Goal: Task Accomplishment & Management: Complete application form

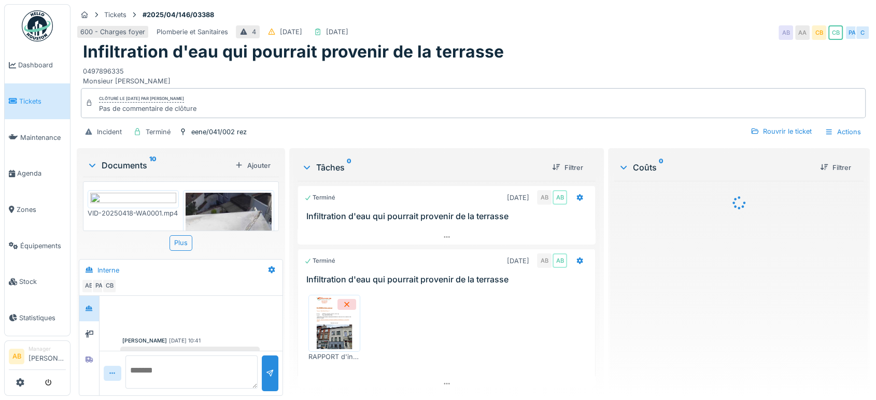
scroll to position [191, 0]
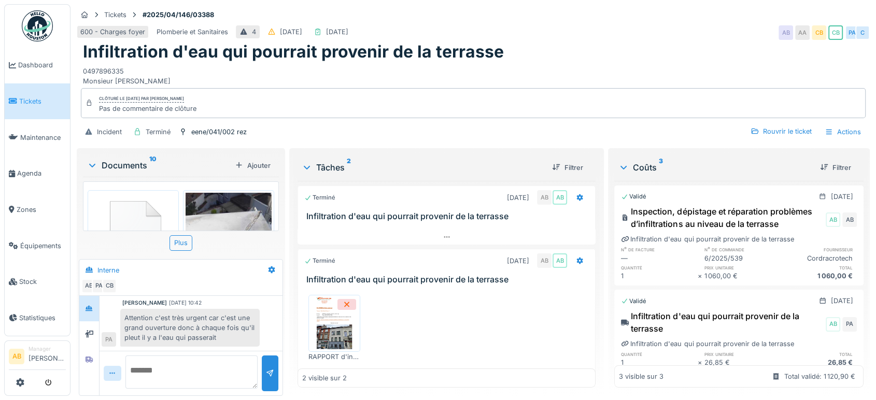
click at [135, 165] on div "Documents 10" at bounding box center [159, 165] width 144 height 12
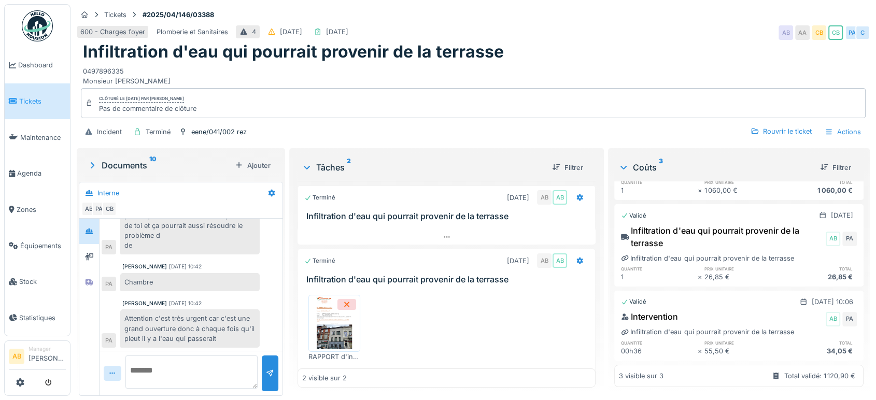
scroll to position [8, 0]
click at [129, 159] on div "Documents 10" at bounding box center [159, 165] width 144 height 12
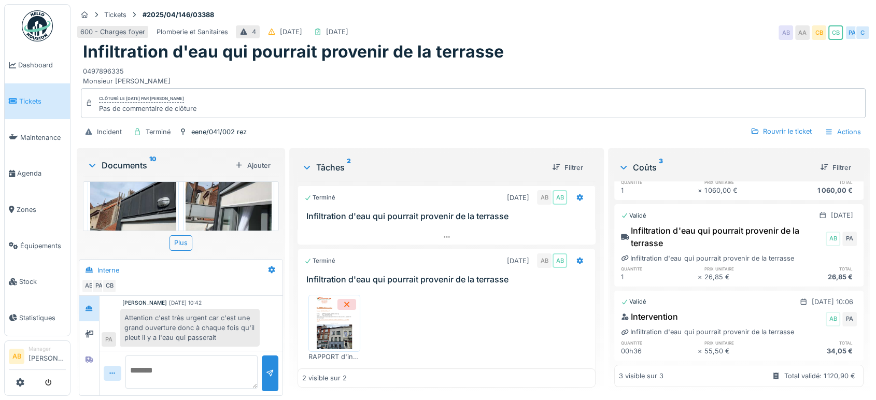
scroll to position [629, 0]
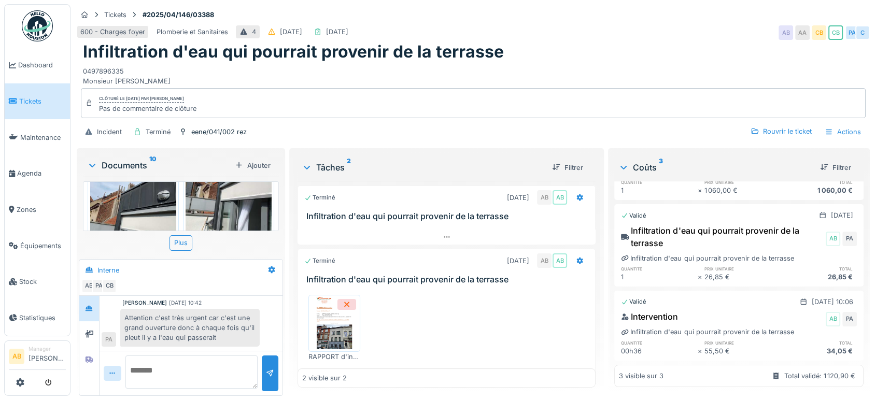
click at [133, 163] on div "Documents 10 Ajouter" at bounding box center [181, 166] width 196 height 22
click at [124, 164] on div "Documents 10 Ajouter" at bounding box center [181, 166] width 196 height 22
click at [123, 159] on div "Documents 10" at bounding box center [159, 165] width 144 height 12
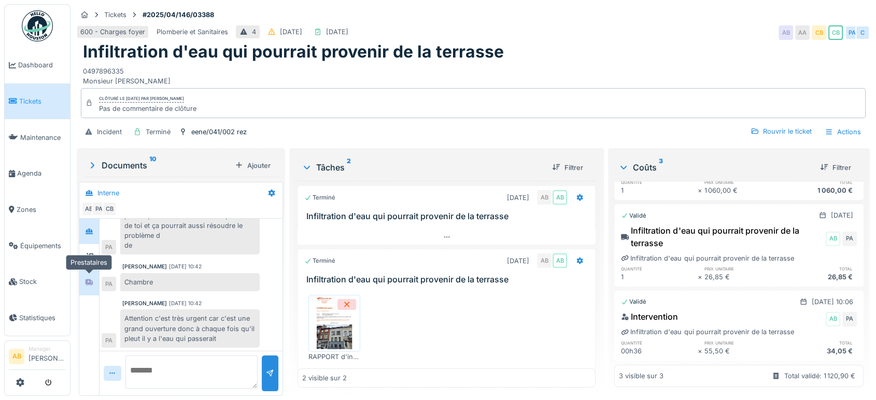
click at [89, 276] on div at bounding box center [89, 282] width 16 height 13
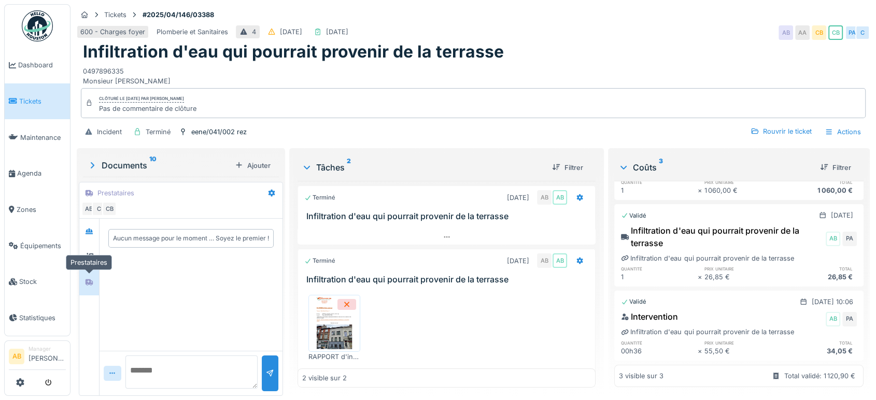
scroll to position [0, 0]
click at [88, 254] on icon at bounding box center [89, 257] width 8 height 7
click at [347, 318] on img at bounding box center [334, 324] width 47 height 52
click at [140, 159] on div "Documents 10" at bounding box center [159, 165] width 144 height 12
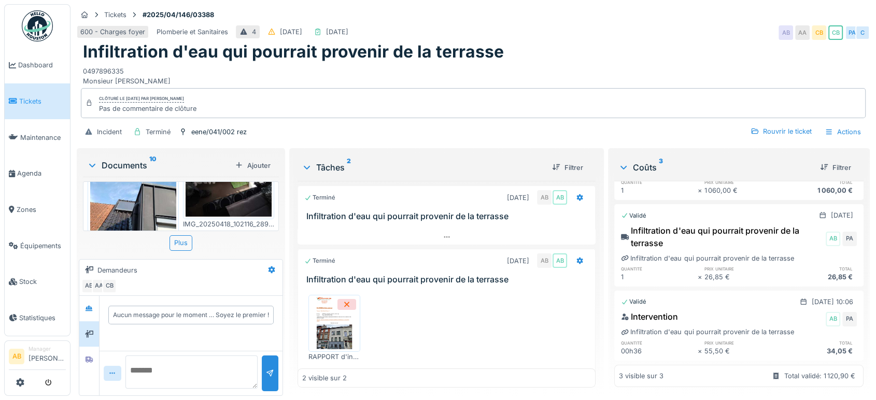
scroll to position [629, 0]
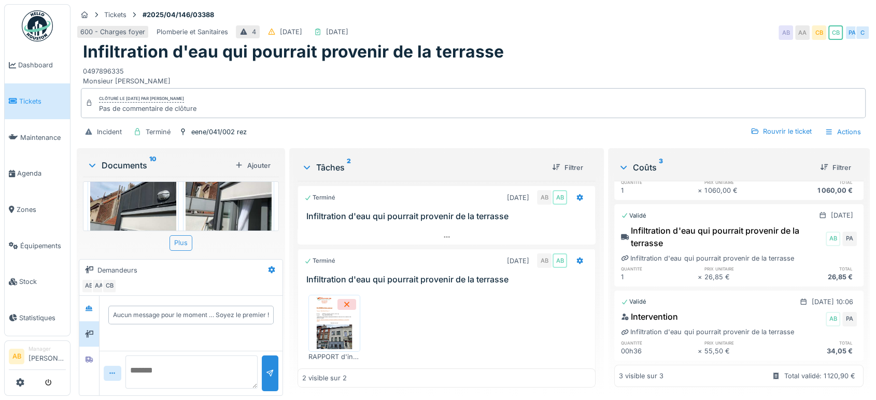
click at [187, 235] on div "Plus" at bounding box center [181, 242] width 23 height 15
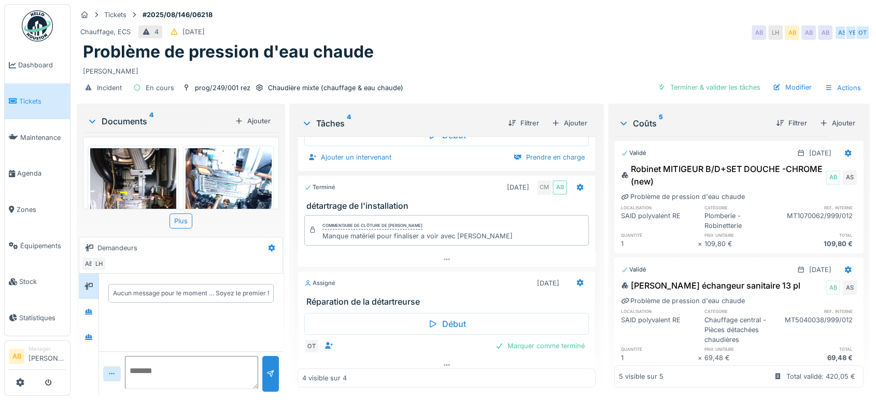
scroll to position [141, 0]
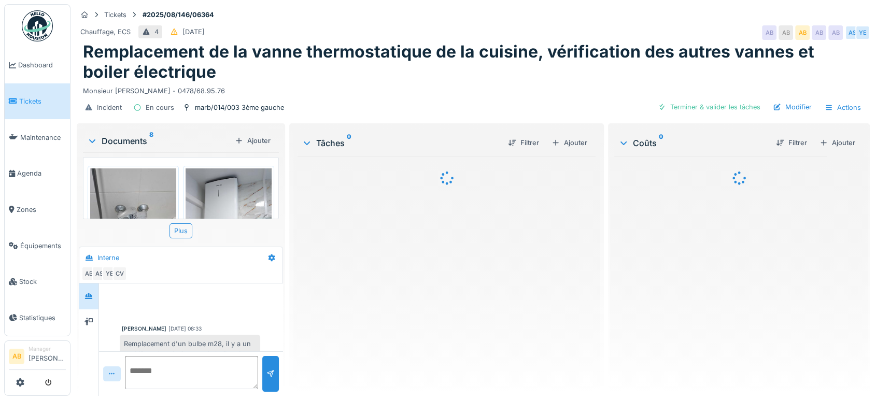
scroll to position [282, 0]
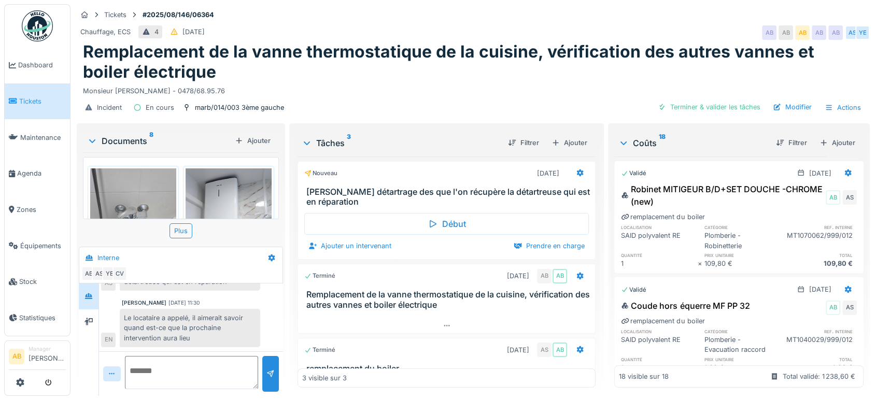
click at [129, 136] on div "Documents 8" at bounding box center [159, 141] width 144 height 12
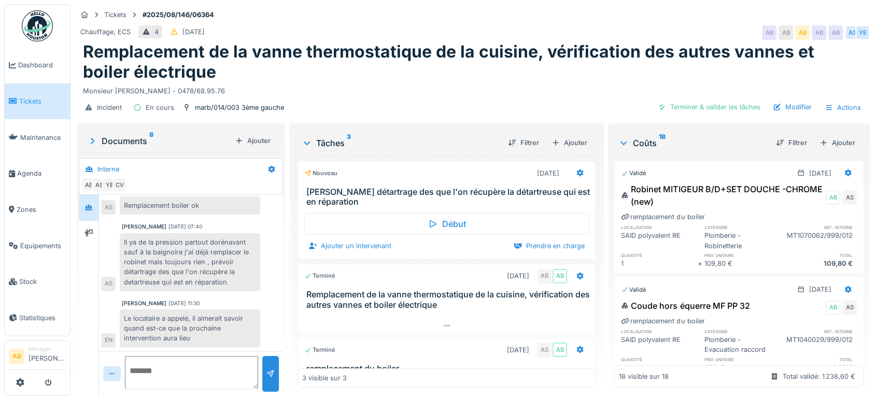
scroll to position [192, 0]
click at [96, 235] on div at bounding box center [89, 233] width 16 height 13
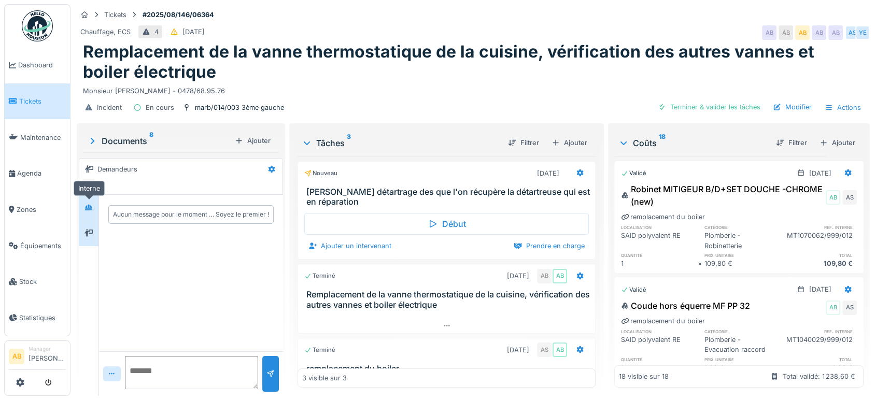
click at [92, 212] on div at bounding box center [89, 208] width 8 height 10
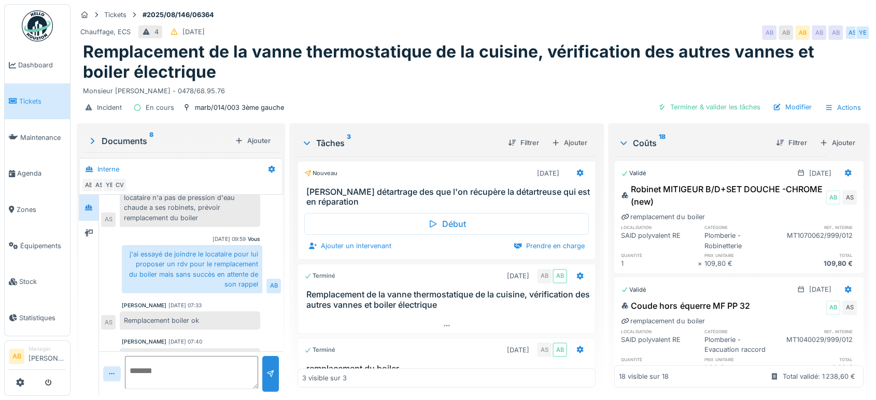
scroll to position [135, 0]
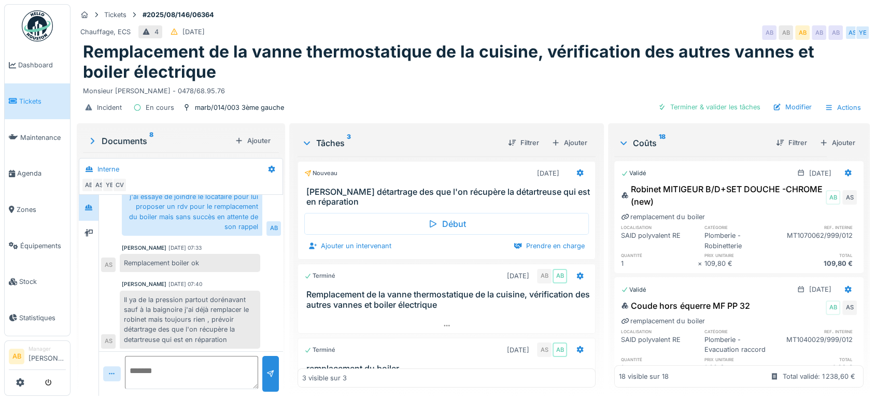
click at [94, 246] on div at bounding box center [89, 295] width 20 height 201
click at [93, 237] on div at bounding box center [89, 233] width 16 height 13
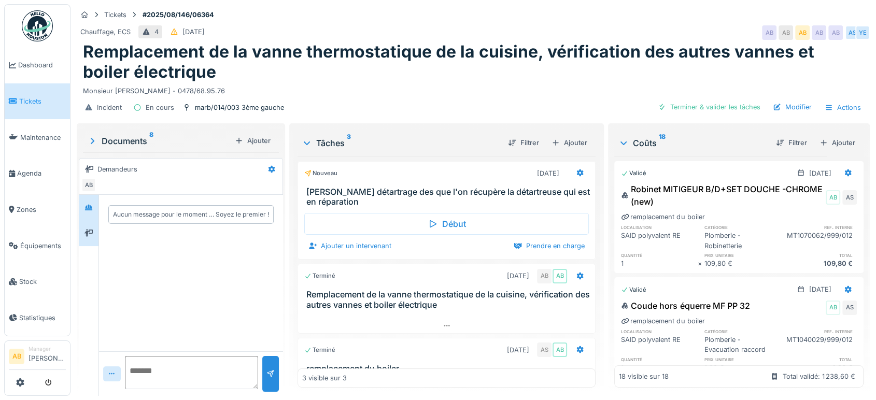
click at [91, 215] on div at bounding box center [89, 207] width 16 height 17
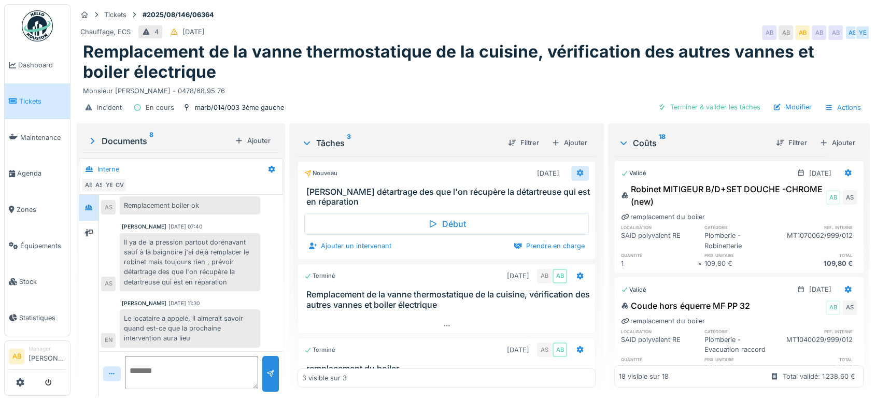
click at [577, 170] on icon at bounding box center [580, 173] width 7 height 7
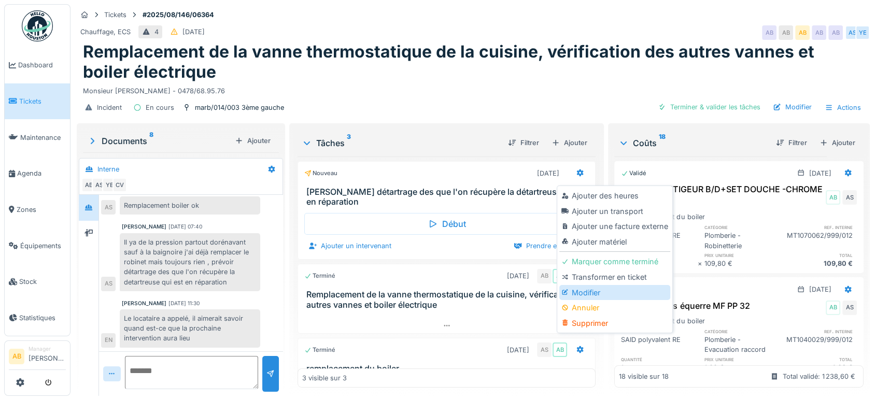
click at [590, 285] on div "Modifier" at bounding box center [614, 293] width 110 height 16
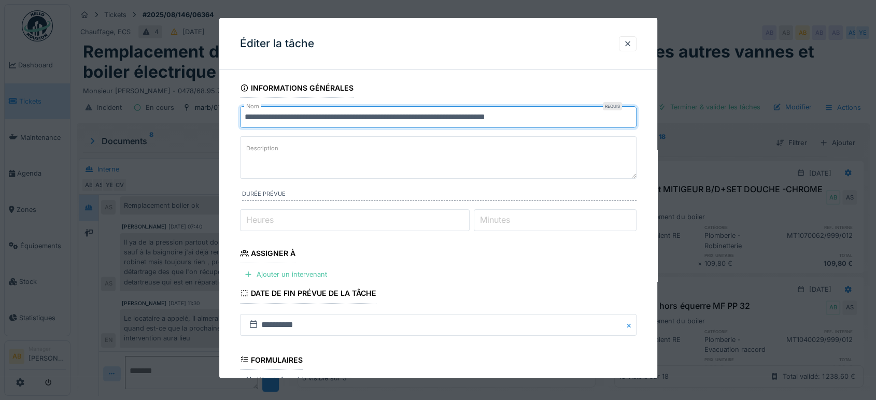
drag, startPoint x: 274, startPoint y: 116, endPoint x: 209, endPoint y: 122, distance: 64.5
click at [209, 122] on div "**********" at bounding box center [474, 200] width 806 height 400
drag, startPoint x: 543, startPoint y: 120, endPoint x: 290, endPoint y: 118, distance: 253.0
click at [290, 118] on input "**********" at bounding box center [438, 117] width 397 height 22
type input "**********"
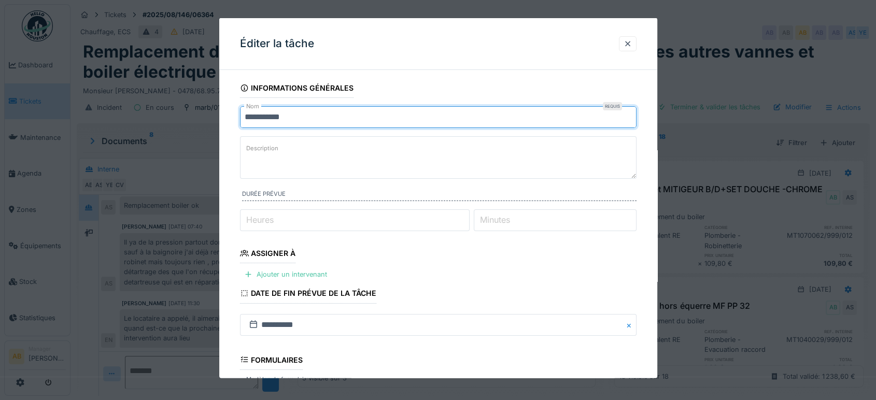
click at [314, 126] on input "**********" at bounding box center [438, 117] width 397 height 22
click at [315, 120] on input "**********" at bounding box center [438, 117] width 397 height 22
click at [88, 149] on div "**********" at bounding box center [474, 200] width 806 height 400
type input "**"
click at [634, 38] on div at bounding box center [628, 43] width 18 height 15
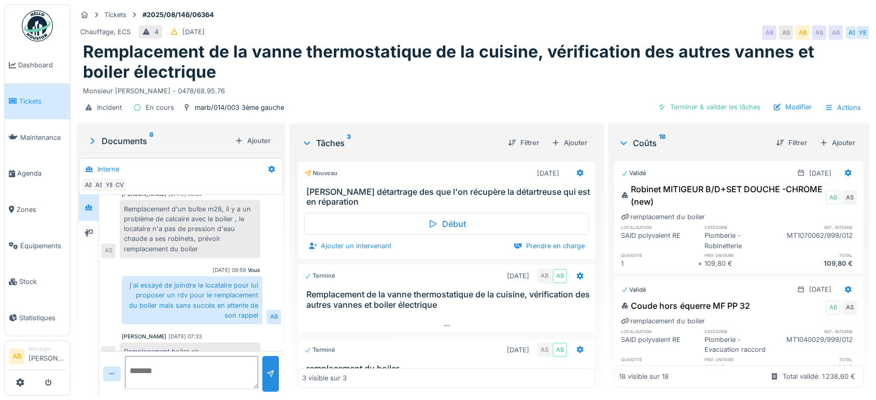
scroll to position [20, 0]
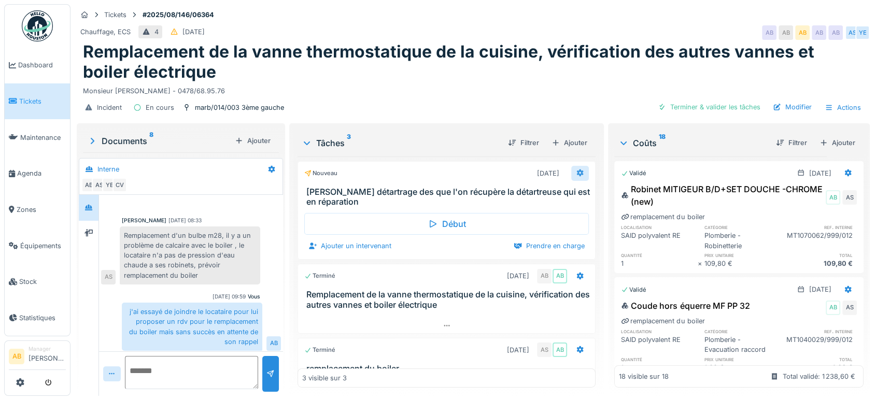
click at [571, 170] on div at bounding box center [580, 173] width 18 height 15
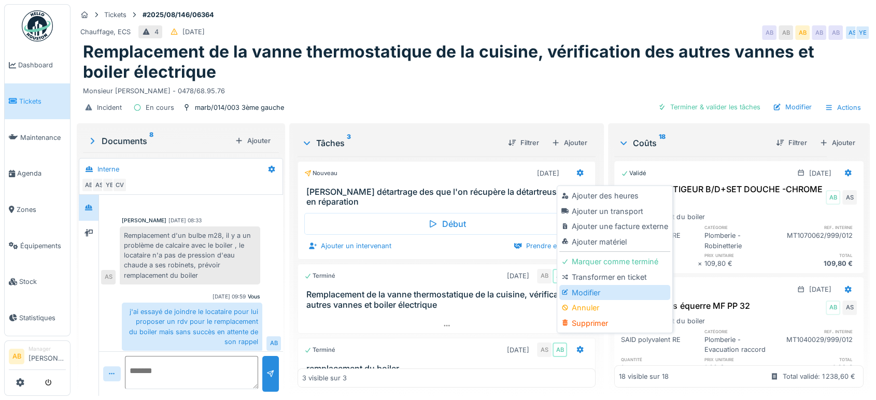
click at [574, 285] on div "Modifier" at bounding box center [614, 293] width 110 height 16
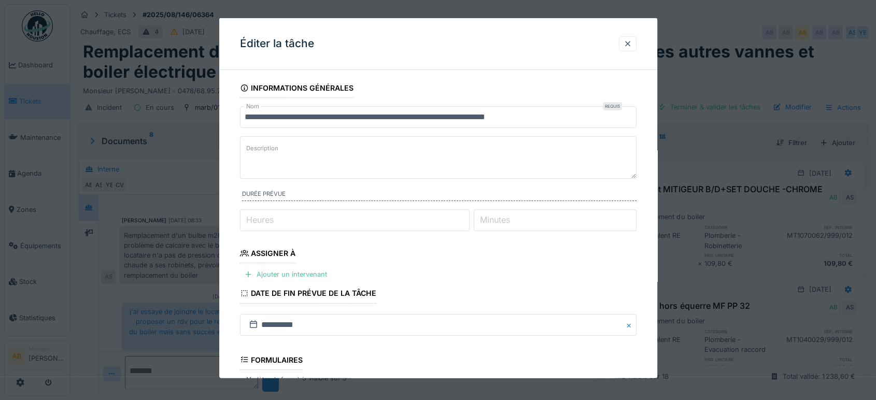
drag, startPoint x: 569, startPoint y: 121, endPoint x: 58, endPoint y: 187, distance: 515.5
click at [216, 161] on div "**********" at bounding box center [474, 200] width 806 height 400
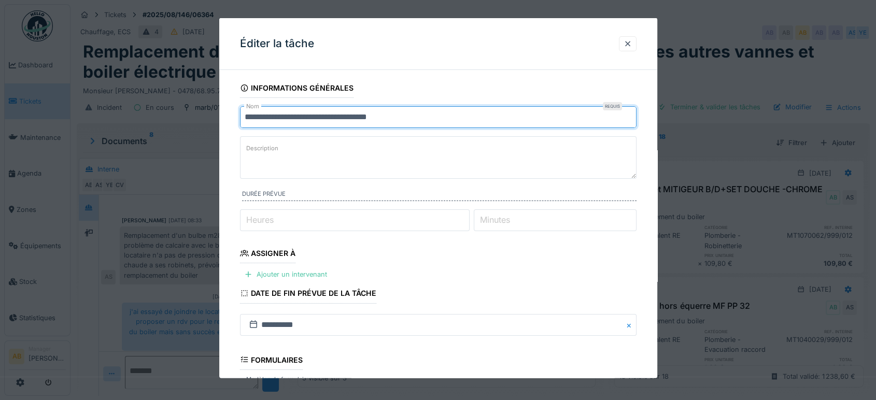
scroll to position [152, 0]
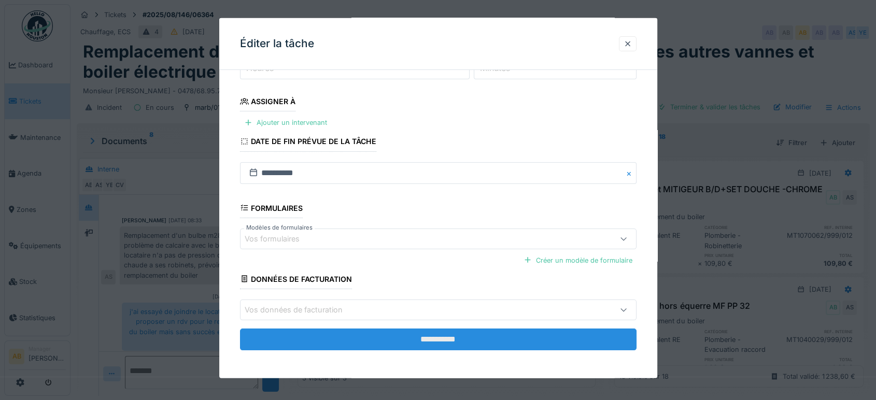
type input "**********"
click at [441, 348] on input "**********" at bounding box center [438, 340] width 397 height 22
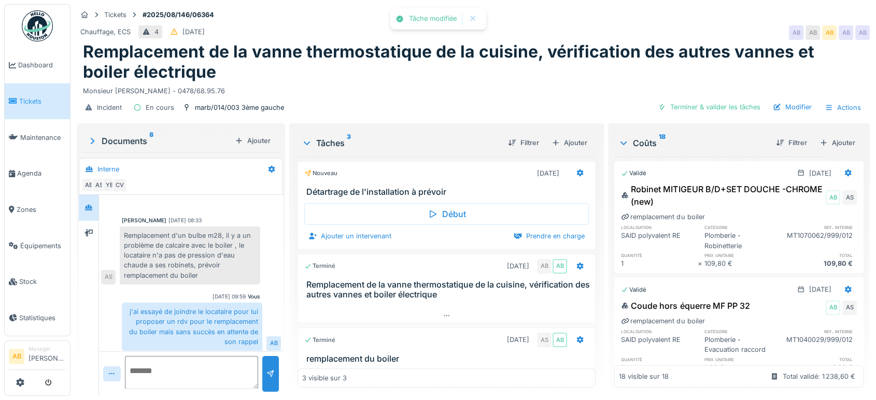
scroll to position [192, 0]
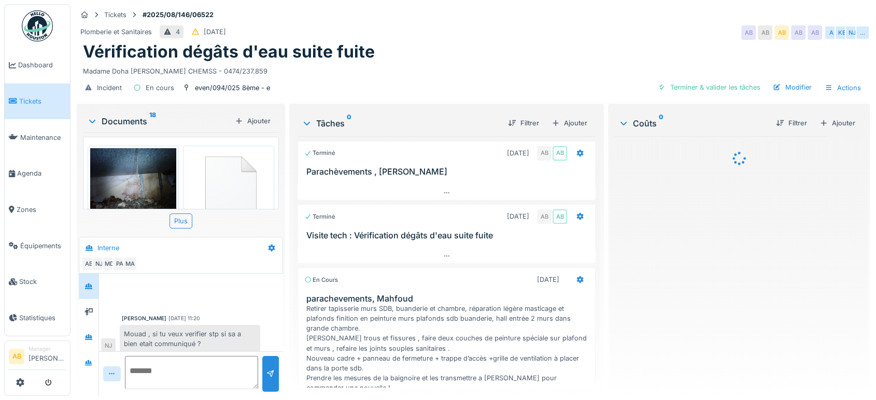
scroll to position [494, 0]
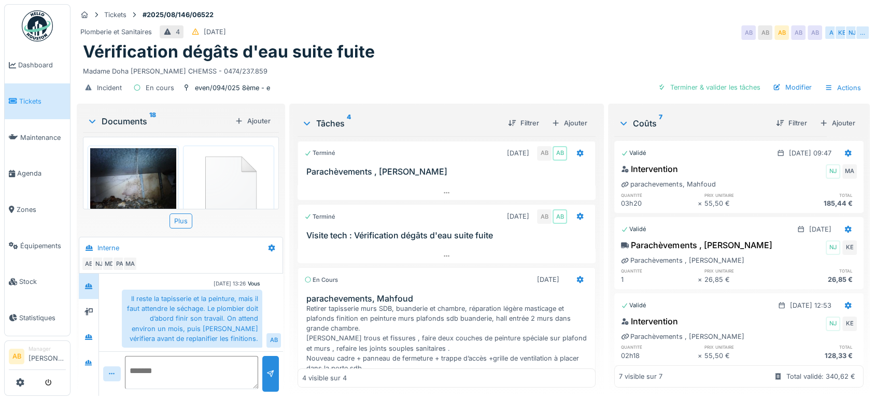
click at [127, 115] on div "Documents 18" at bounding box center [159, 121] width 144 height 12
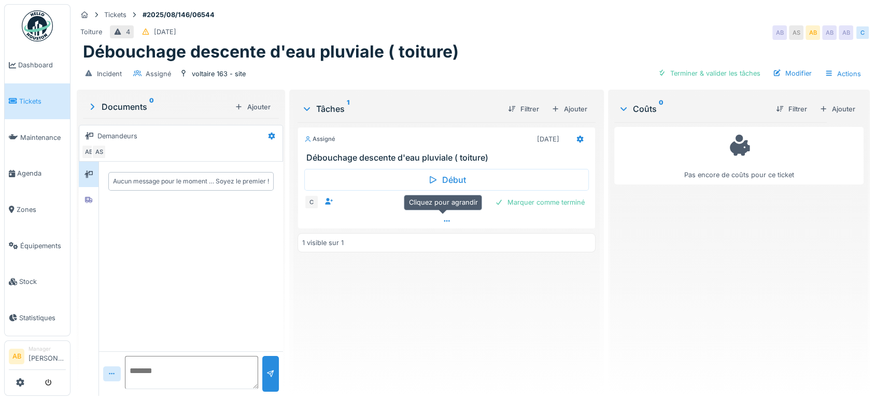
click at [383, 223] on div at bounding box center [446, 221] width 297 height 15
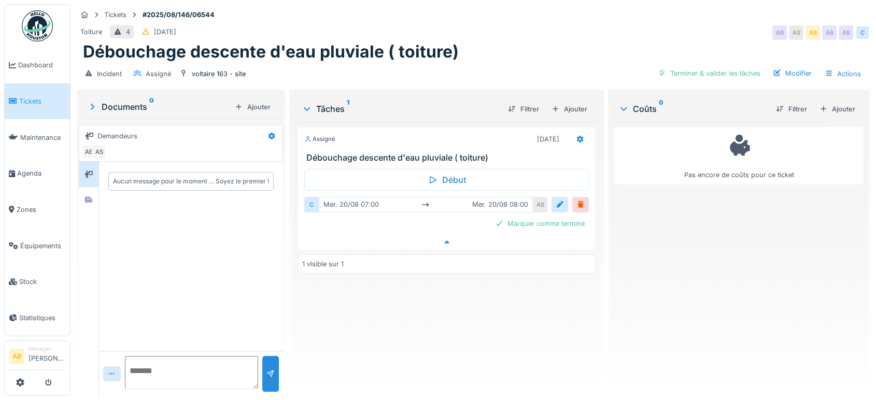
scroll to position [8, 0]
click at [85, 199] on div at bounding box center [89, 199] width 20 height 25
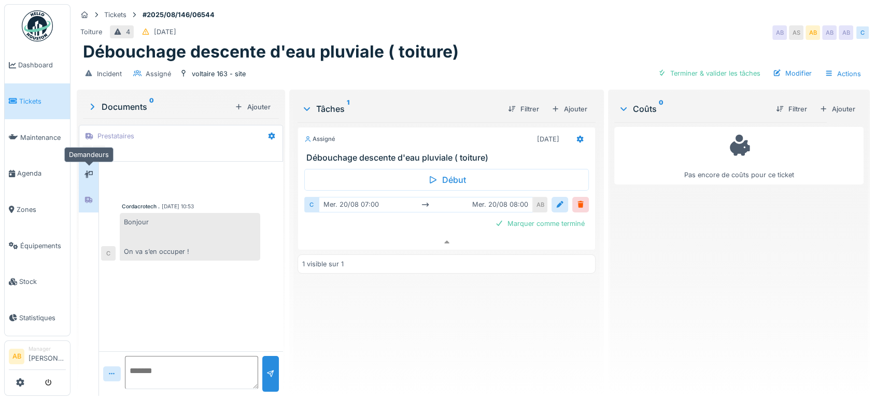
click at [88, 173] on div at bounding box center [89, 174] width 16 height 17
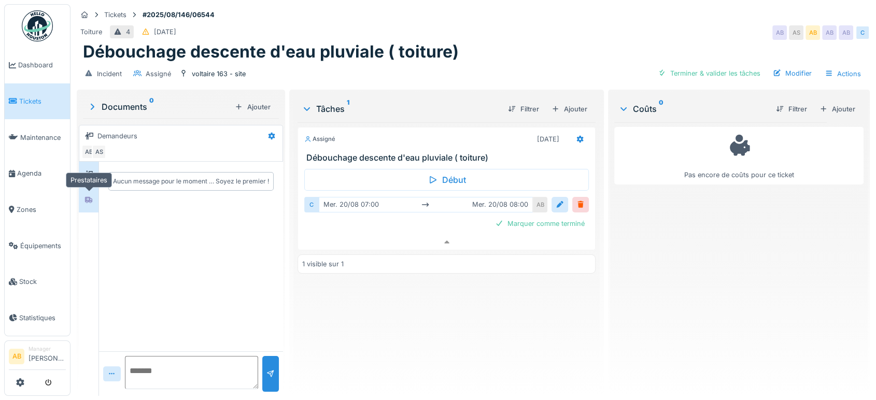
click at [89, 196] on div at bounding box center [89, 199] width 16 height 13
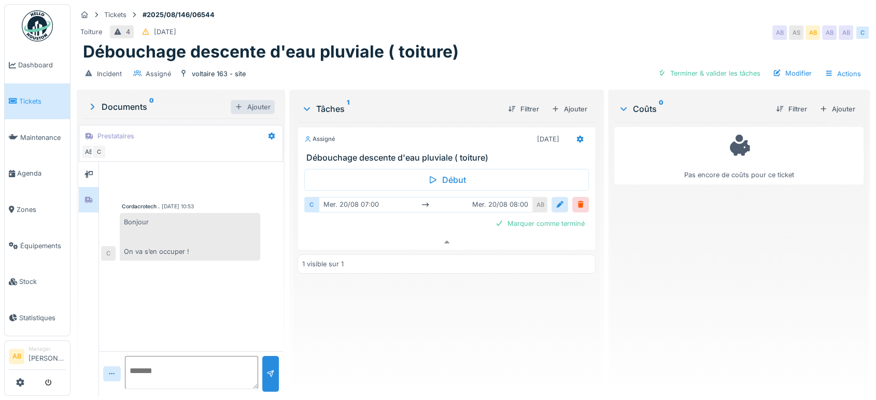
click at [239, 100] on div "Ajouter" at bounding box center [253, 107] width 44 height 14
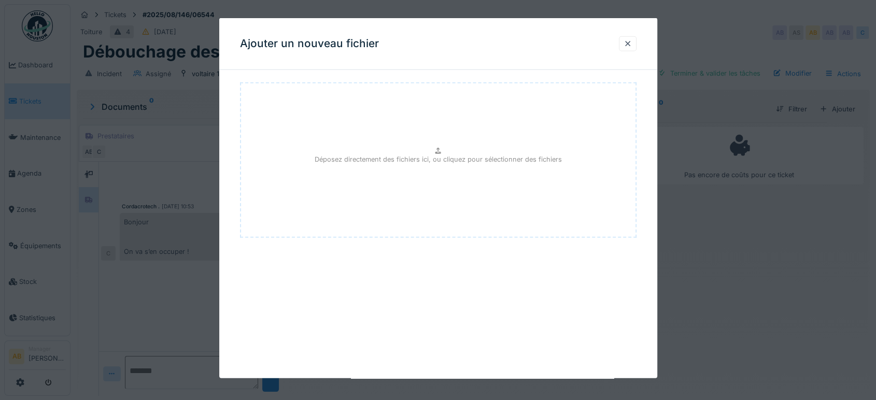
click at [352, 148] on div "Déposez directement des fichiers ici, ou cliquez pour sélectionner des fichiers" at bounding box center [438, 160] width 397 height 156
type input "**********"
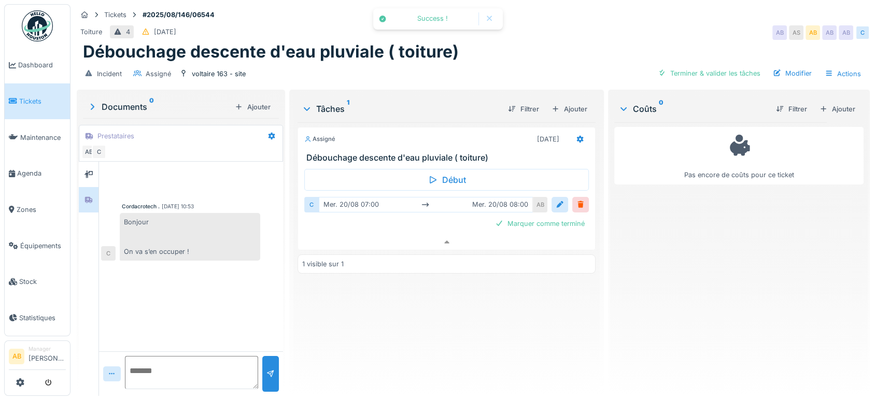
click at [129, 101] on div "Documents 0" at bounding box center [159, 107] width 144 height 12
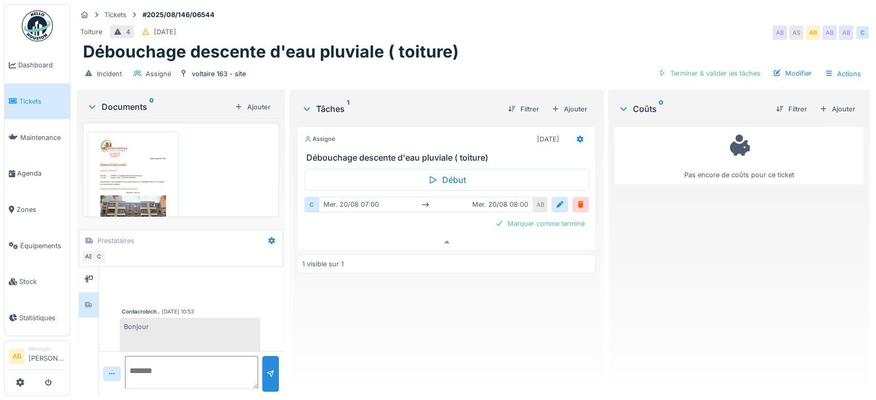
click at [133, 101] on div "Documents 0" at bounding box center [159, 107] width 144 height 12
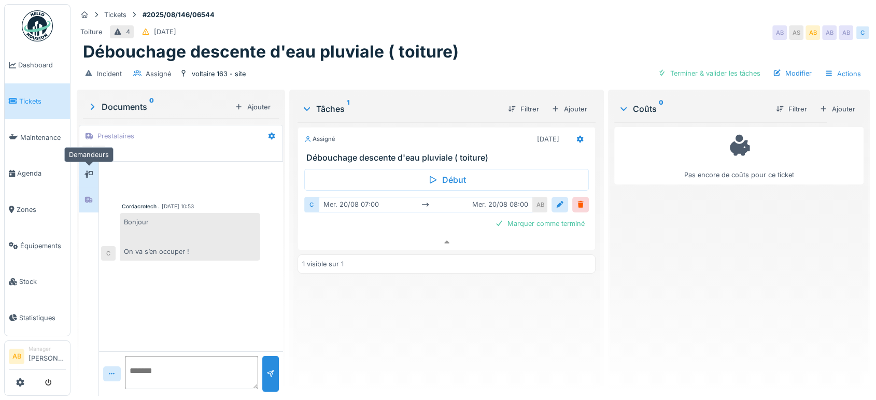
click at [89, 171] on icon at bounding box center [89, 174] width 8 height 7
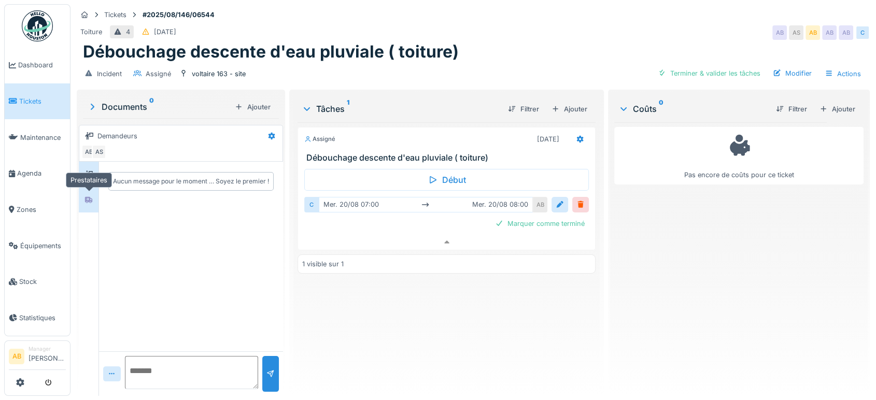
click at [91, 197] on icon at bounding box center [88, 200] width 7 height 6
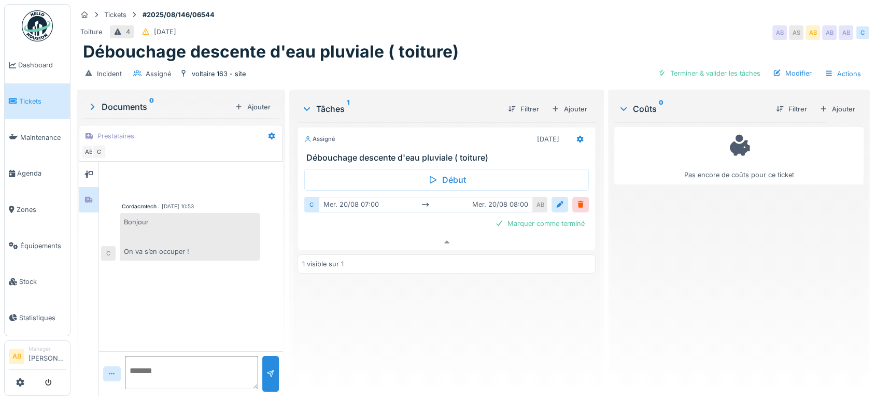
click at [129, 101] on div "Documents 0" at bounding box center [159, 107] width 144 height 12
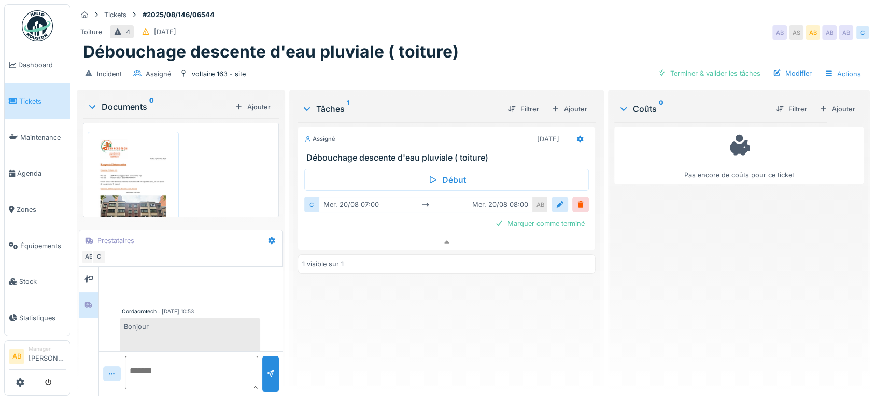
click at [153, 147] on img at bounding box center [133, 195] width 86 height 122
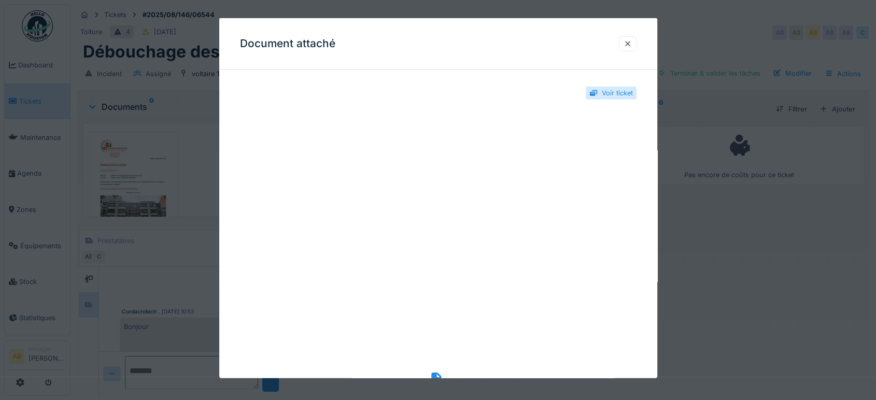
click at [438, 373] on icon at bounding box center [438, 380] width 14 height 14
click at [632, 44] on div at bounding box center [628, 44] width 8 height 10
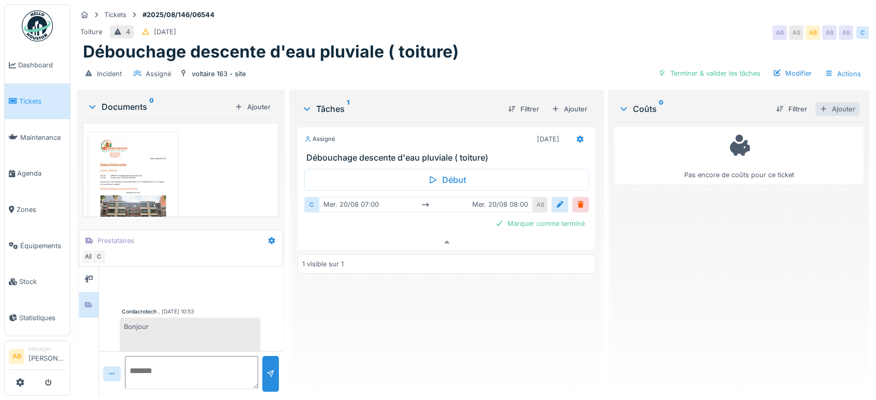
click at [825, 107] on div "Ajouter" at bounding box center [838, 109] width 44 height 14
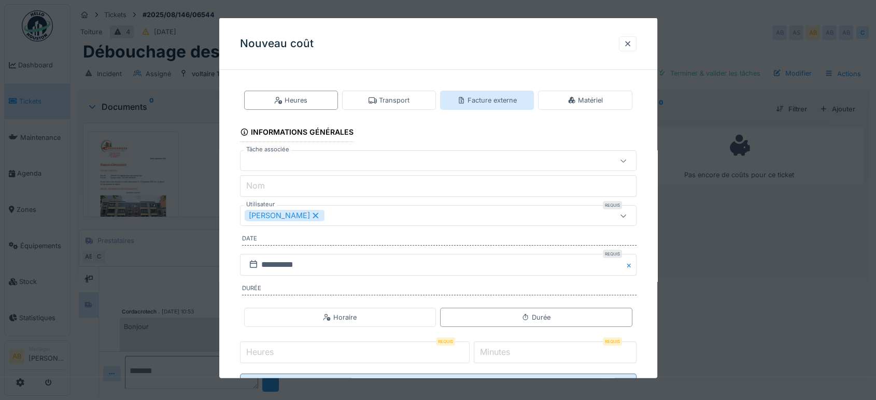
click at [490, 99] on div "Facture externe" at bounding box center [487, 100] width 60 height 10
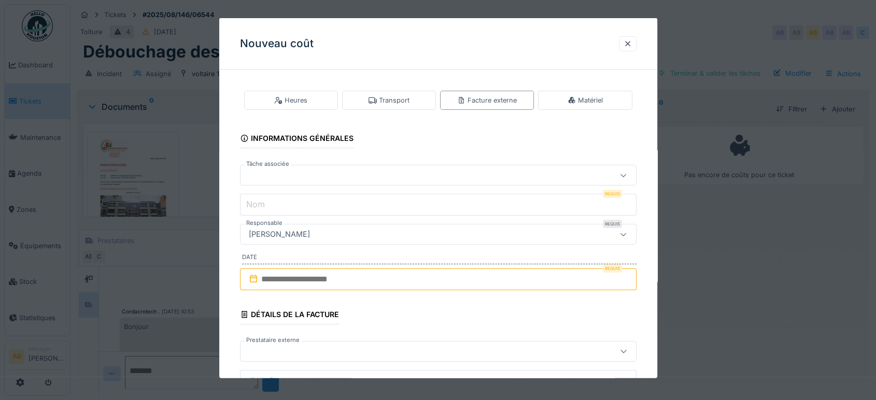
click at [364, 158] on fieldset "**********" at bounding box center [438, 387] width 397 height 619
click at [361, 166] on div at bounding box center [438, 175] width 397 height 21
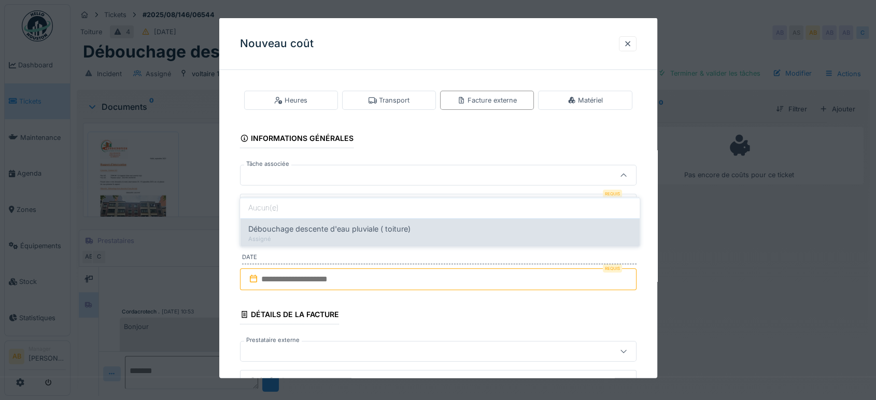
click at [356, 223] on span "Débouchage descente d'eau pluviale ( toiture)" at bounding box center [329, 228] width 162 height 11
type input "******"
type input "**********"
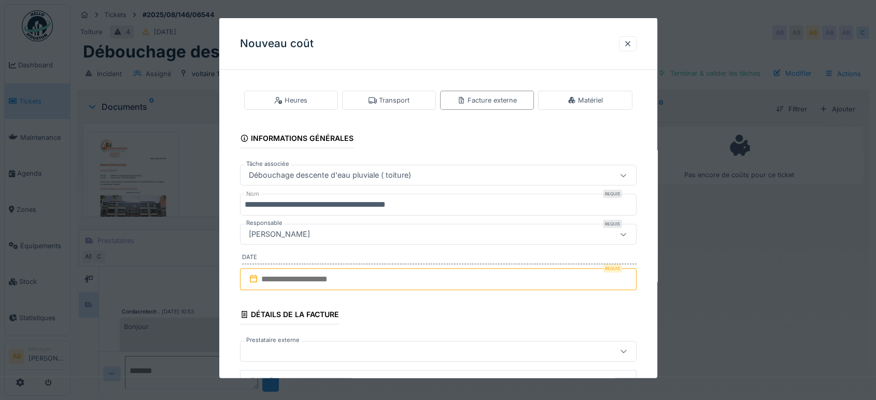
drag, startPoint x: 361, startPoint y: 268, endPoint x: 373, endPoint y: 286, distance: 21.3
click at [361, 269] on input "text" at bounding box center [438, 280] width 397 height 22
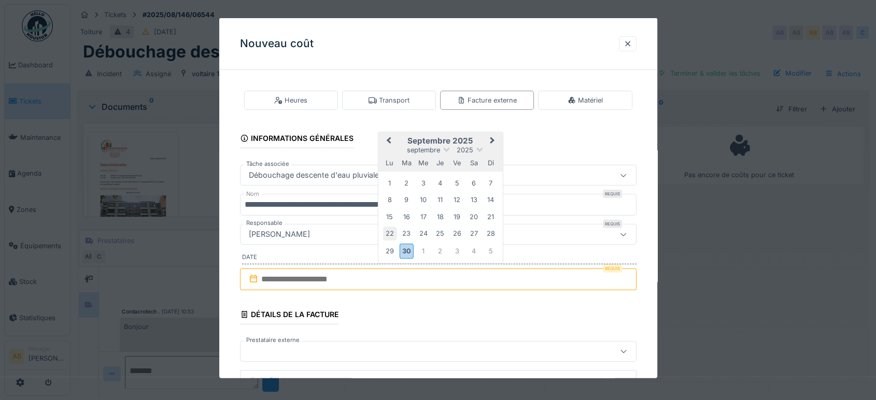
click at [387, 231] on div "22" at bounding box center [390, 234] width 14 height 14
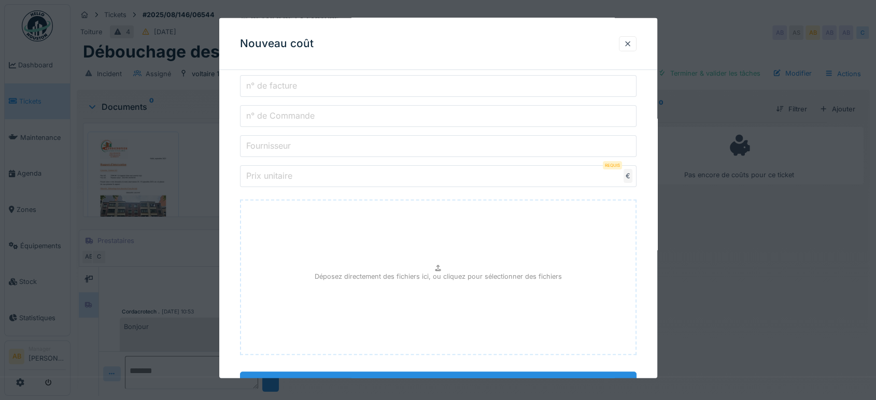
scroll to position [338, 0]
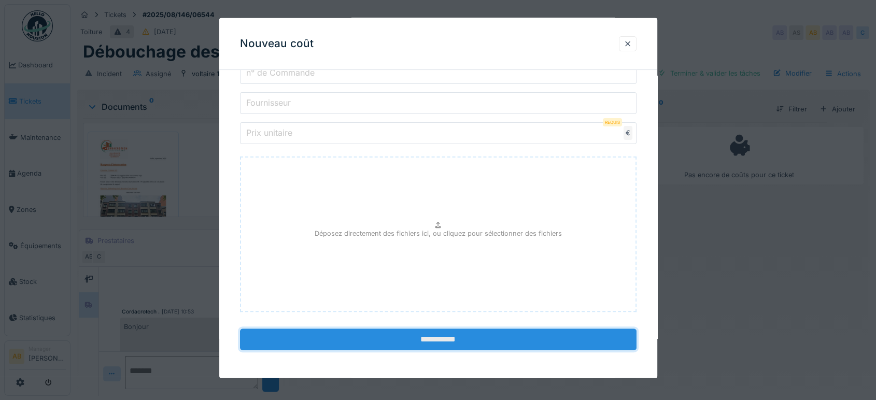
click at [456, 335] on input "**********" at bounding box center [438, 340] width 397 height 22
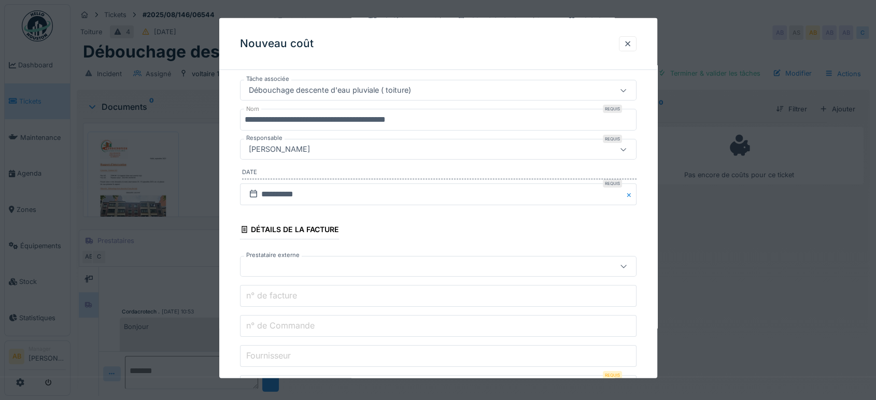
scroll to position [50, 0]
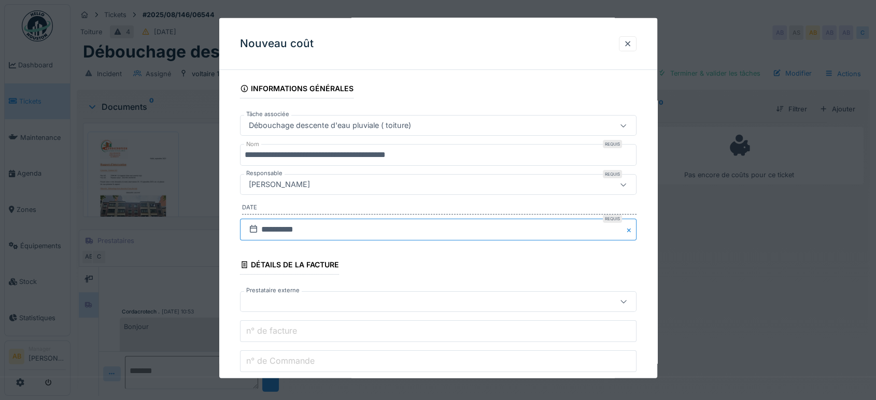
click at [395, 225] on input "**********" at bounding box center [438, 230] width 397 height 22
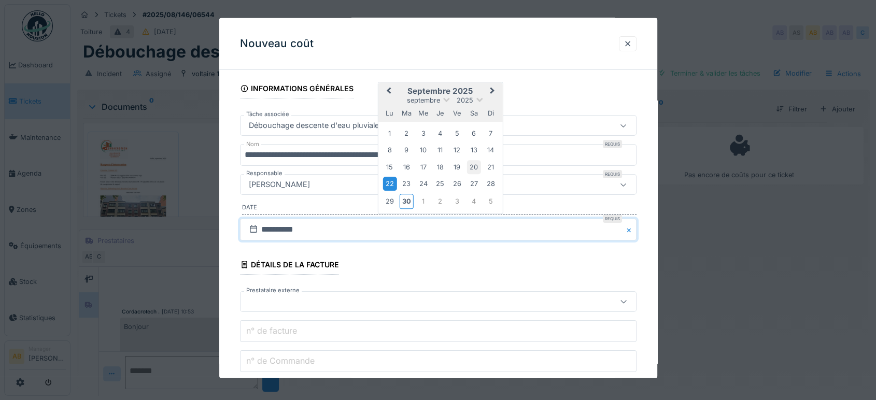
click at [471, 166] on div "20" at bounding box center [474, 167] width 14 height 14
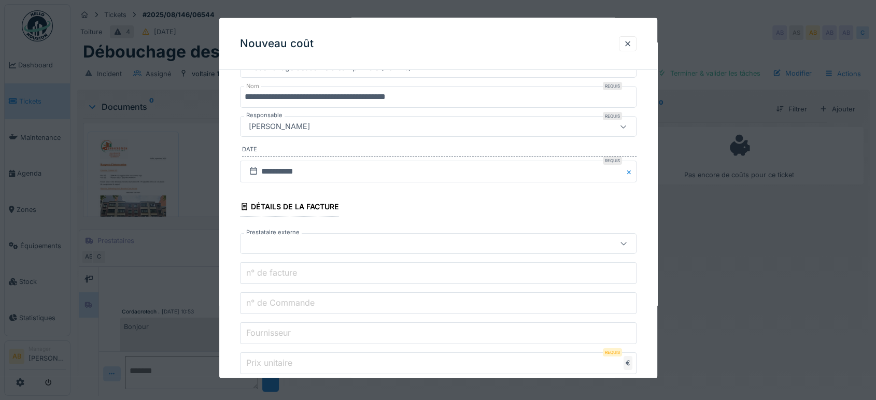
click at [308, 248] on div at bounding box center [415, 243] width 340 height 11
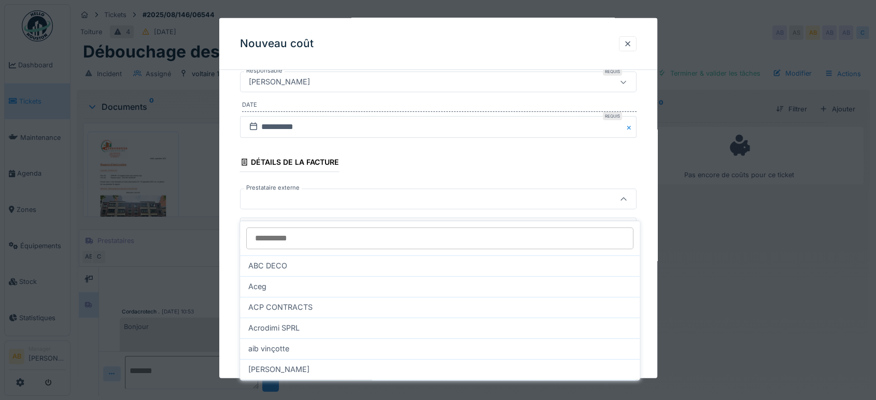
click at [287, 232] on input "Prestataire externe" at bounding box center [439, 239] width 387 height 22
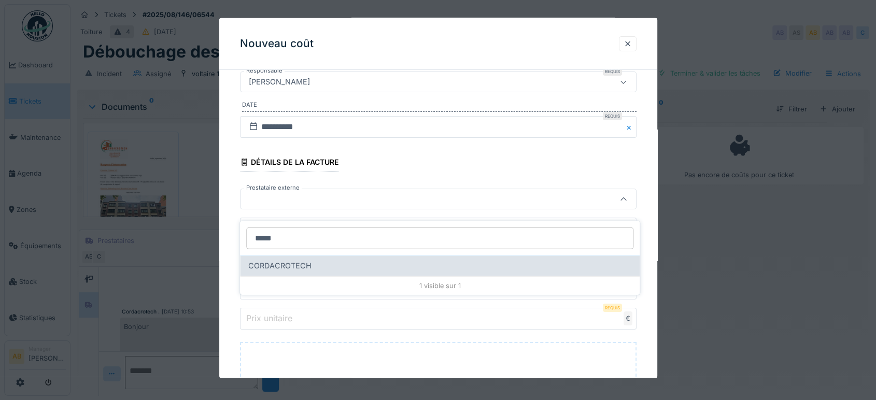
type input "*****"
click at [328, 260] on div "CORDACROTECH" at bounding box center [439, 265] width 383 height 11
type input "***"
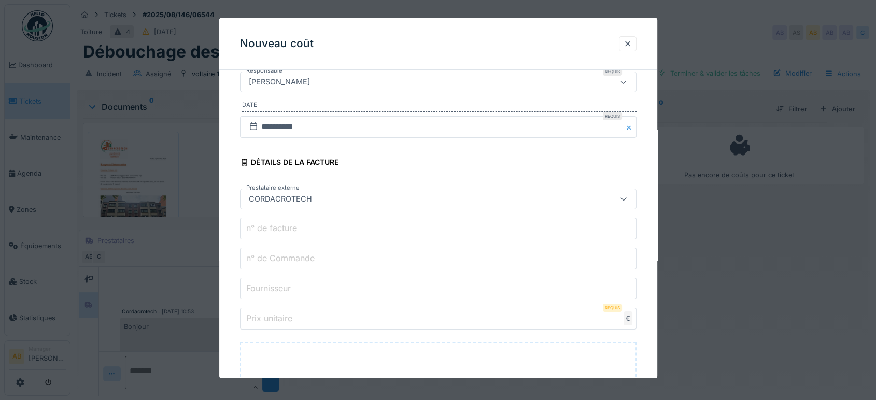
click at [300, 252] on label "n° de Commande" at bounding box center [280, 258] width 73 height 12
click at [300, 251] on input "n° de Commande" at bounding box center [438, 259] width 397 height 22
click at [279, 231] on label "n° de facture" at bounding box center [271, 228] width 55 height 12
click at [279, 231] on input "n° de facture" at bounding box center [438, 229] width 397 height 22
click at [279, 258] on label "n° de Commande" at bounding box center [280, 258] width 73 height 12
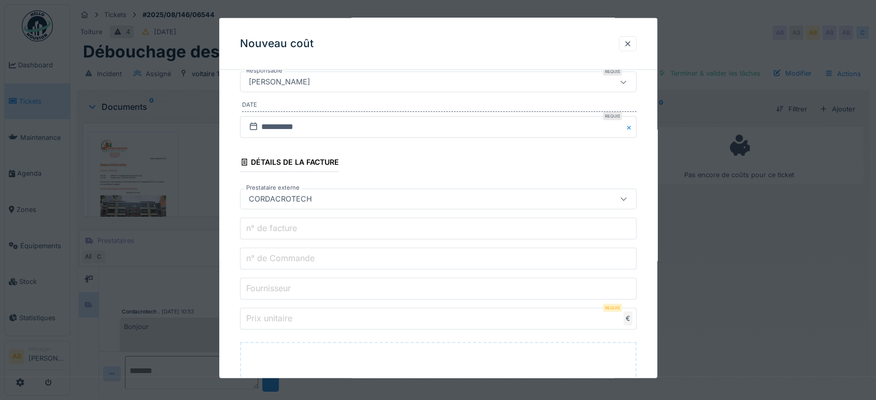
click at [279, 258] on input "n° de Commande" at bounding box center [438, 259] width 397 height 22
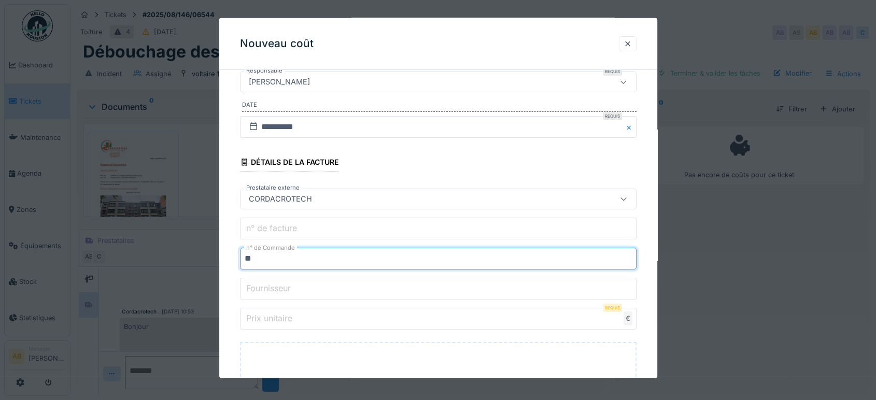
type input "**"
click at [288, 285] on label "Fournisseur" at bounding box center [268, 288] width 49 height 12
click at [288, 285] on input "Fournisseur" at bounding box center [438, 289] width 397 height 22
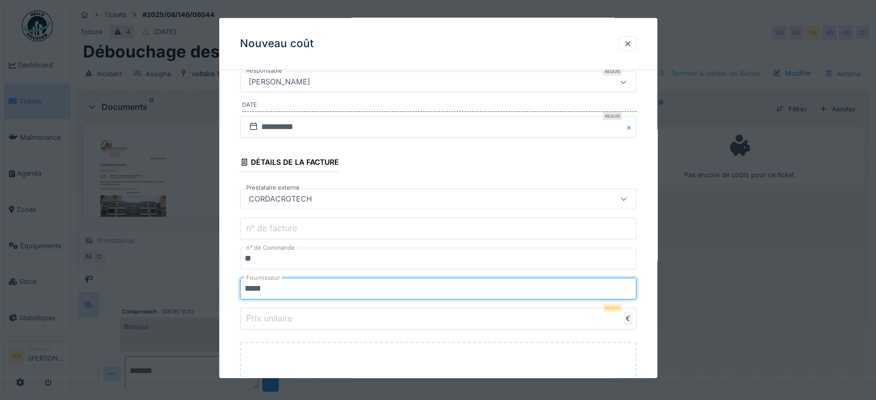
type input "**********"
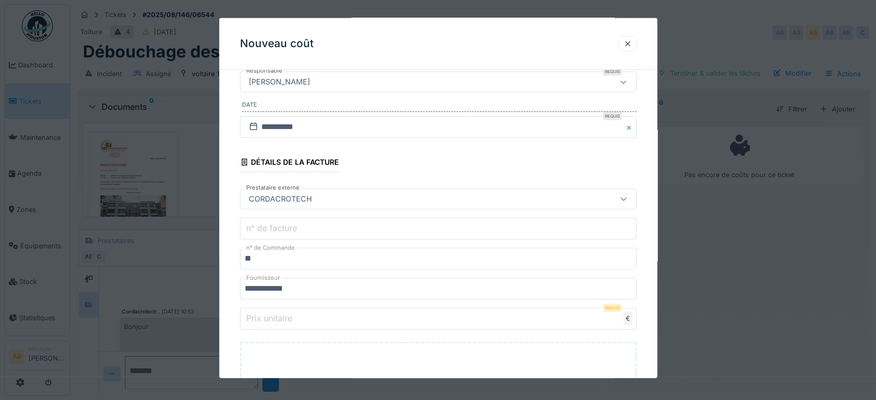
click at [286, 312] on label "Prix unitaire" at bounding box center [269, 318] width 50 height 12
click at [286, 312] on input "Prix unitaire" at bounding box center [438, 319] width 397 height 22
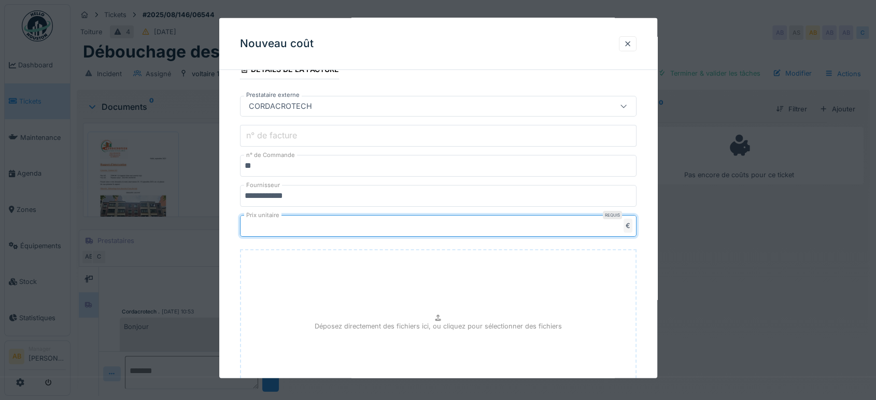
scroll to position [338, 0]
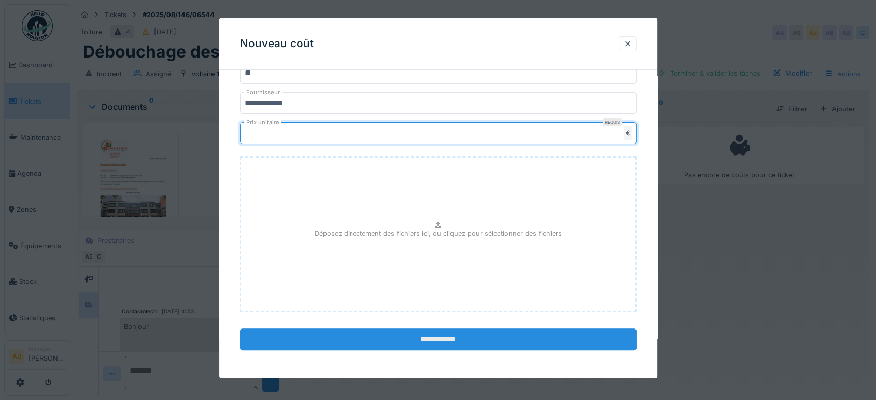
type input "***"
click at [426, 329] on input "**********" at bounding box center [438, 340] width 397 height 22
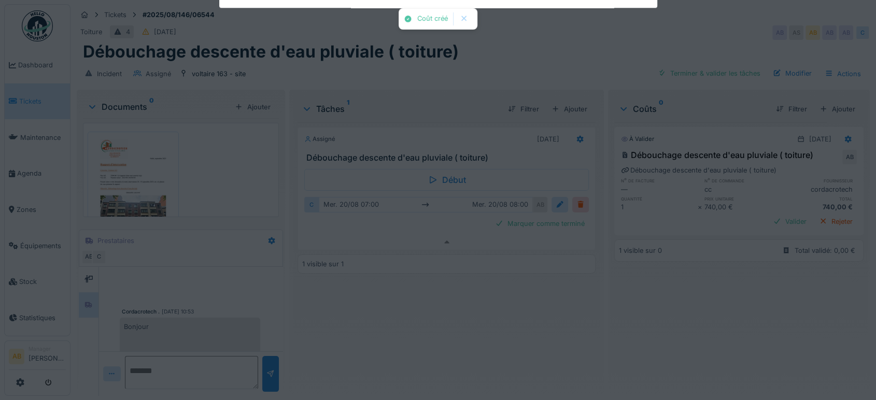
scroll to position [18, 0]
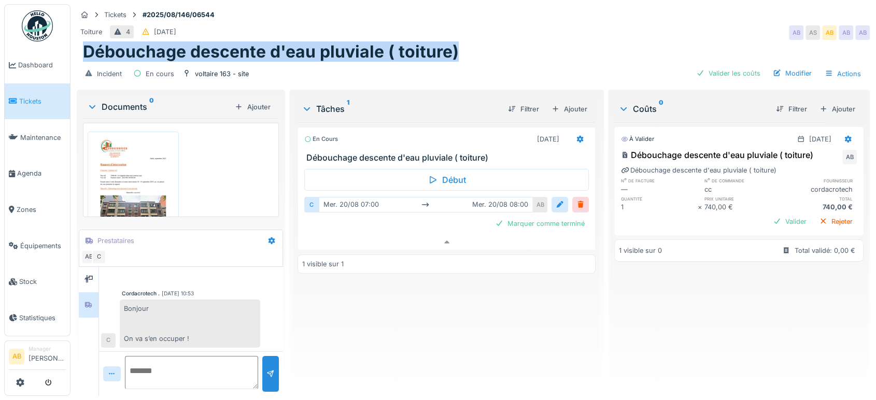
drag, startPoint x: 471, startPoint y: 40, endPoint x: 80, endPoint y: 45, distance: 391.0
click at [80, 45] on div "Débouchage descente d'eau pluviale ( toiture)" at bounding box center [473, 52] width 793 height 20
drag, startPoint x: 133, startPoint y: 44, endPoint x: 407, endPoint y: 342, distance: 404.7
click at [410, 348] on div "En cours 20/08/2025 Débouchage descente d'eau pluviale ( toiture) Début C mer. …" at bounding box center [447, 254] width 298 height 265
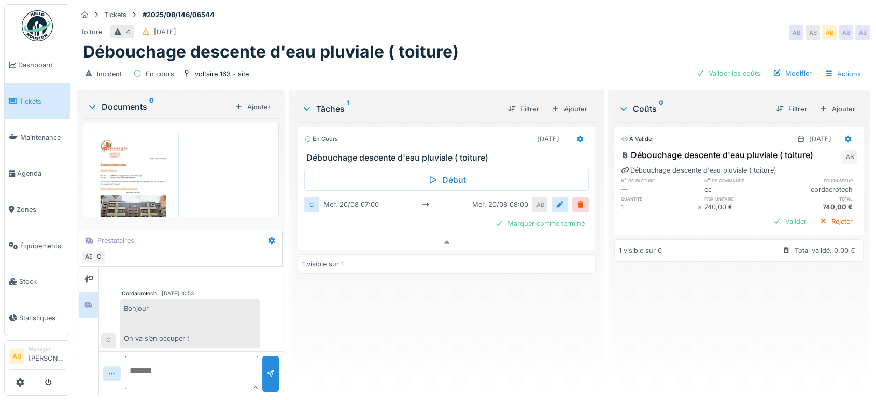
click at [151, 166] on img at bounding box center [133, 195] width 86 height 122
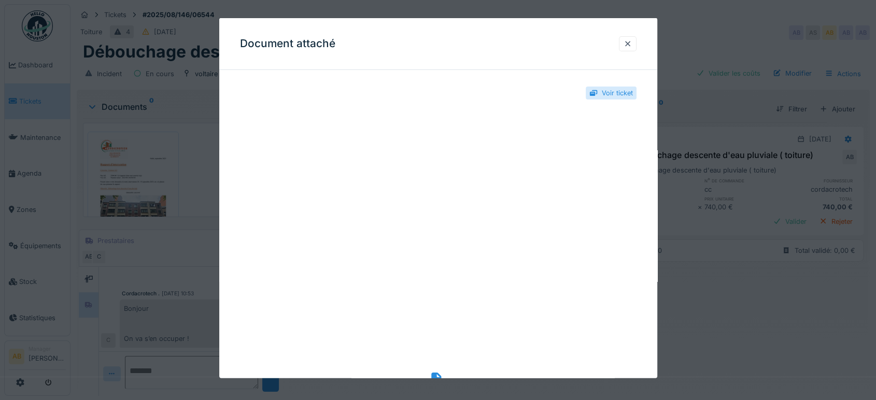
click at [440, 376] on icon at bounding box center [438, 379] width 17 height 13
click at [631, 43] on div at bounding box center [628, 44] width 8 height 10
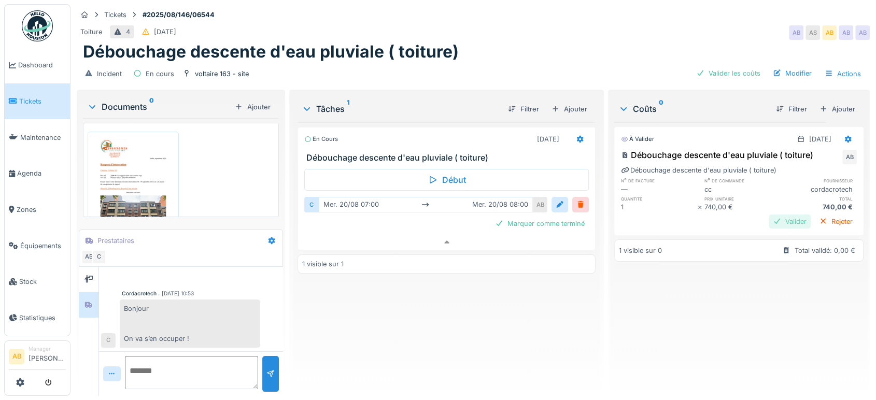
click at [769, 215] on div "Valider" at bounding box center [790, 222] width 42 height 14
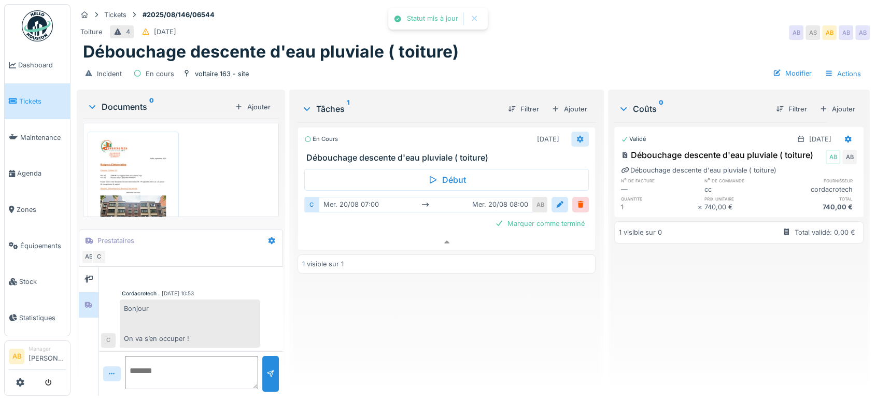
click at [577, 135] on icon at bounding box center [580, 138] width 7 height 7
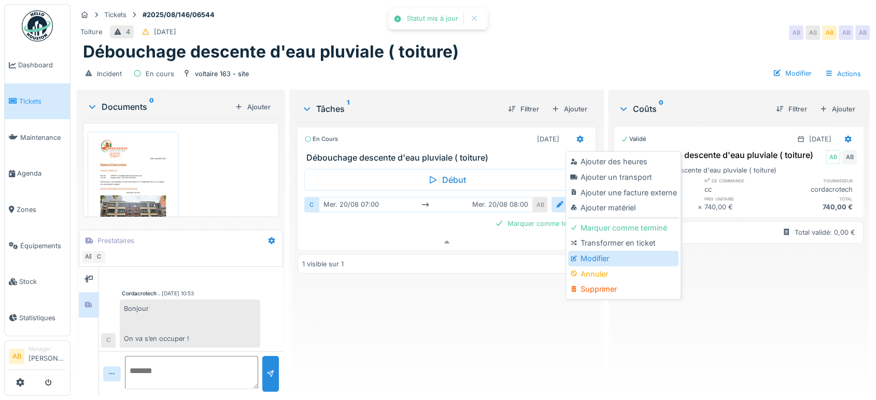
click at [594, 251] on div "Modifier" at bounding box center [623, 259] width 110 height 16
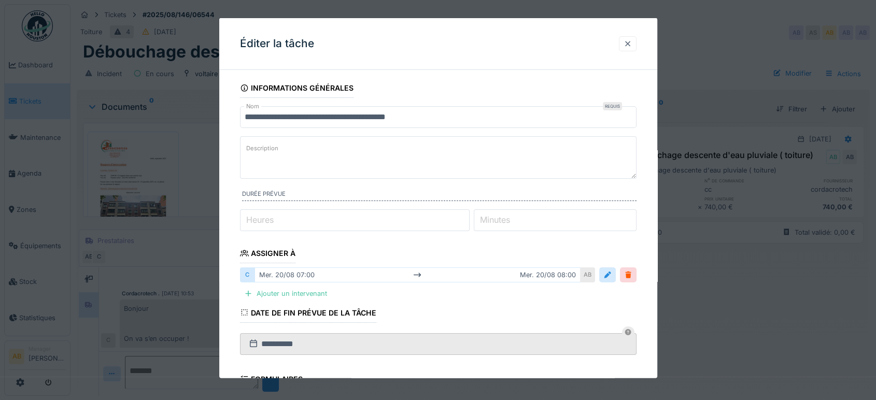
click at [628, 43] on div at bounding box center [628, 44] width 8 height 10
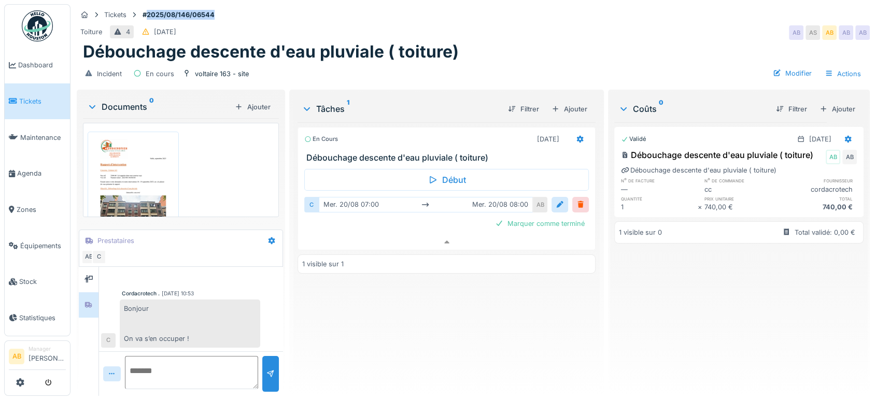
drag, startPoint x: 217, startPoint y: 12, endPoint x: 149, endPoint y: 10, distance: 68.5
click at [149, 10] on div "Tickets #2025/08/146/06544" at bounding box center [473, 14] width 793 height 13
copy strong "2025/08/146/06544"
click at [839, 132] on div at bounding box center [848, 139] width 18 height 15
click at [794, 170] on div "Modifier" at bounding box center [794, 178] width 50 height 16
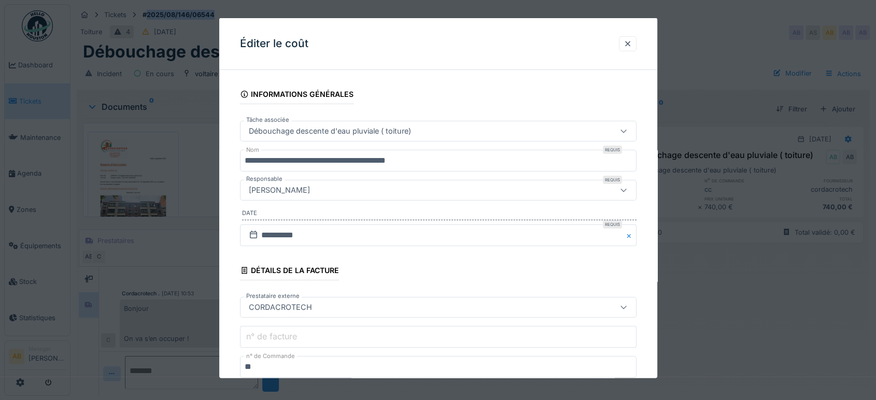
scroll to position [173, 0]
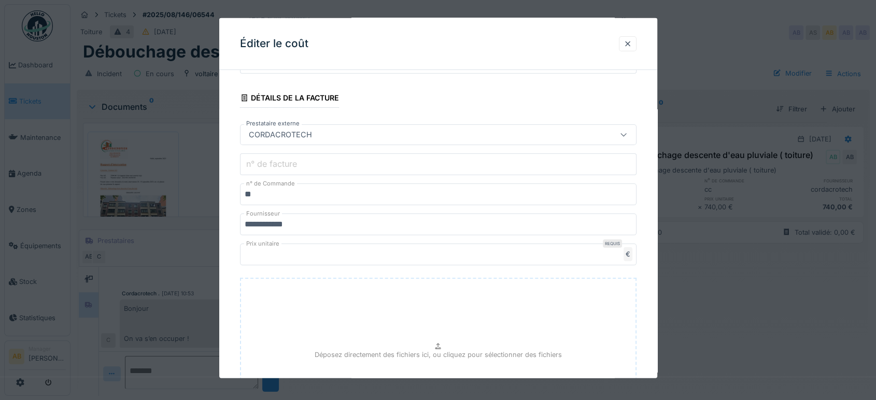
click at [259, 171] on input "n° de facture" at bounding box center [438, 164] width 397 height 22
drag, startPoint x: 261, startPoint y: 169, endPoint x: 254, endPoint y: 159, distance: 12.1
click at [254, 159] on label "n° de facture" at bounding box center [271, 164] width 55 height 12
click at [254, 159] on input "n° de facture" at bounding box center [438, 164] width 397 height 22
click at [233, 136] on div "**********" at bounding box center [438, 203] width 438 height 595
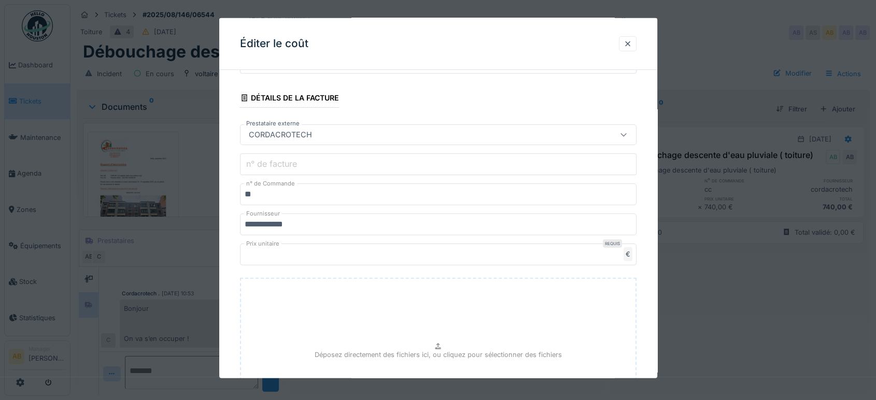
click at [261, 162] on label "n° de facture" at bounding box center [271, 164] width 55 height 12
click at [261, 162] on input "n° de facture" at bounding box center [438, 164] width 397 height 22
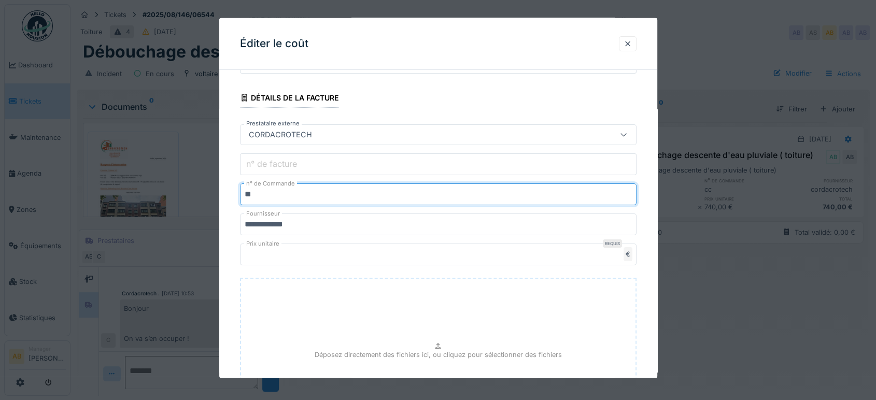
drag, startPoint x: 273, startPoint y: 195, endPoint x: 201, endPoint y: 198, distance: 72.1
click at [221, 199] on div "**********" at bounding box center [438, 203] width 438 height 595
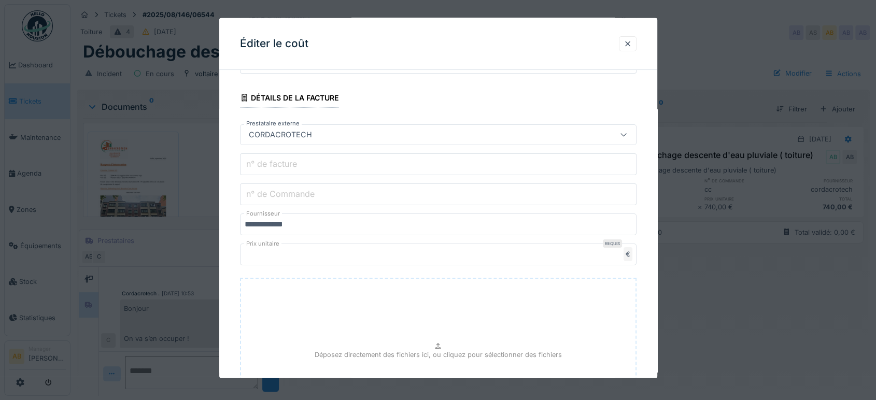
paste input "**********"
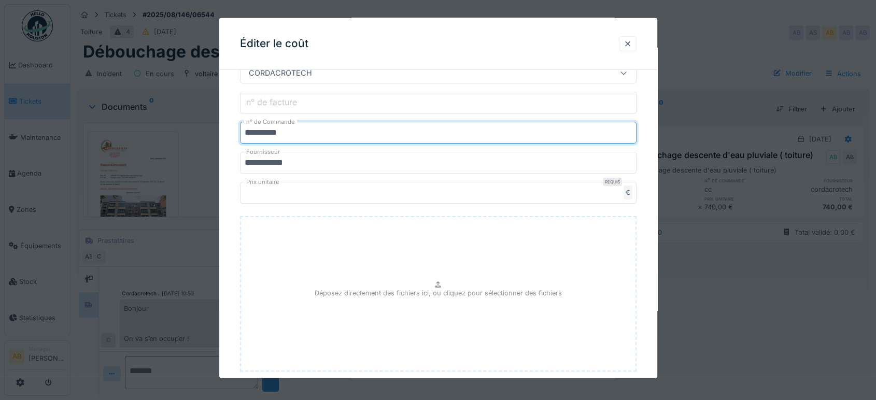
scroll to position [294, 0]
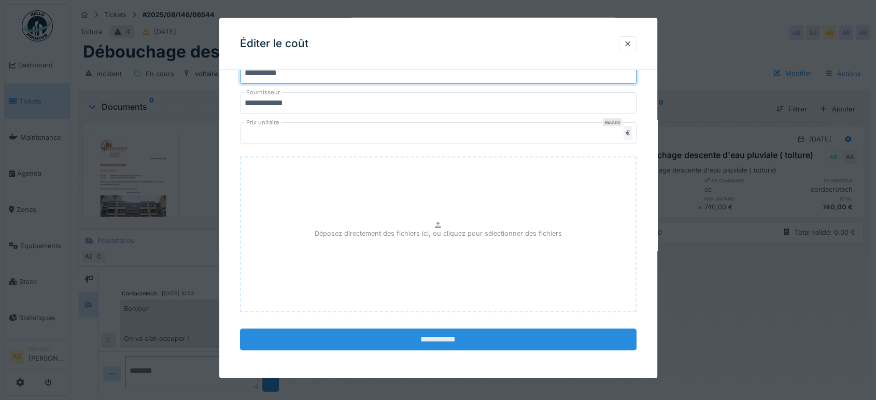
type input "**********"
click at [502, 343] on input "**********" at bounding box center [438, 340] width 397 height 22
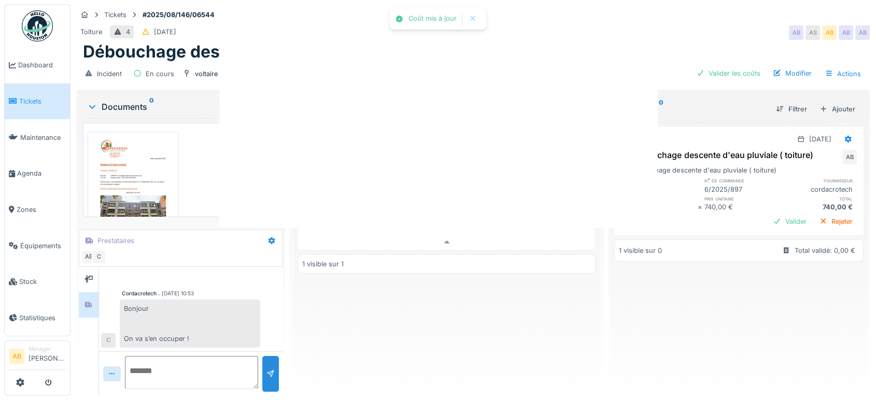
scroll to position [0, 0]
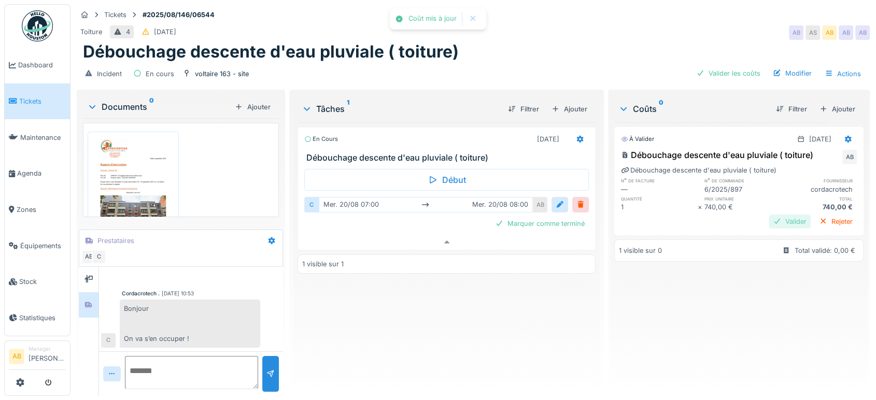
click at [776, 215] on div "Valider" at bounding box center [790, 222] width 42 height 14
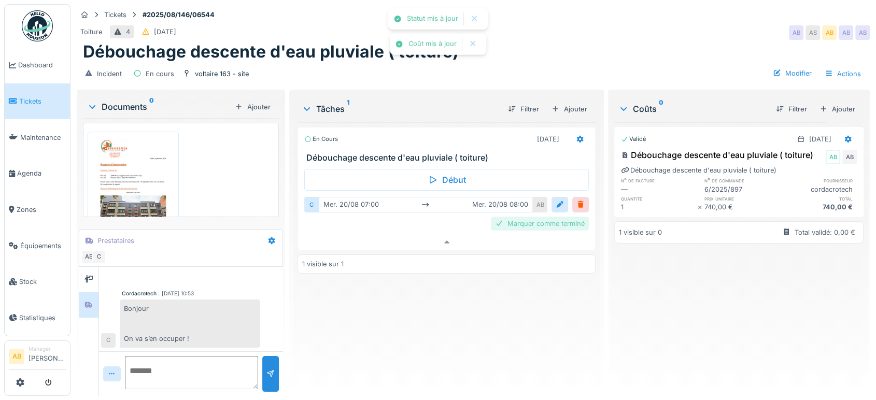
click at [563, 217] on div "Marquer comme terminé" at bounding box center [540, 224] width 98 height 14
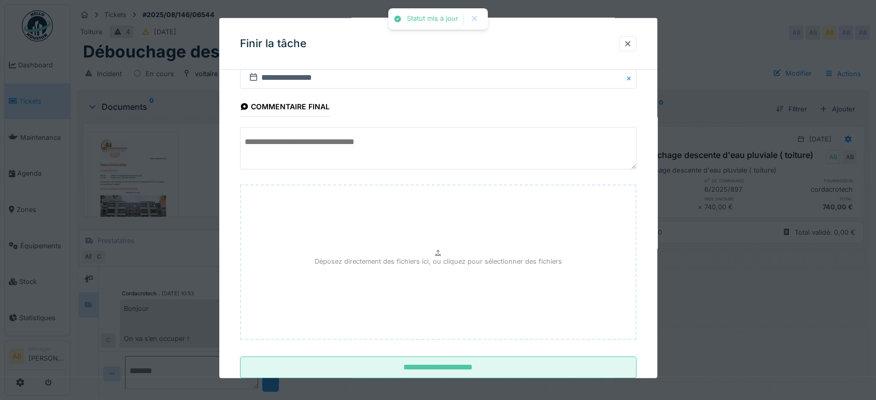
scroll to position [62, 0]
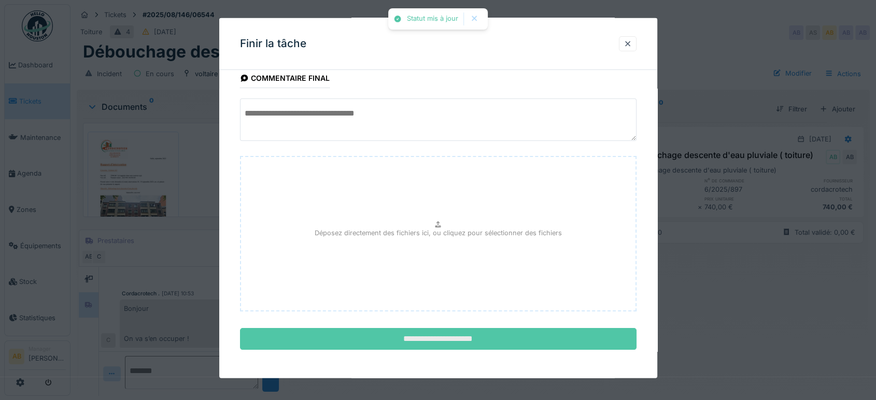
click at [557, 338] on input "**********" at bounding box center [438, 339] width 397 height 22
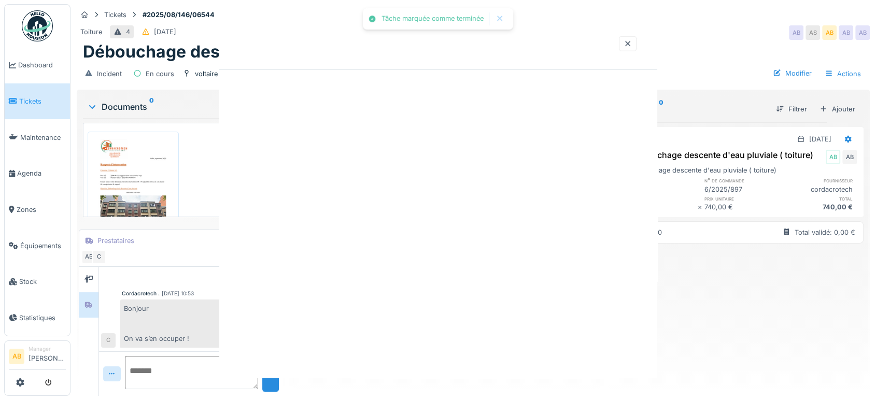
scroll to position [0, 0]
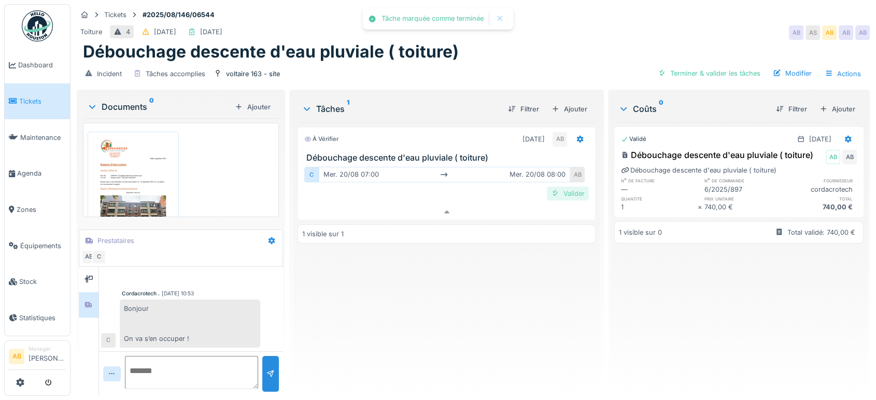
click at [575, 187] on div "Valider" at bounding box center [568, 194] width 42 height 14
click at [569, 66] on div "Envoyer pour approbation" at bounding box center [594, 73] width 104 height 14
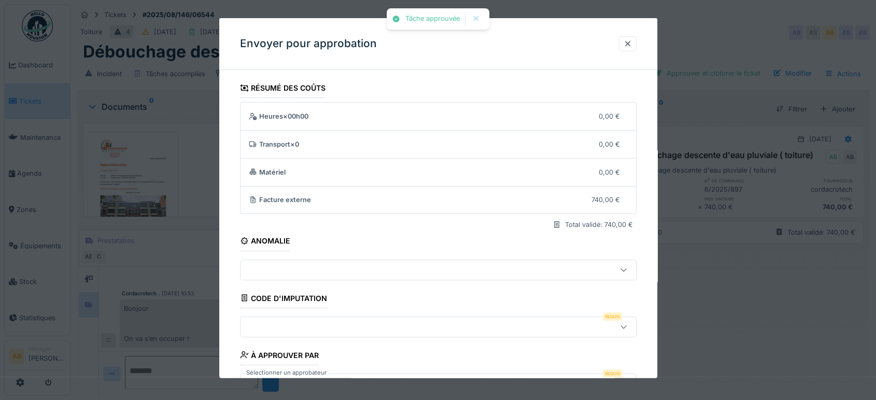
scroll to position [74, 0]
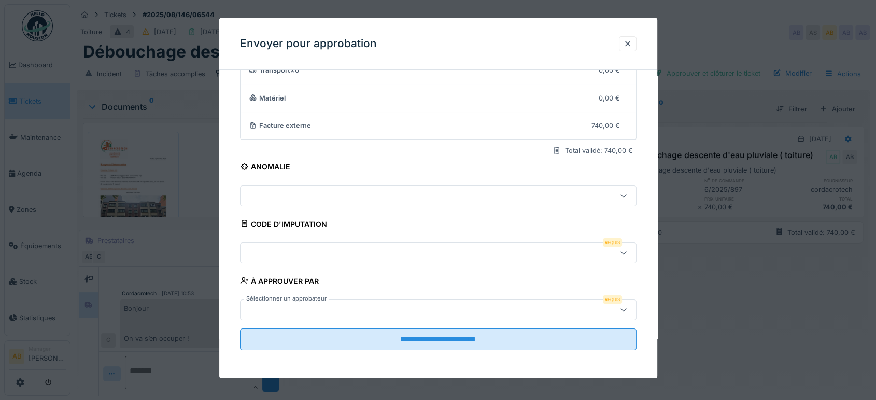
click at [339, 257] on div at bounding box center [415, 252] width 340 height 11
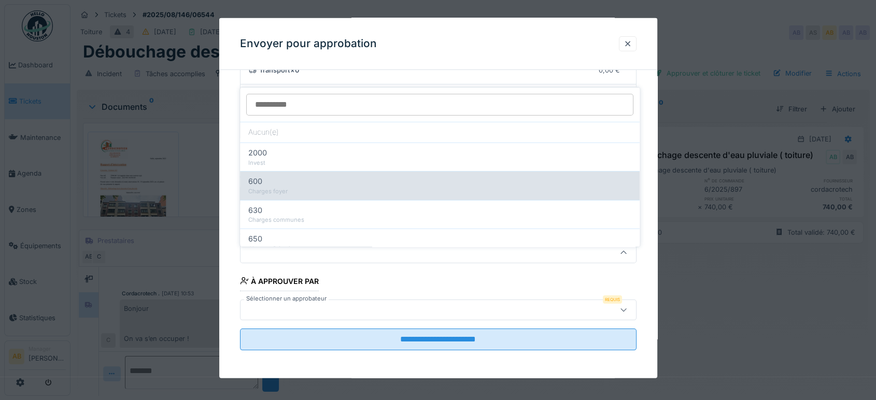
click at [297, 176] on div "600" at bounding box center [439, 181] width 383 height 11
type input "***"
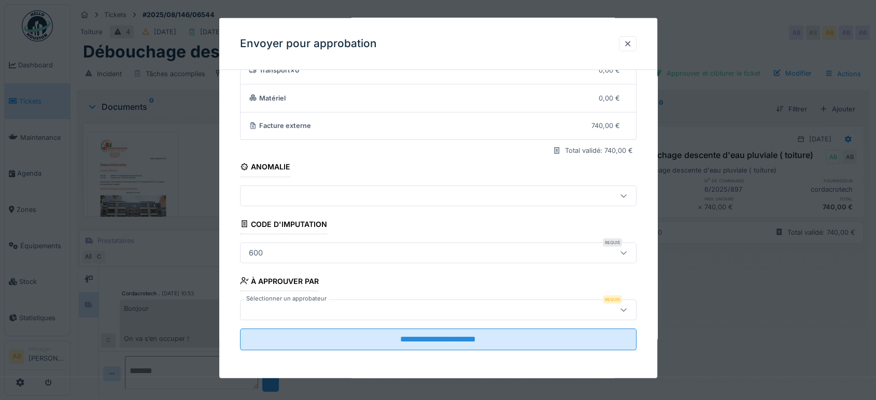
click at [348, 302] on div at bounding box center [438, 310] width 397 height 21
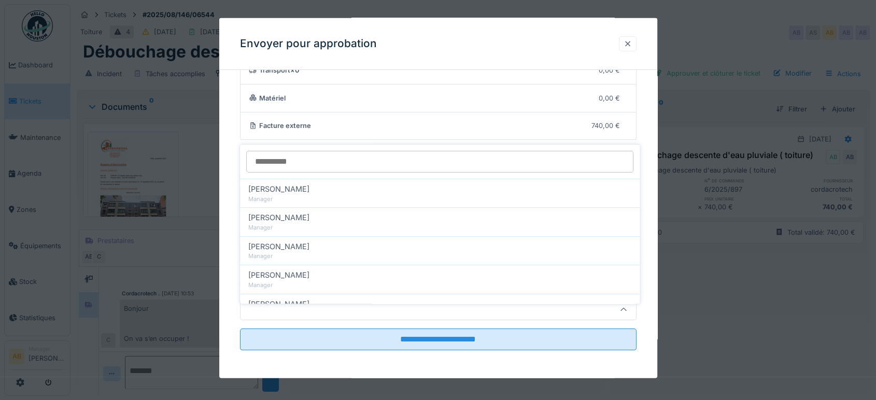
click at [632, 46] on div at bounding box center [628, 44] width 8 height 10
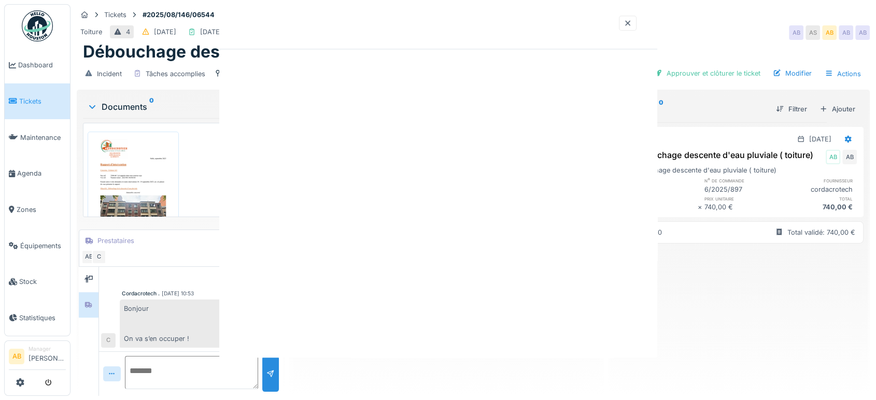
scroll to position [0, 0]
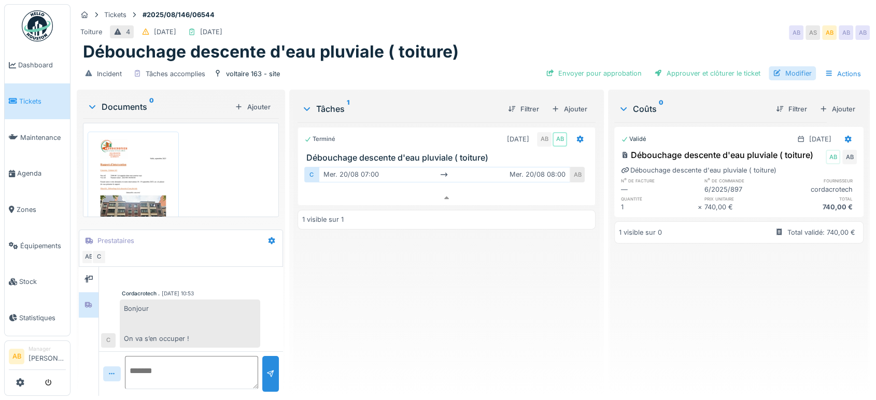
click at [800, 66] on div "Modifier" at bounding box center [792, 73] width 47 height 14
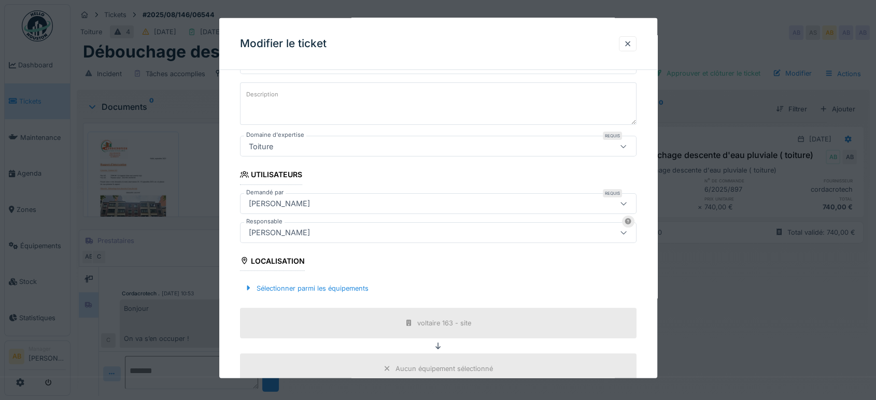
click at [297, 244] on fieldset "**********" at bounding box center [438, 262] width 397 height 598
click at [296, 230] on div "[PERSON_NAME]" at bounding box center [279, 232] width 69 height 11
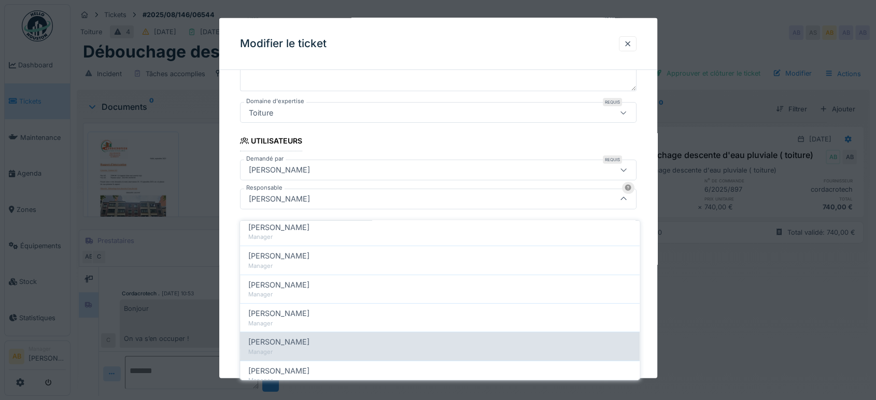
scroll to position [173, 0]
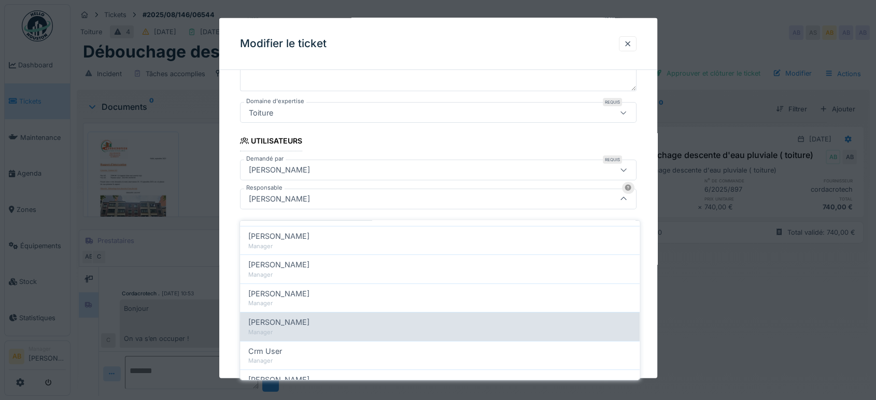
click at [319, 328] on div "Manager" at bounding box center [439, 332] width 383 height 9
type input "****"
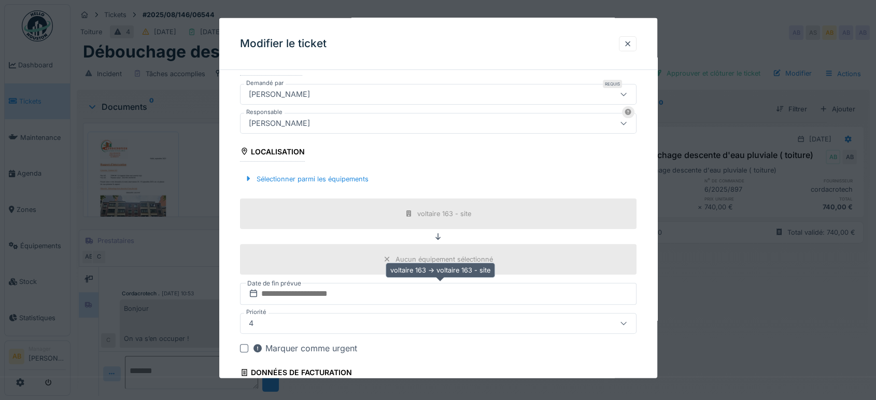
scroll to position [317, 0]
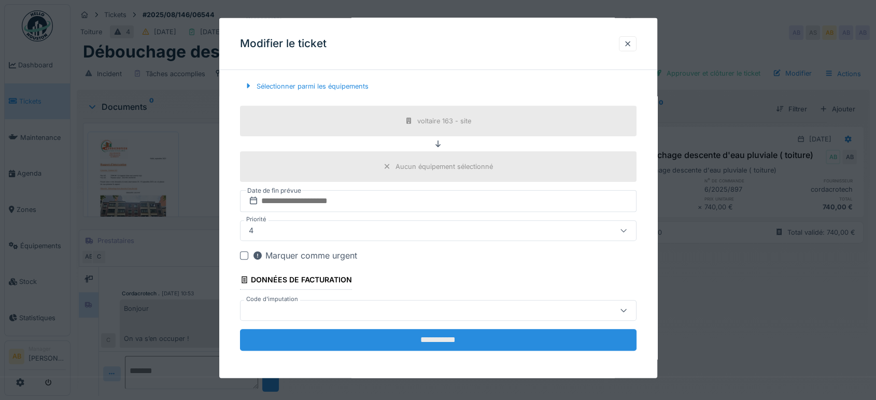
click at [492, 341] on input "**********" at bounding box center [438, 340] width 397 height 22
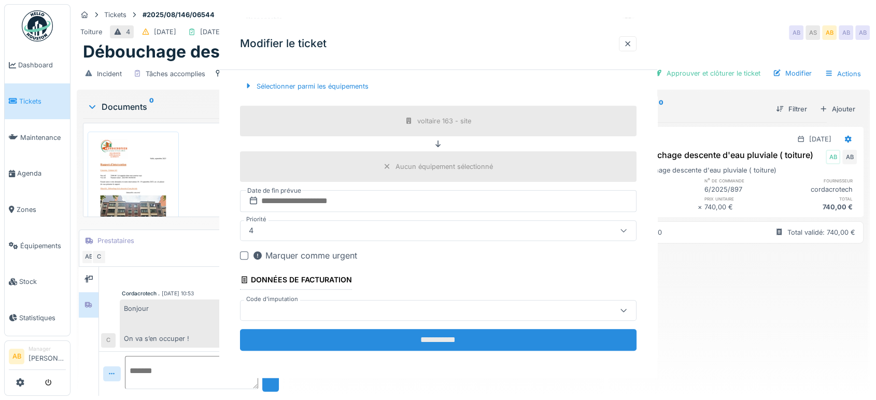
scroll to position [0, 0]
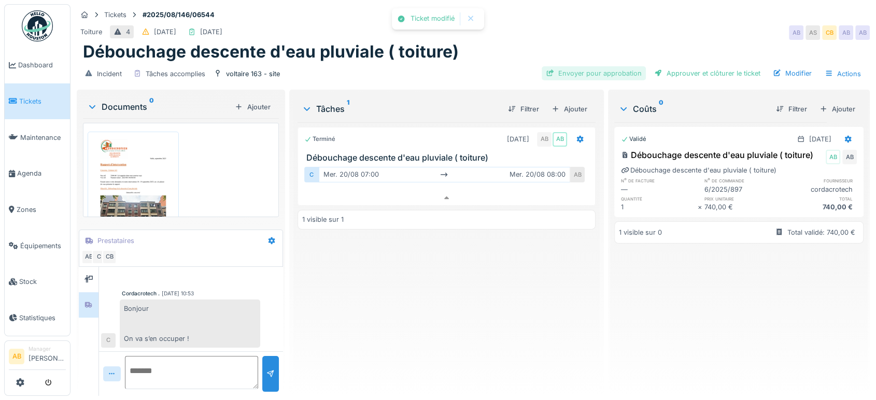
click at [614, 71] on div "Envoyer pour approbation" at bounding box center [594, 73] width 104 height 14
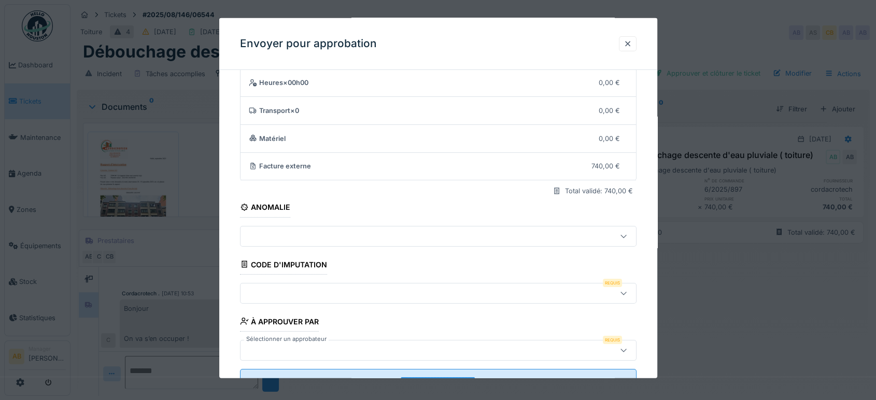
scroll to position [74, 0]
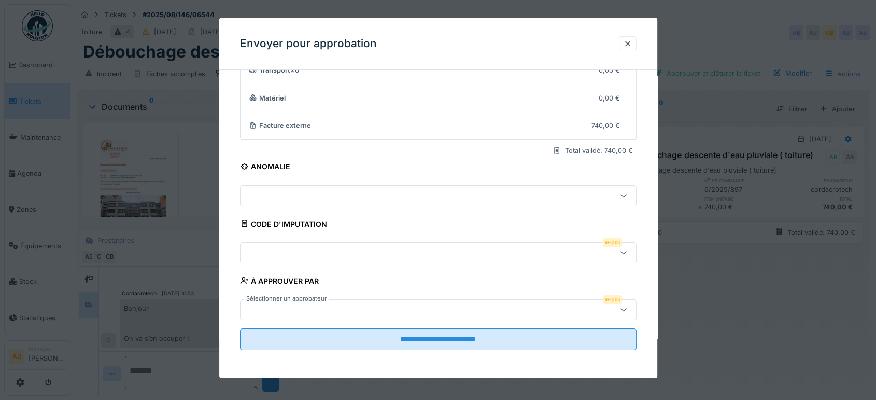
drag, startPoint x: 311, startPoint y: 240, endPoint x: 322, endPoint y: 248, distance: 13.7
click at [311, 240] on fieldset "**********" at bounding box center [438, 181] width 397 height 355
click at [398, 249] on div at bounding box center [415, 252] width 340 height 11
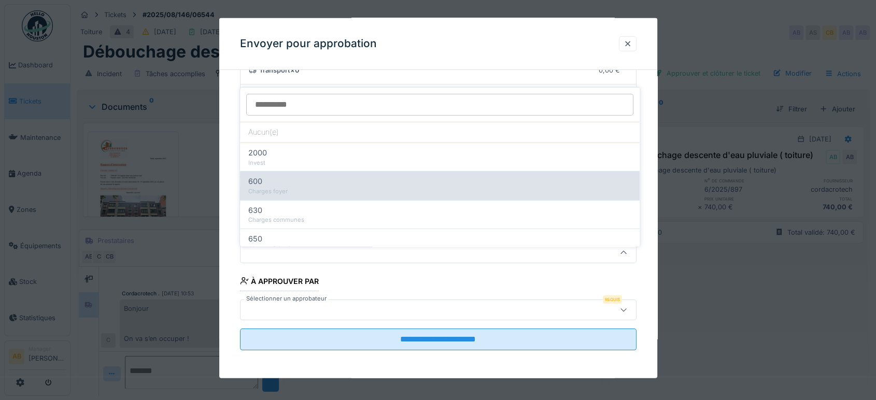
click at [302, 177] on div "600" at bounding box center [439, 181] width 383 height 11
type input "***"
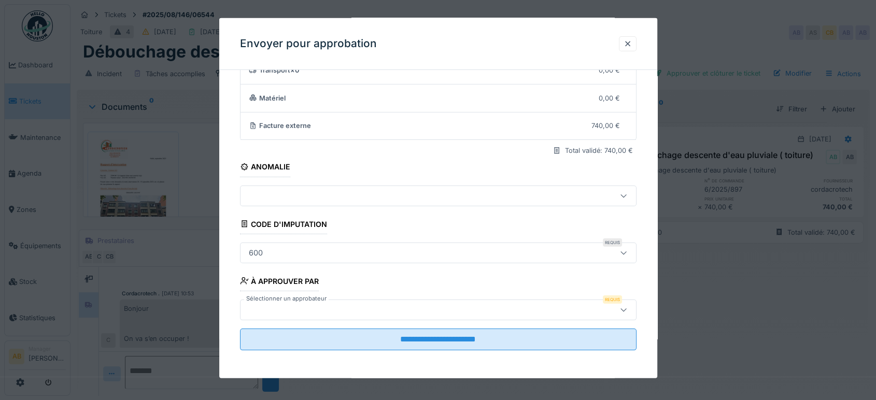
click at [329, 302] on div at bounding box center [438, 310] width 397 height 21
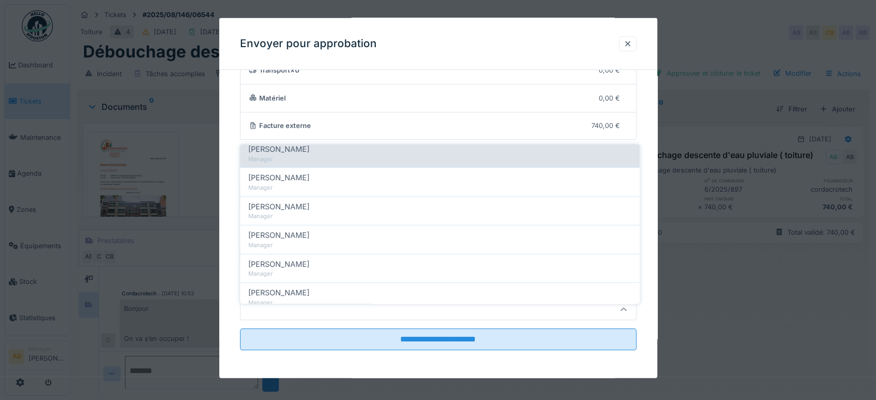
scroll to position [230, 0]
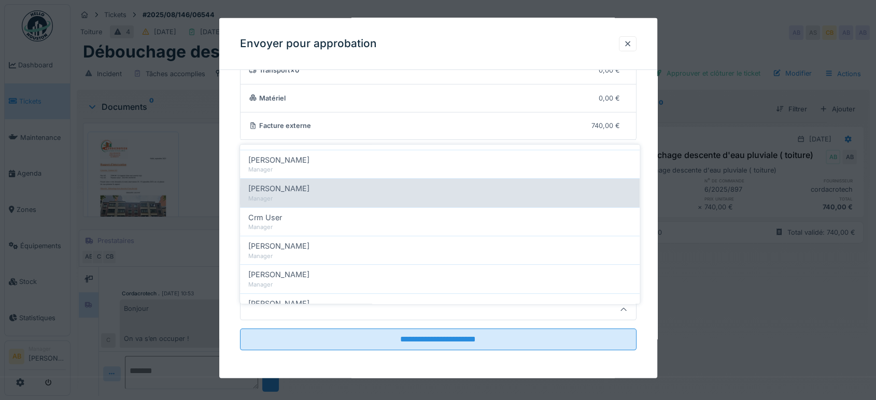
click at [313, 183] on div "Christian Bassette" at bounding box center [439, 188] width 383 height 11
type input "****"
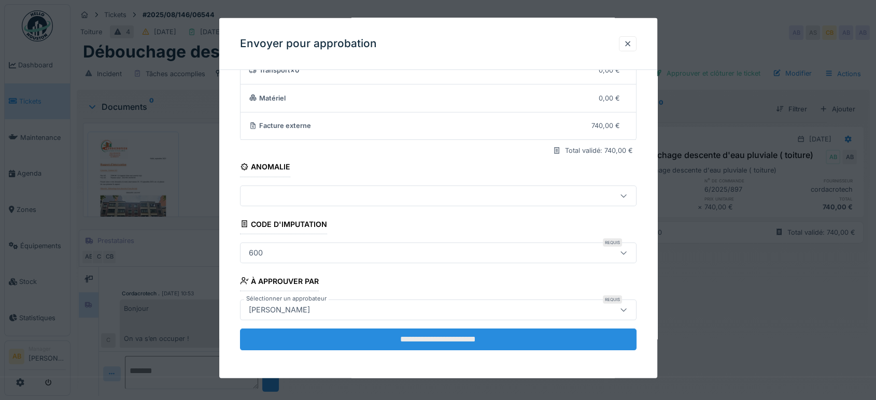
click at [434, 336] on input "**********" at bounding box center [438, 340] width 397 height 22
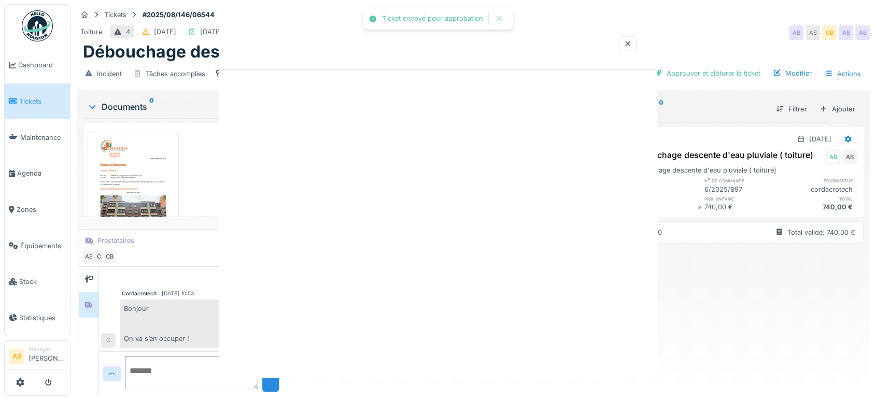
scroll to position [0, 0]
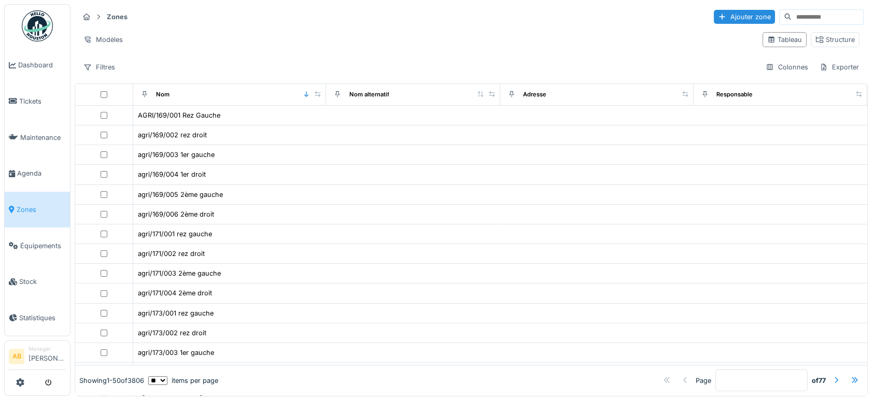
click at [801, 21] on input at bounding box center [828, 17] width 72 height 15
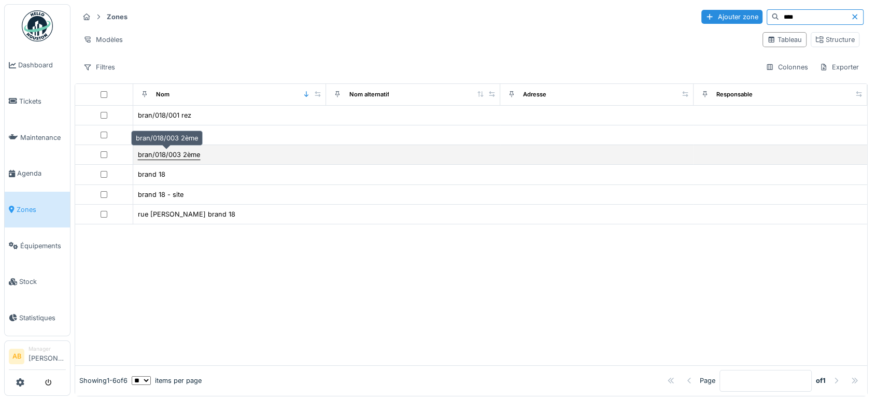
type input "****"
click at [151, 152] on div "bran/018/003 2ème" at bounding box center [169, 155] width 62 height 10
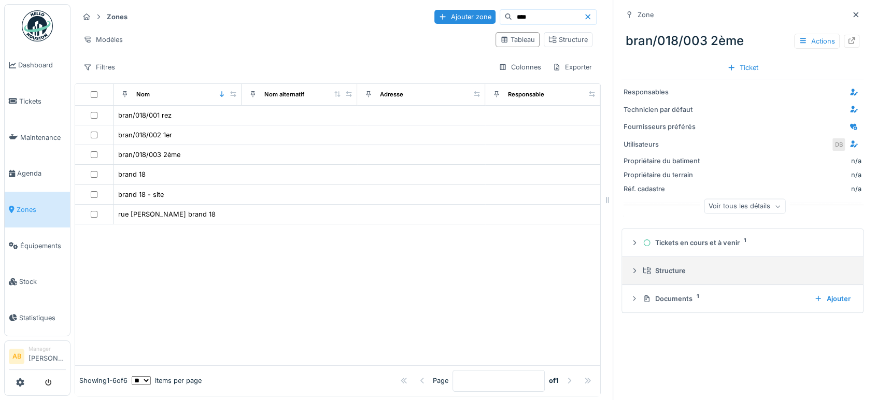
click at [653, 271] on div "Structure" at bounding box center [747, 271] width 208 height 10
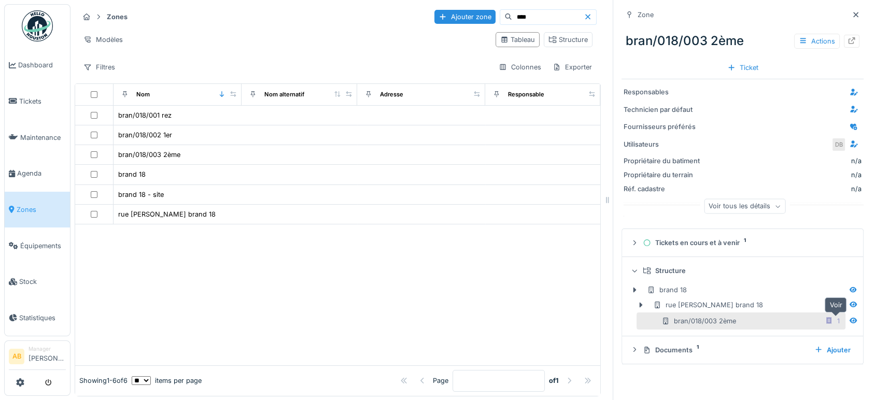
click at [846, 320] on div at bounding box center [854, 321] width 16 height 13
click at [849, 318] on icon at bounding box center [853, 320] width 8 height 7
click at [759, 319] on div "bran/018/003 2ème 1" at bounding box center [753, 321] width 182 height 13
click at [848, 36] on div at bounding box center [852, 41] width 8 height 10
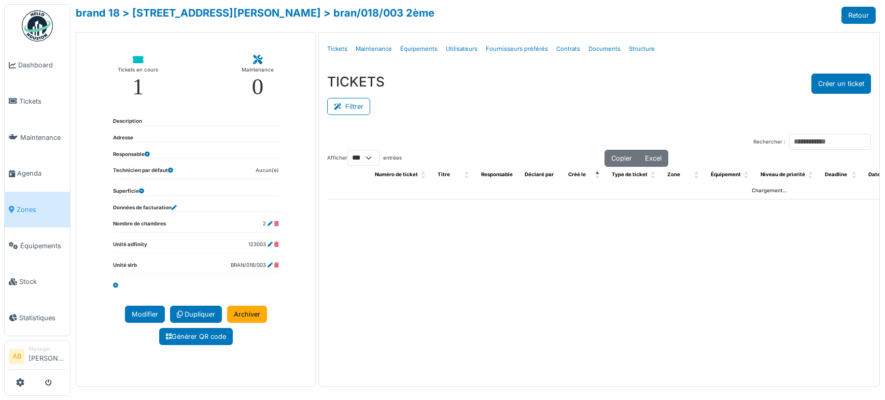
select select "***"
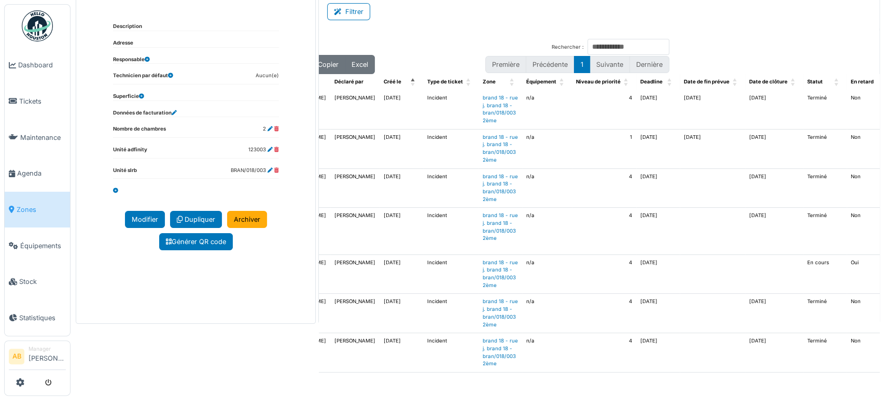
scroll to position [45, 0]
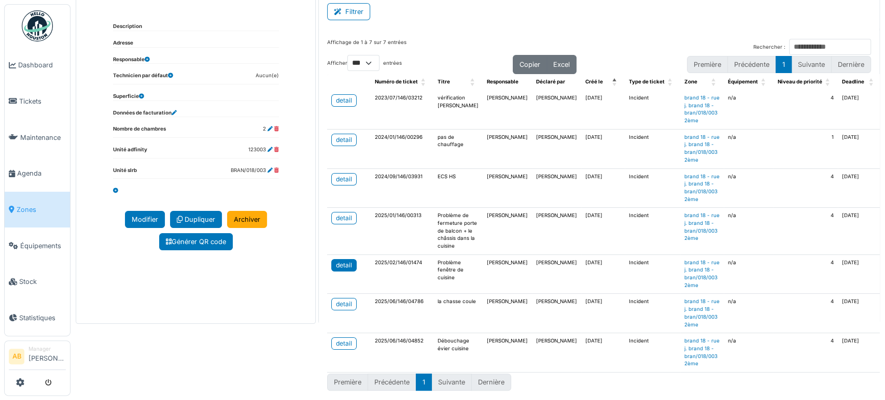
click at [352, 259] on link "detail" at bounding box center [343, 265] width 25 height 12
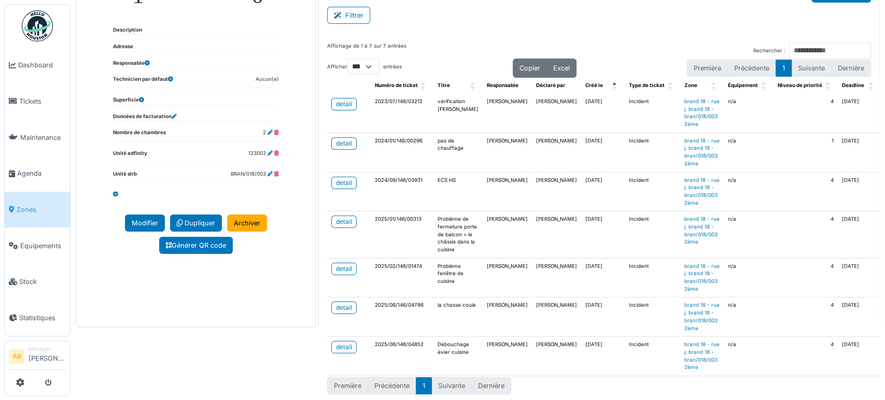
scroll to position [0, 0]
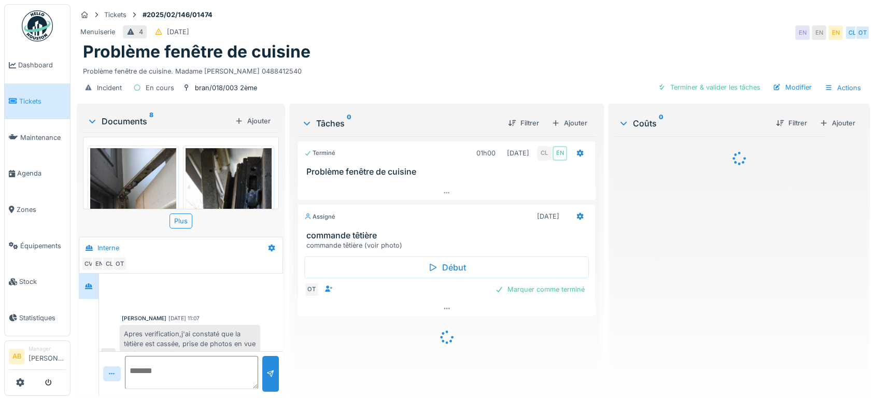
scroll to position [118, 0]
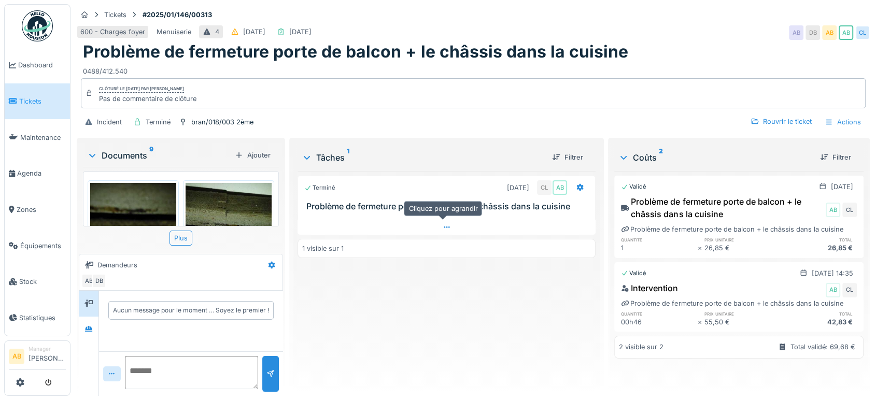
click at [390, 227] on div at bounding box center [447, 227] width 298 height 15
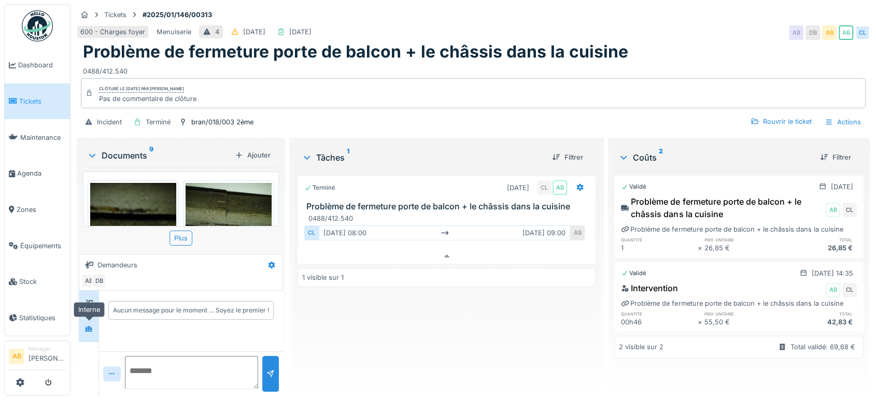
click at [83, 323] on div at bounding box center [89, 329] width 16 height 13
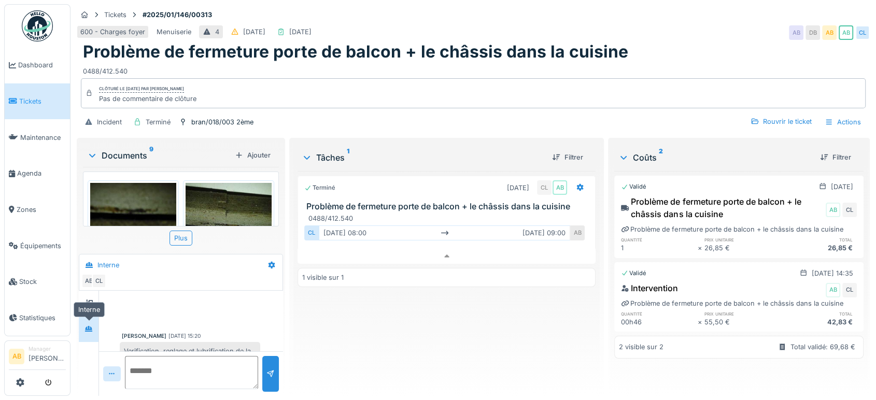
scroll to position [23, 0]
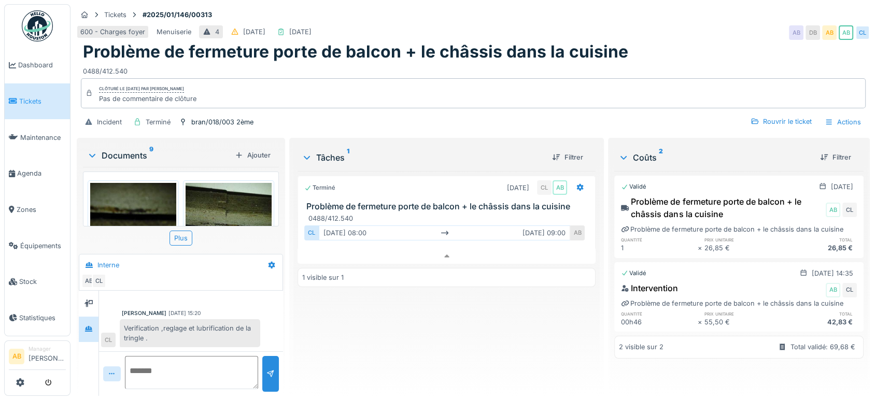
click at [132, 149] on div "Documents 9" at bounding box center [159, 155] width 144 height 12
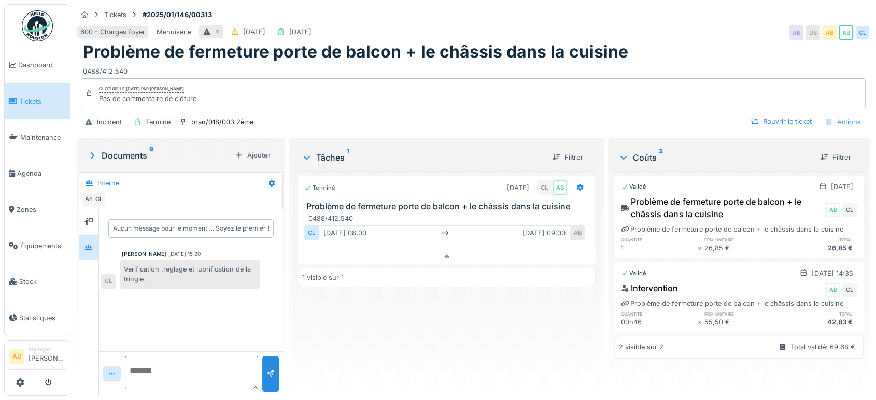
click at [124, 149] on div "Documents 9" at bounding box center [159, 155] width 144 height 12
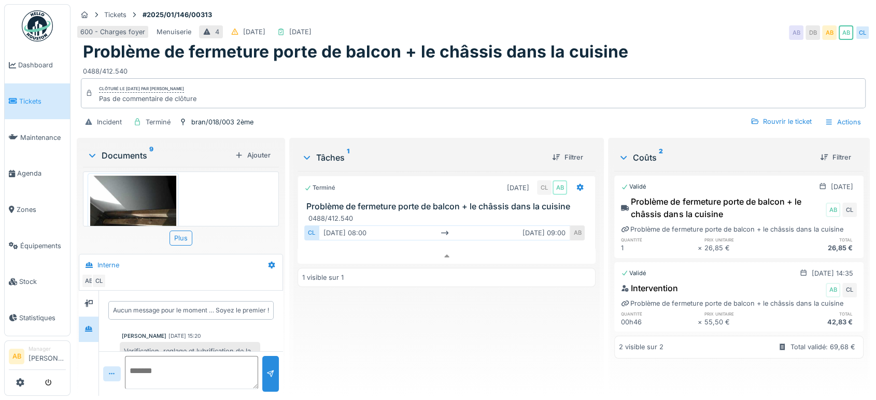
scroll to position [577, 0]
click at [187, 231] on div "Plus" at bounding box center [181, 238] width 23 height 15
click at [149, 184] on img at bounding box center [133, 207] width 86 height 65
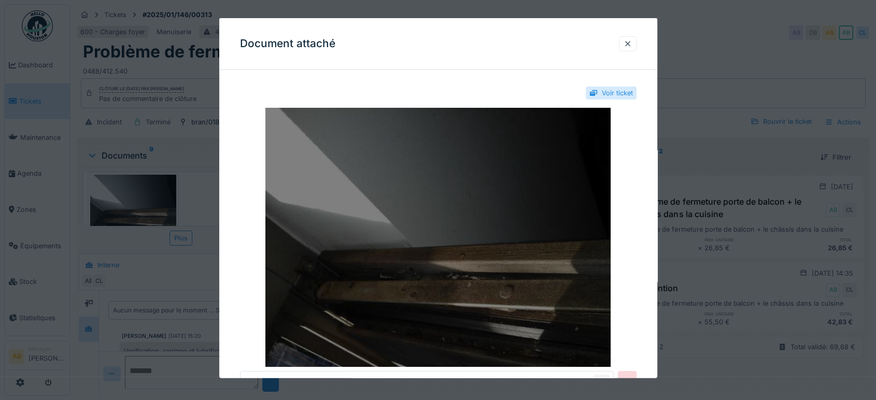
click at [414, 206] on img at bounding box center [438, 237] width 397 height 259
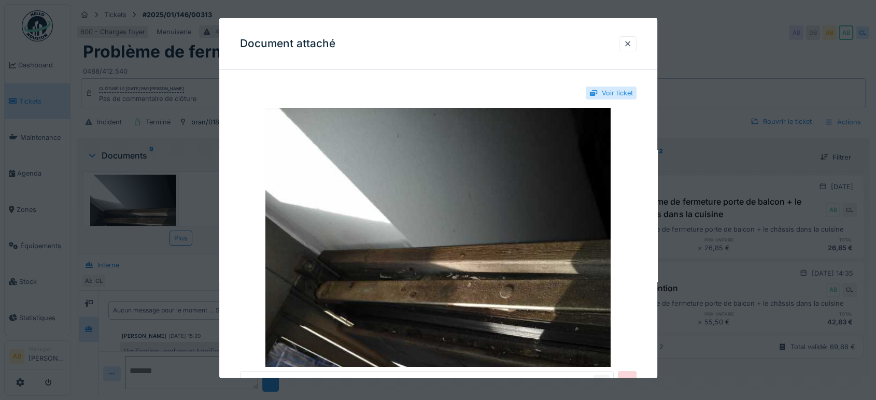
scroll to position [0, 0]
click at [626, 40] on div at bounding box center [628, 43] width 18 height 15
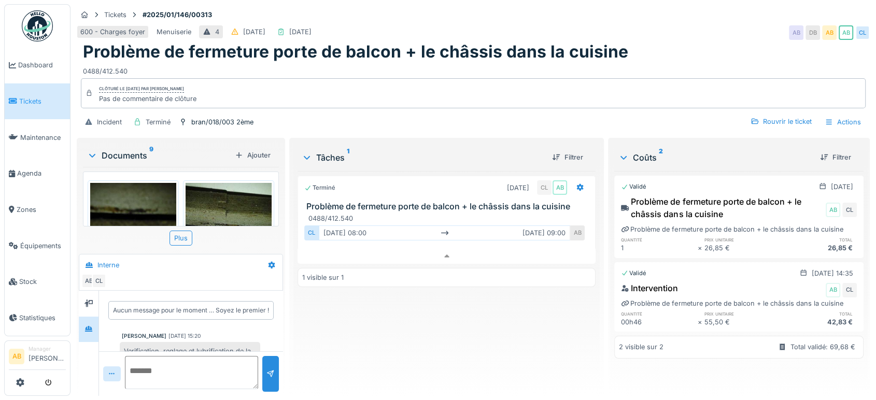
click at [124, 199] on img at bounding box center [133, 240] width 86 height 115
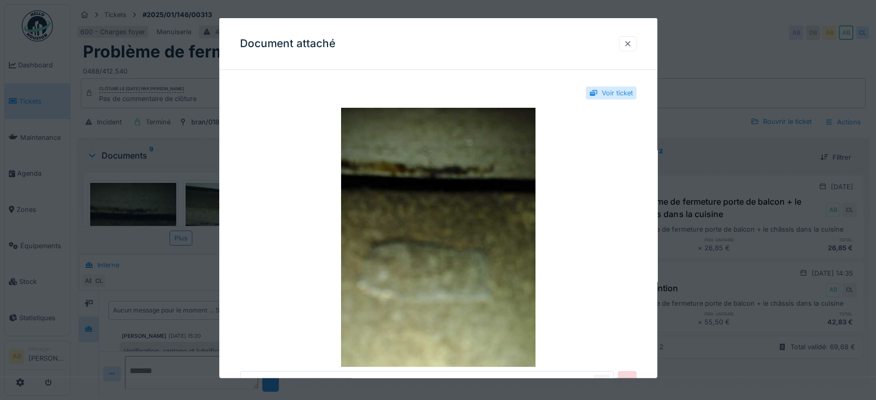
click at [631, 49] on div at bounding box center [628, 43] width 18 height 15
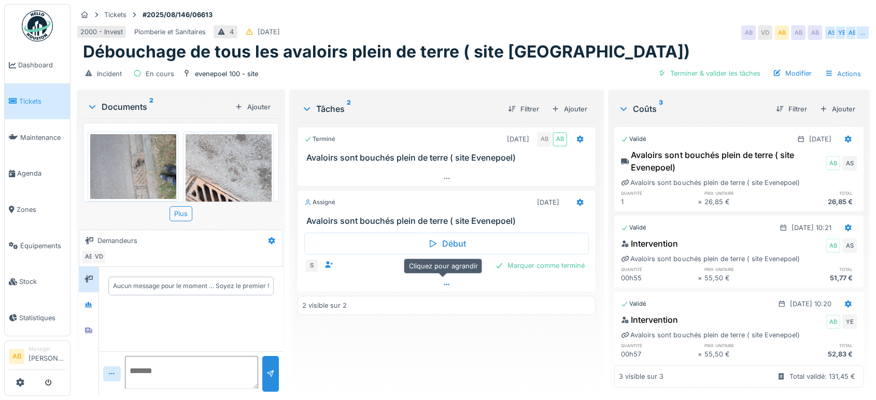
click at [371, 287] on div at bounding box center [447, 284] width 298 height 15
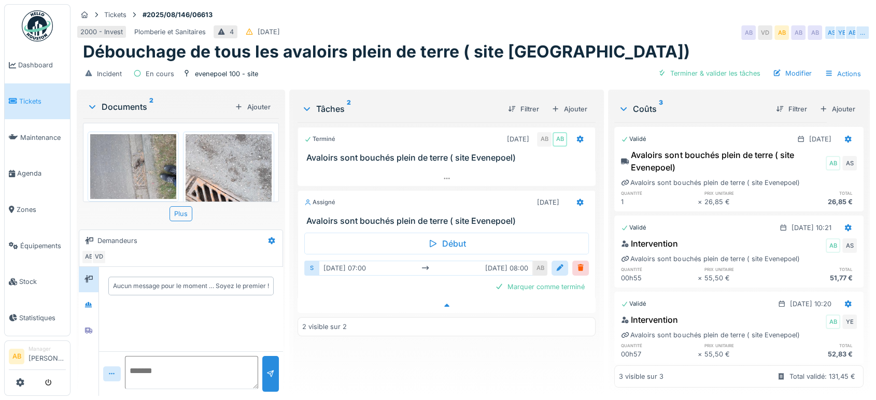
scroll to position [8, 0]
click at [134, 101] on div "Documents 2" at bounding box center [159, 107] width 144 height 12
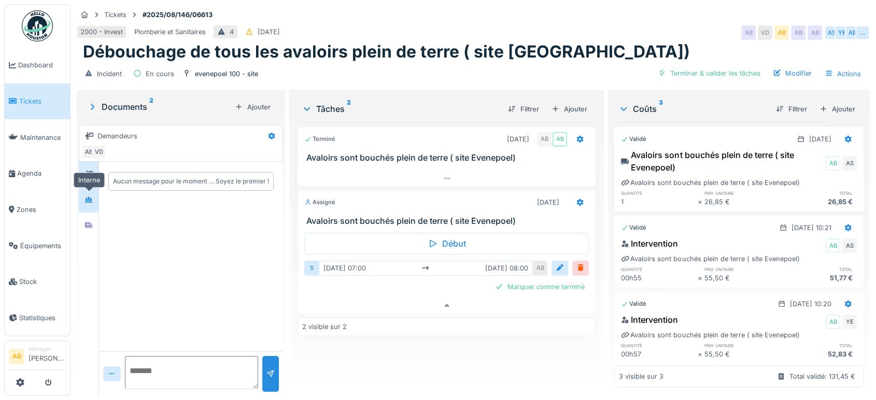
click at [83, 199] on div at bounding box center [89, 199] width 16 height 17
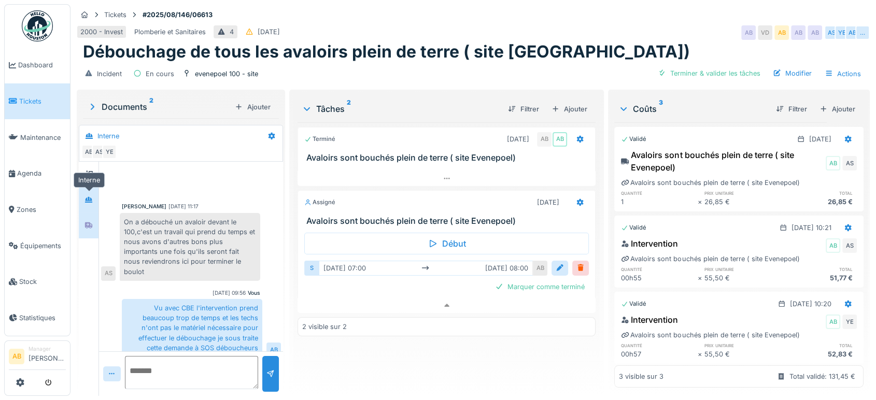
scroll to position [9, 0]
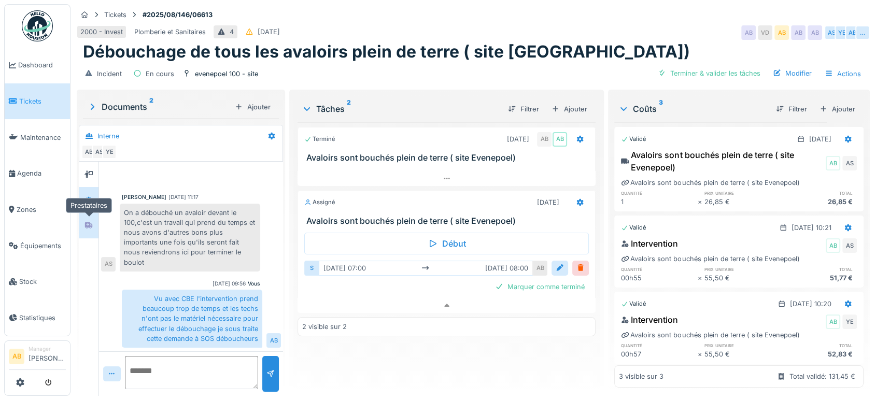
click at [82, 219] on div at bounding box center [89, 225] width 16 height 13
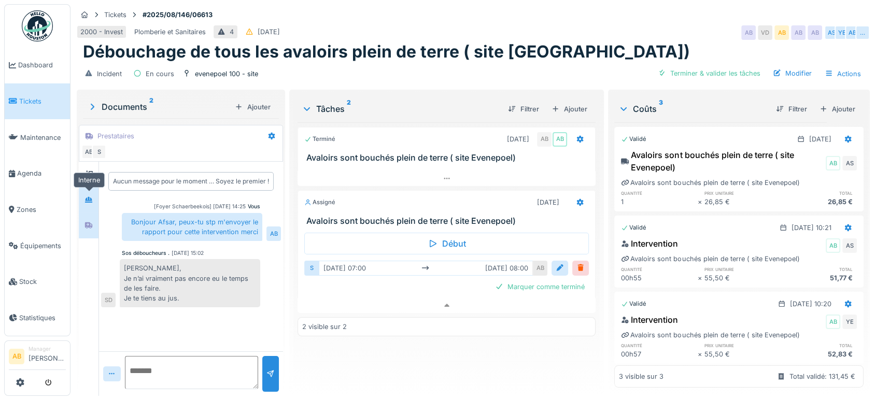
click at [86, 197] on icon at bounding box center [89, 200] width 8 height 7
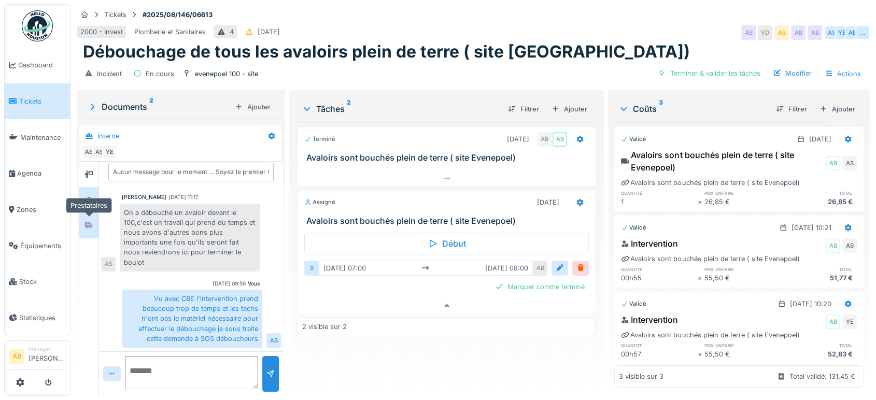
click at [88, 222] on icon at bounding box center [88, 225] width 7 height 6
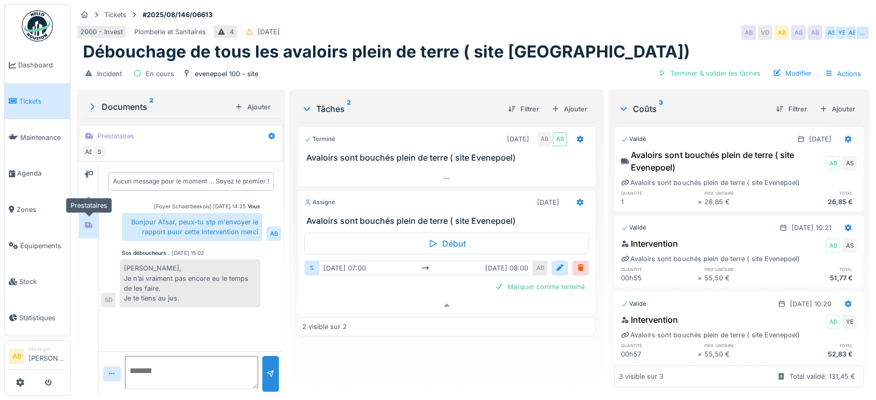
scroll to position [0, 0]
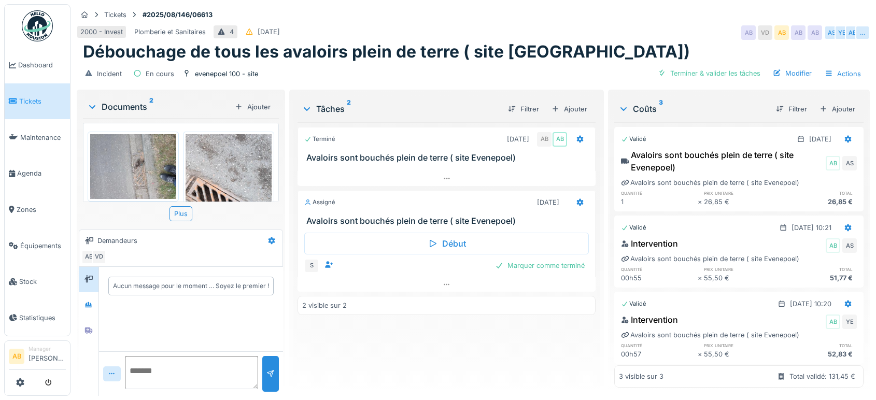
scroll to position [8, 0]
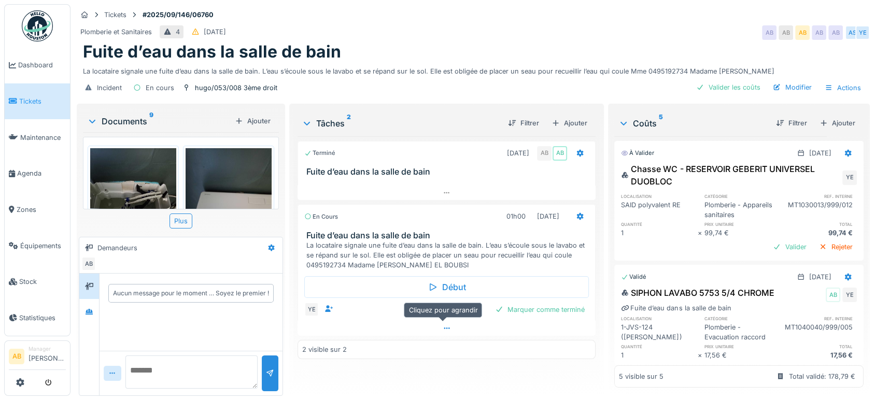
click at [386, 329] on div at bounding box center [447, 328] width 298 height 15
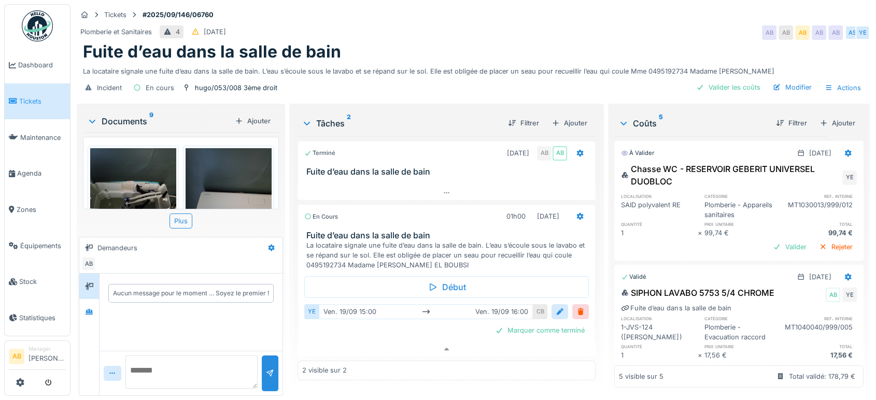
scroll to position [8, 0]
click at [86, 303] on div at bounding box center [89, 311] width 16 height 17
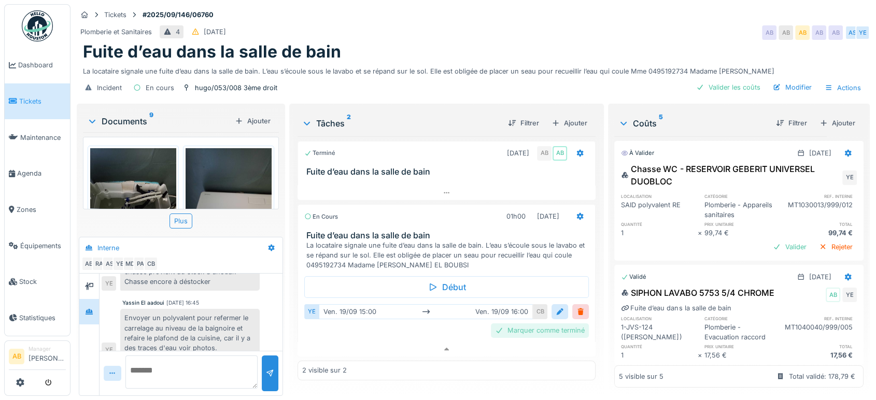
click at [537, 324] on div "Marquer comme terminé" at bounding box center [540, 331] width 98 height 14
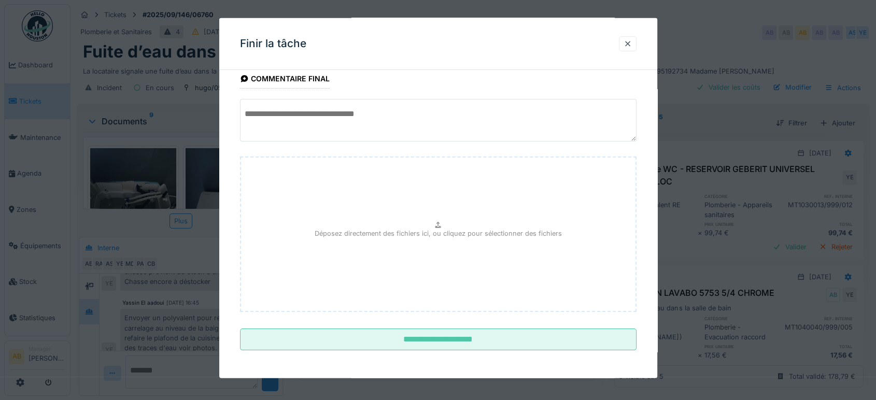
scroll to position [62, 0]
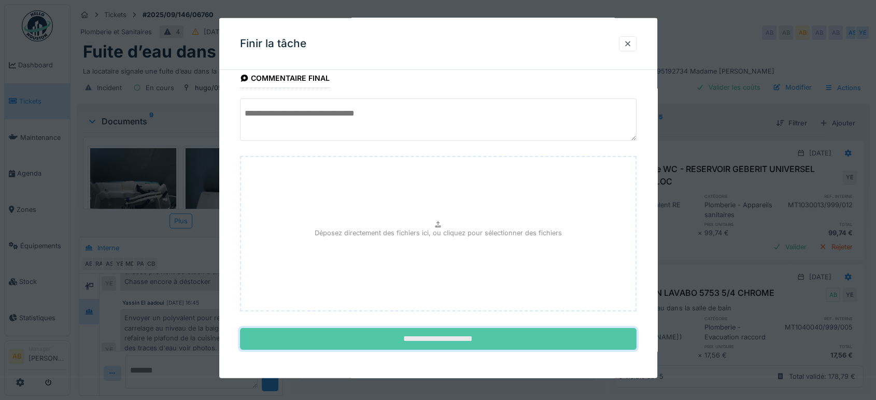
click at [550, 340] on input "**********" at bounding box center [438, 339] width 397 height 22
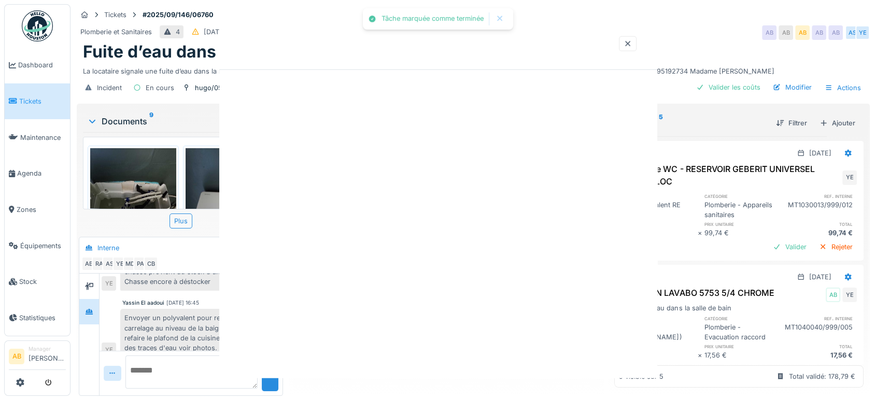
scroll to position [0, 0]
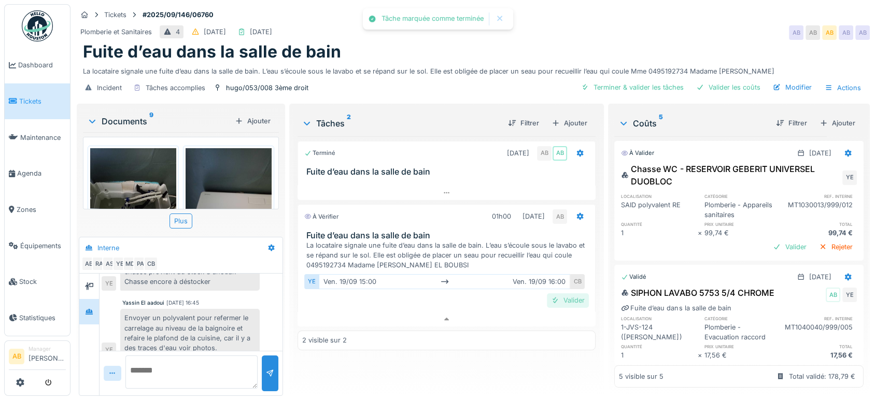
click at [559, 295] on div "Valider" at bounding box center [568, 300] width 42 height 14
drag, startPoint x: 762, startPoint y: 235, endPoint x: 757, endPoint y: 235, distance: 5.7
click at [769, 240] on div "Valider" at bounding box center [790, 247] width 42 height 14
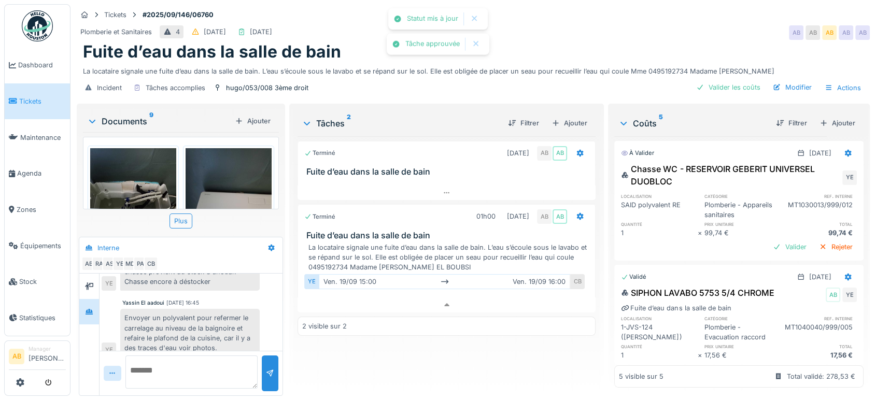
click at [136, 115] on div "Documents 9" at bounding box center [159, 121] width 144 height 12
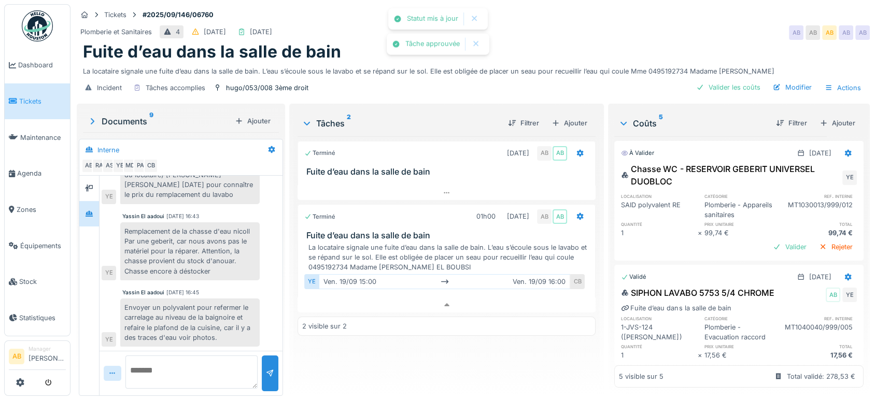
scroll to position [343, 0]
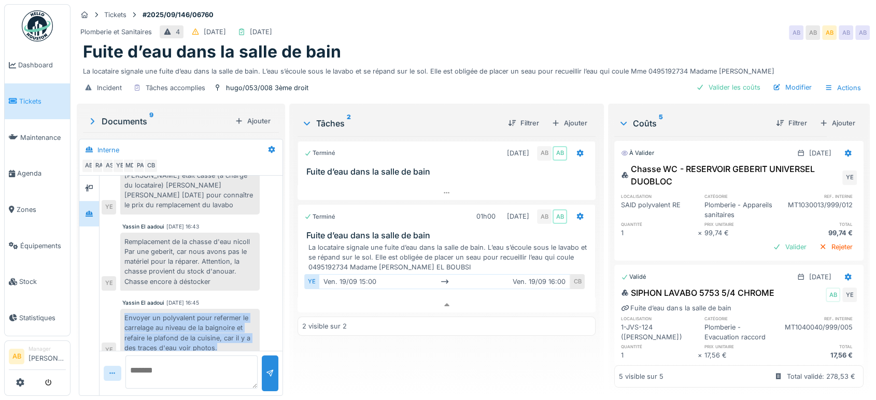
drag, startPoint x: 124, startPoint y: 298, endPoint x: 227, endPoint y: 335, distance: 109.1
click at [227, 335] on div "Envoyer un polyvalent pour refermer le carrelage au niveau de la baignoire et r…" at bounding box center [189, 333] width 139 height 48
copy div "Envoyer un polyvalent pour refermer le carrelage au niveau de la baignoire et r…"
click at [567, 116] on div "Ajouter" at bounding box center [570, 123] width 44 height 14
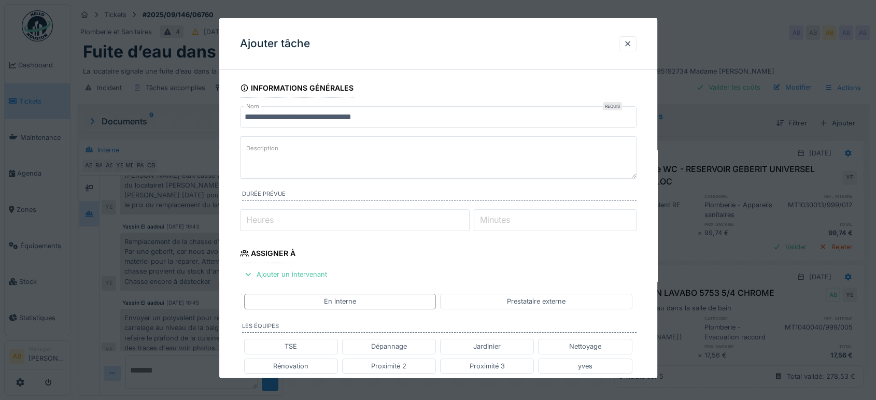
drag, startPoint x: 458, startPoint y: 103, endPoint x: 363, endPoint y: 109, distance: 95.1
click at [445, 108] on fieldset "**********" at bounding box center [438, 380] width 397 height 604
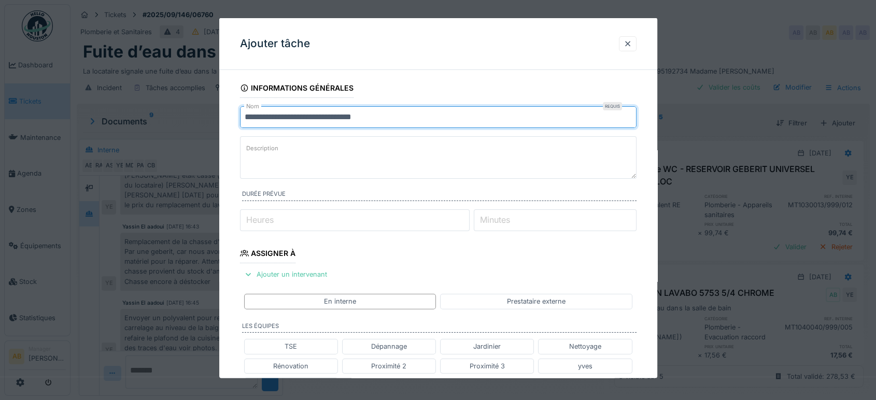
drag, startPoint x: 363, startPoint y: 109, endPoint x: 356, endPoint y: 109, distance: 7.8
click at [346, 109] on input "**********" at bounding box center [438, 117] width 397 height 22
click at [386, 115] on input "**********" at bounding box center [438, 117] width 397 height 22
drag, startPoint x: 450, startPoint y: 119, endPoint x: 163, endPoint y: 114, distance: 286.8
click at [163, 114] on div "**********" at bounding box center [474, 200] width 806 height 400
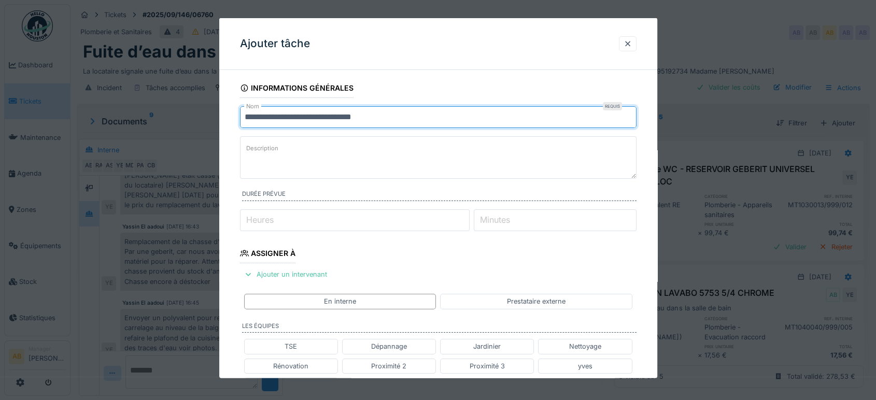
paste input "**********"
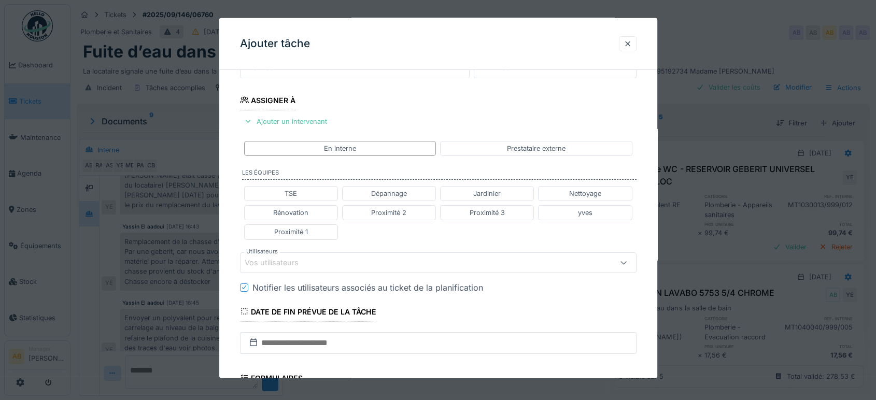
scroll to position [288, 0]
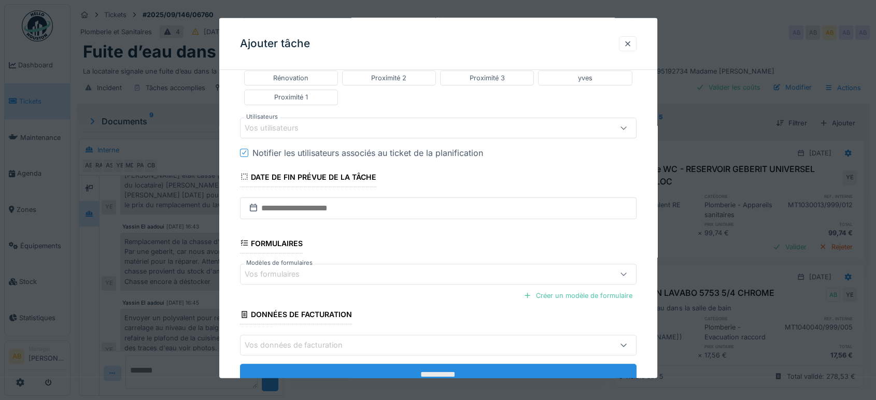
type input "**********"
click at [423, 364] on input "**********" at bounding box center [438, 375] width 397 height 22
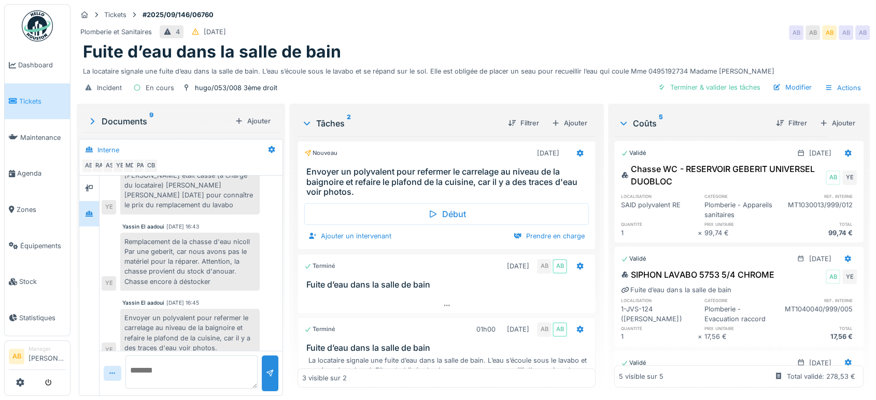
click at [141, 110] on div "Documents 9 Ajouter" at bounding box center [181, 121] width 196 height 22
click at [131, 115] on div "Documents 9" at bounding box center [159, 121] width 144 height 12
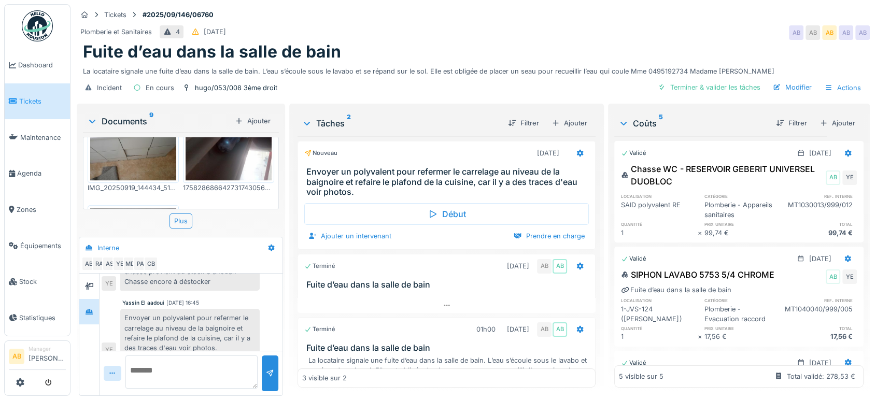
scroll to position [387, 0]
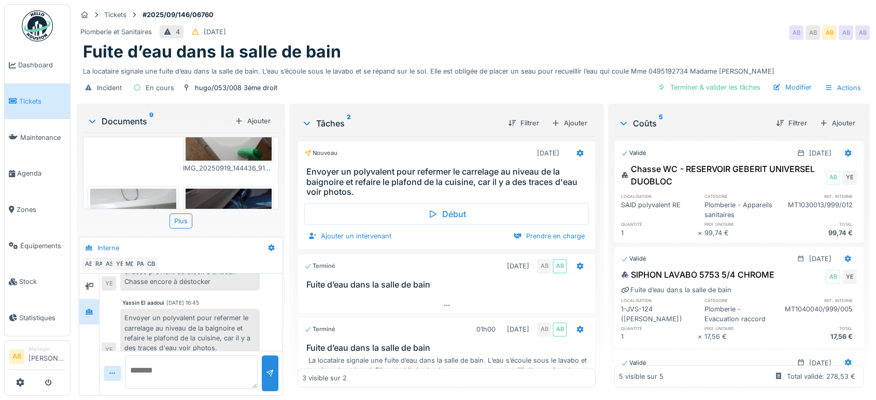
click at [131, 115] on div "Documents 9" at bounding box center [159, 121] width 144 height 12
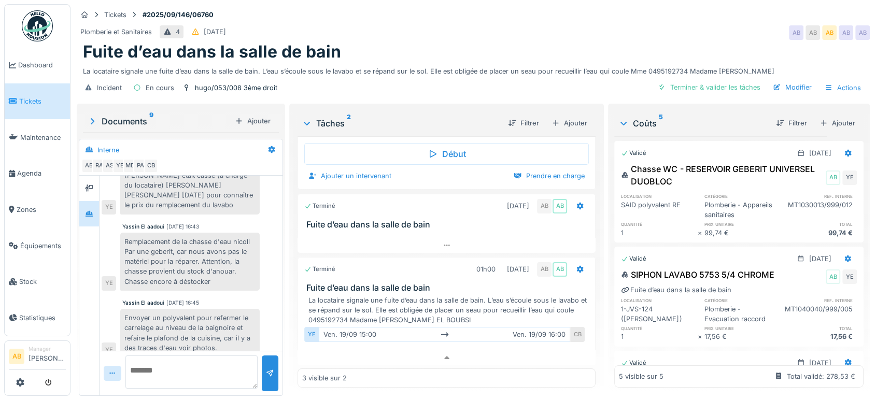
scroll to position [61, 0]
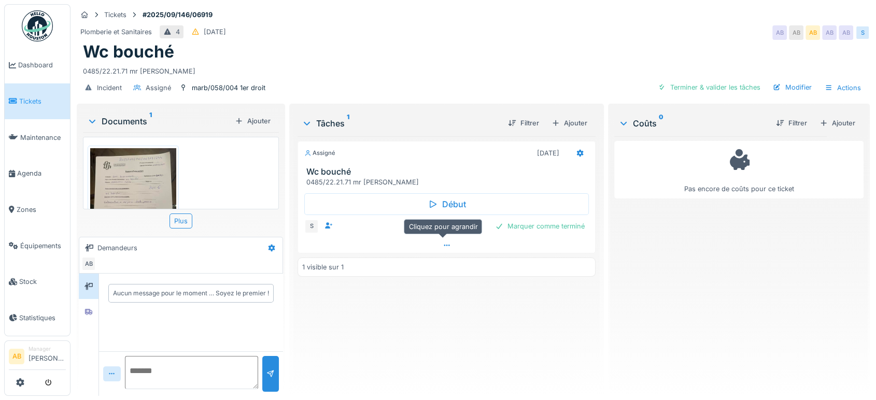
click at [374, 248] on div at bounding box center [446, 245] width 297 height 15
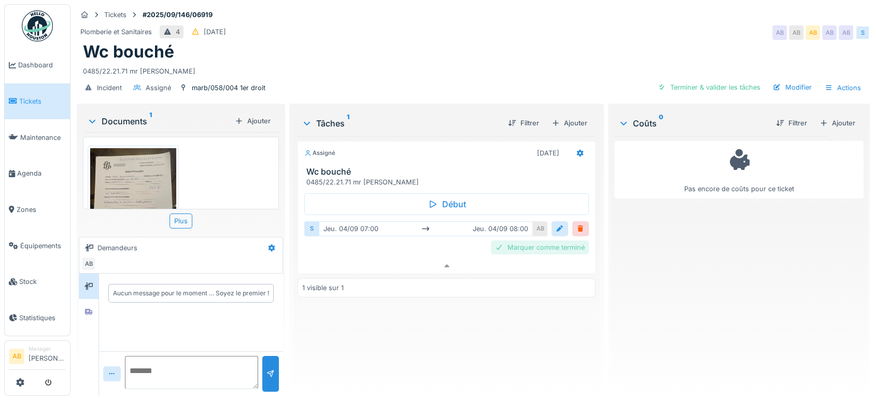
click at [535, 241] on div "Marquer comme terminé" at bounding box center [540, 248] width 98 height 14
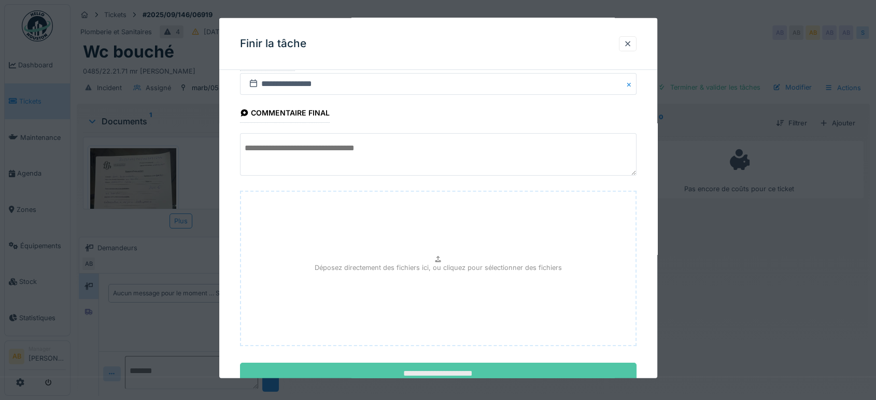
scroll to position [62, 0]
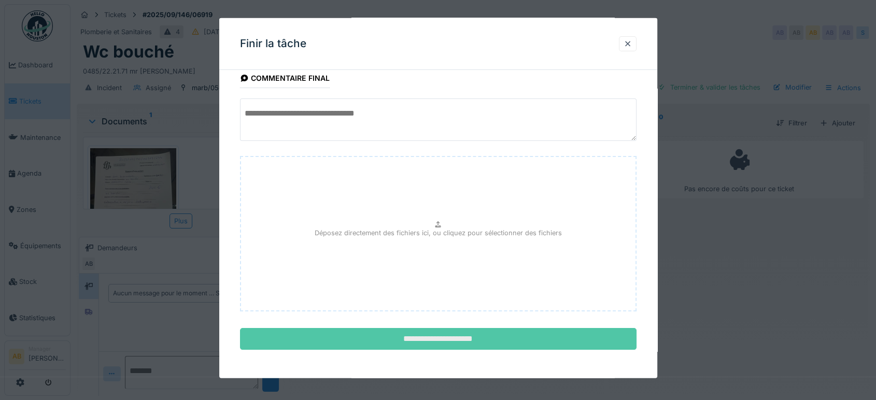
click at [528, 337] on input "**********" at bounding box center [438, 339] width 397 height 22
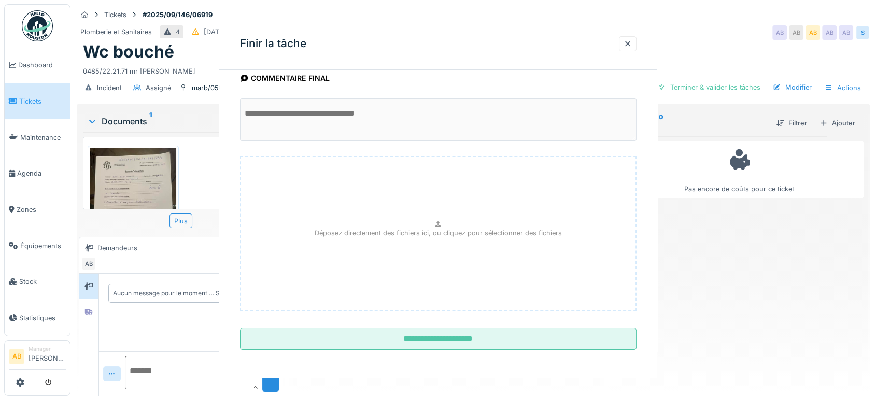
scroll to position [0, 0]
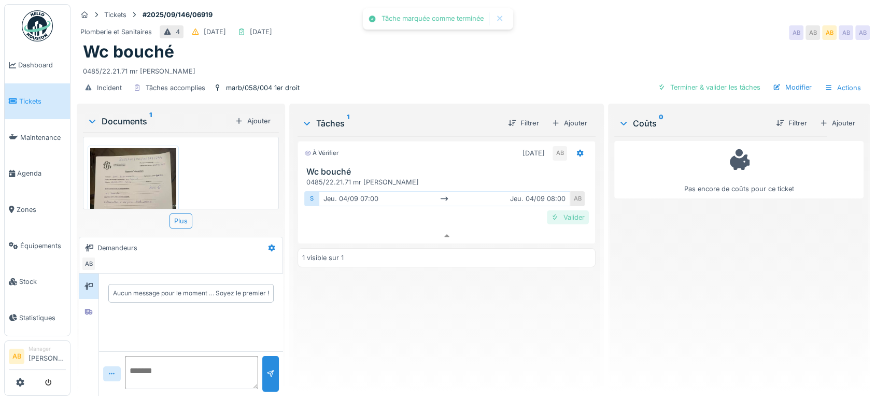
click at [556, 211] on div "Valider" at bounding box center [568, 218] width 42 height 14
click at [137, 167] on img at bounding box center [133, 205] width 86 height 115
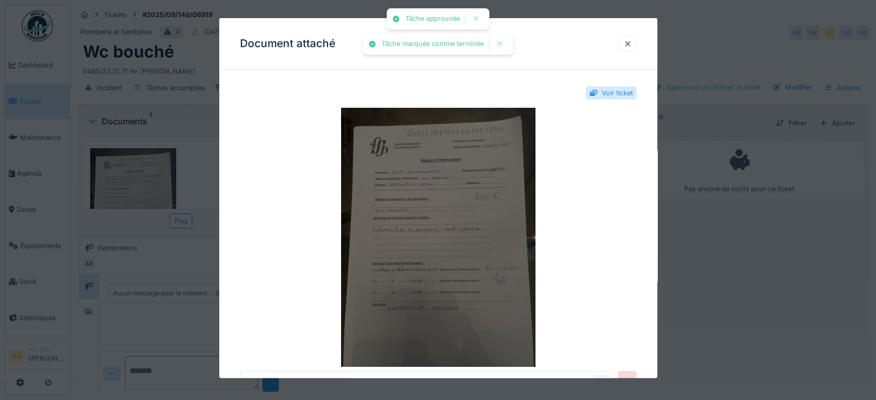
click at [428, 225] on img at bounding box center [438, 237] width 397 height 259
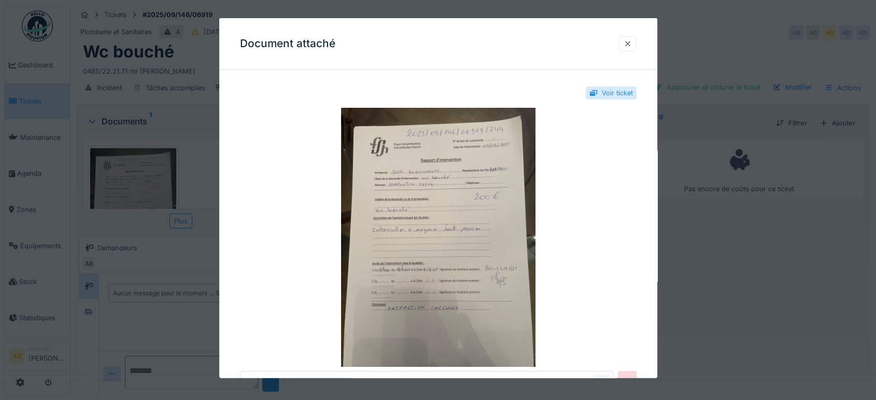
click at [632, 45] on div at bounding box center [628, 44] width 8 height 10
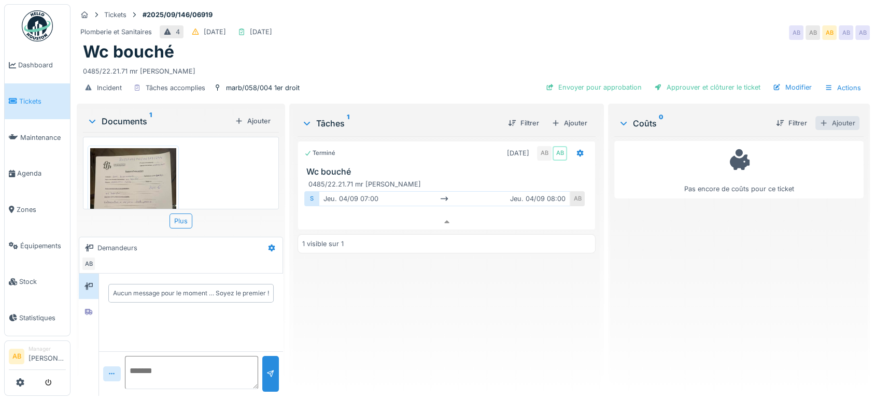
click at [823, 118] on div "Ajouter" at bounding box center [838, 123] width 44 height 14
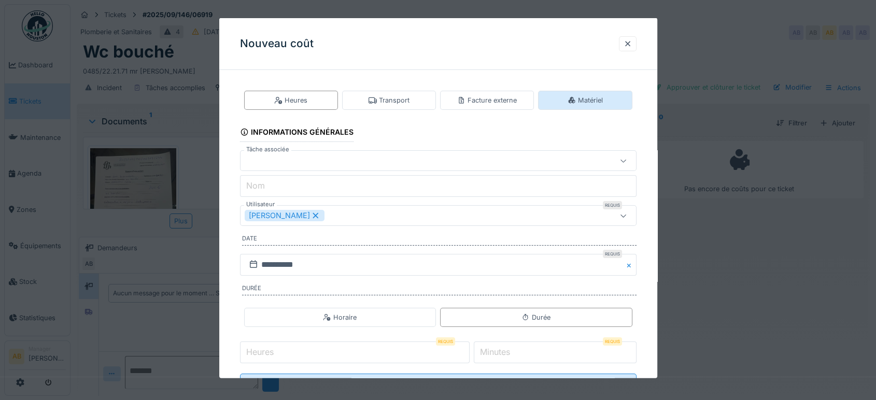
drag, startPoint x: 581, startPoint y: 103, endPoint x: 551, endPoint y: 106, distance: 30.2
click at [581, 103] on div "Matériel" at bounding box center [585, 100] width 35 height 10
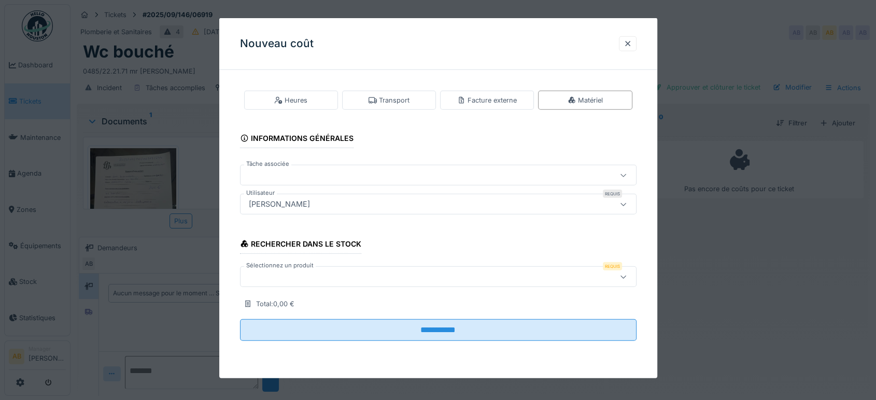
click at [484, 110] on div "Heures Transport Facture externe Matériel" at bounding box center [438, 100] width 397 height 27
click at [477, 103] on div "Facture externe" at bounding box center [487, 100] width 60 height 10
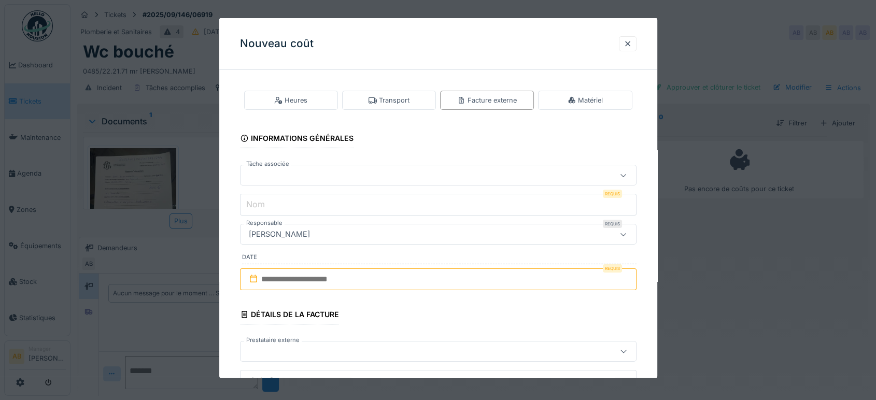
click at [373, 176] on div at bounding box center [415, 175] width 340 height 11
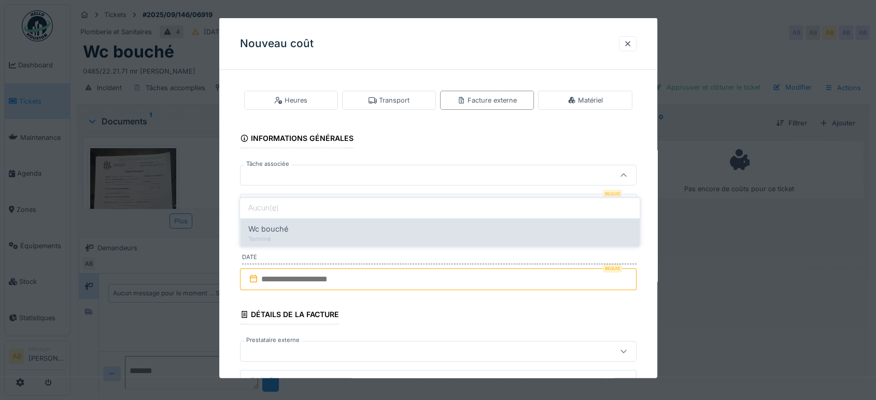
click at [306, 223] on div "Wc bouché" at bounding box center [439, 228] width 383 height 11
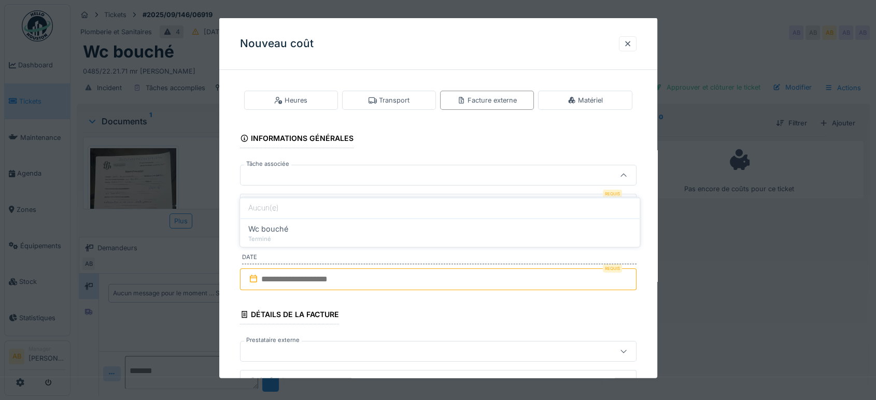
type input "******"
type input "*********"
click at [319, 274] on input "text" at bounding box center [438, 280] width 397 height 22
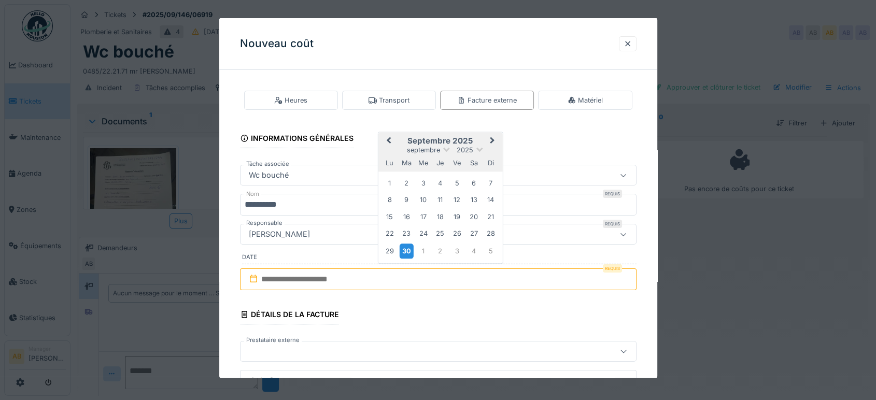
click at [409, 251] on div "30" at bounding box center [407, 251] width 14 height 15
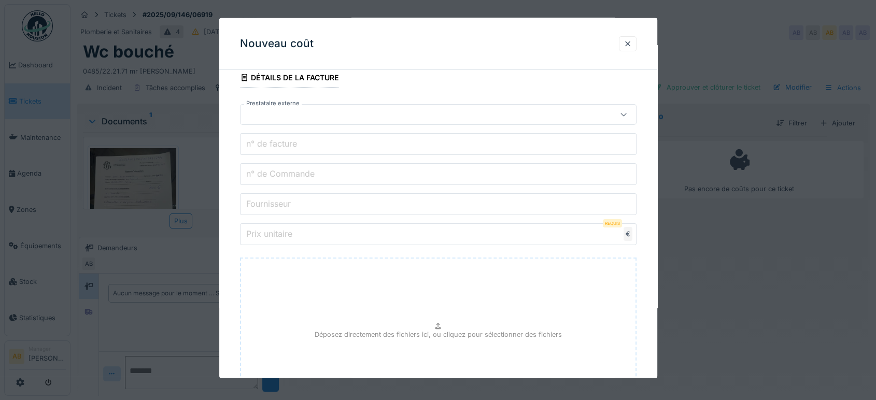
scroll to position [288, 0]
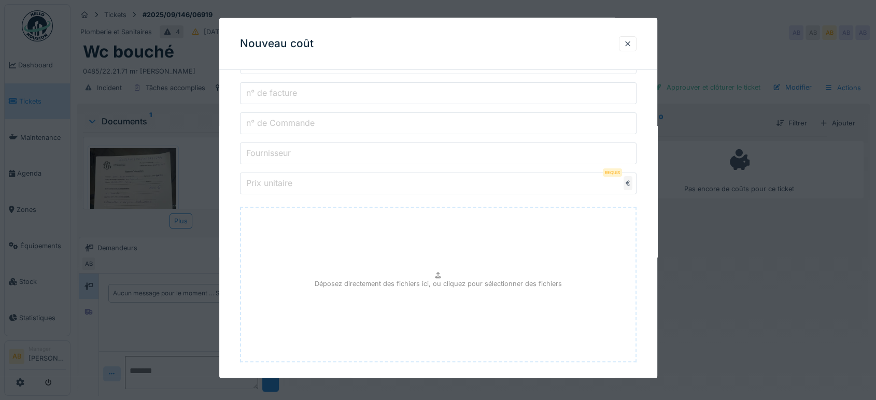
click at [301, 80] on fieldset "**********" at bounding box center [438, 100] width 397 height 619
drag, startPoint x: 303, startPoint y: 90, endPoint x: 300, endPoint y: 99, distance: 8.7
click at [303, 90] on input "n° de facture" at bounding box center [438, 93] width 397 height 22
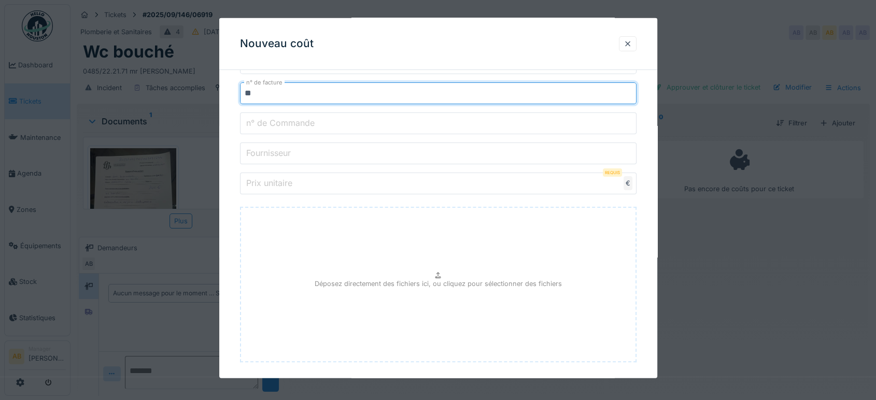
type input "*"
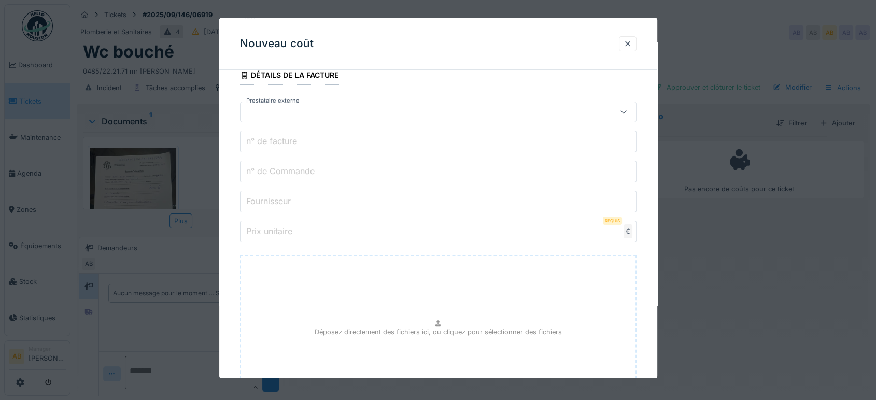
scroll to position [173, 0]
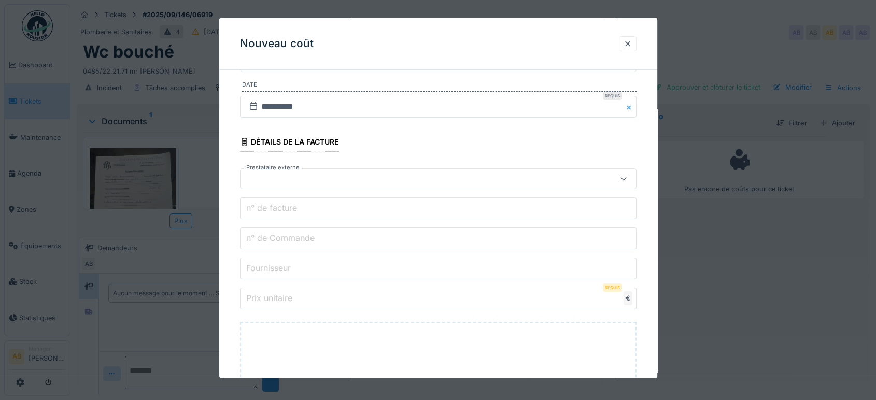
click at [284, 251] on fieldset "**********" at bounding box center [438, 215] width 397 height 619
click at [283, 241] on label "n° de Commande" at bounding box center [280, 238] width 73 height 12
click at [283, 241] on input "n° de Commande" at bounding box center [438, 239] width 397 height 22
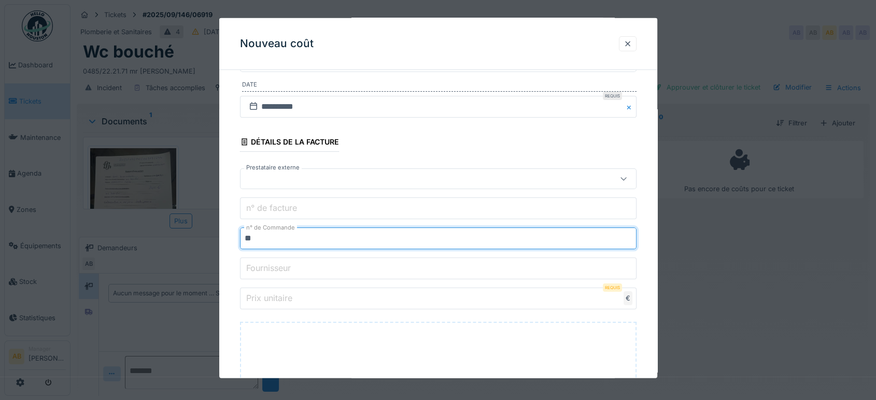
type input "**********"
drag, startPoint x: 245, startPoint y: 269, endPoint x: 273, endPoint y: 271, distance: 28.6
click at [245, 269] on label "Fournisseur" at bounding box center [268, 268] width 49 height 12
click at [245, 269] on input "Fournisseur" at bounding box center [438, 269] width 397 height 22
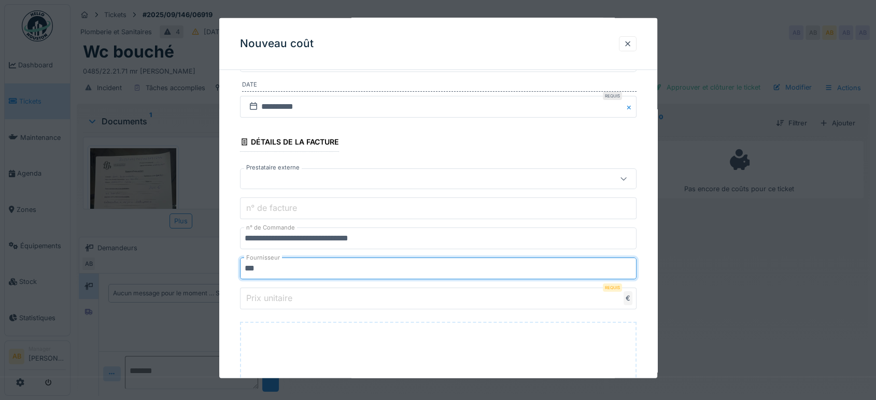
type input "**********"
click at [284, 293] on label "Prix unitaire" at bounding box center [269, 298] width 50 height 12
click at [284, 293] on input "Prix unitaire" at bounding box center [438, 299] width 397 height 22
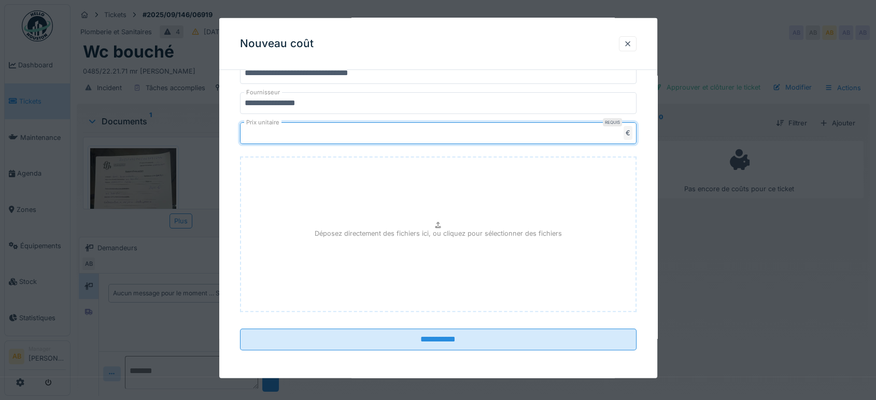
scroll to position [108, 0]
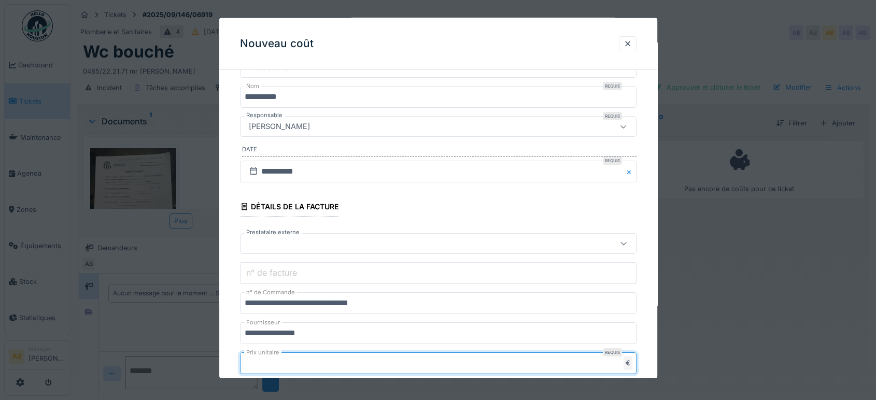
type input "***"
click at [307, 243] on div at bounding box center [415, 243] width 340 height 11
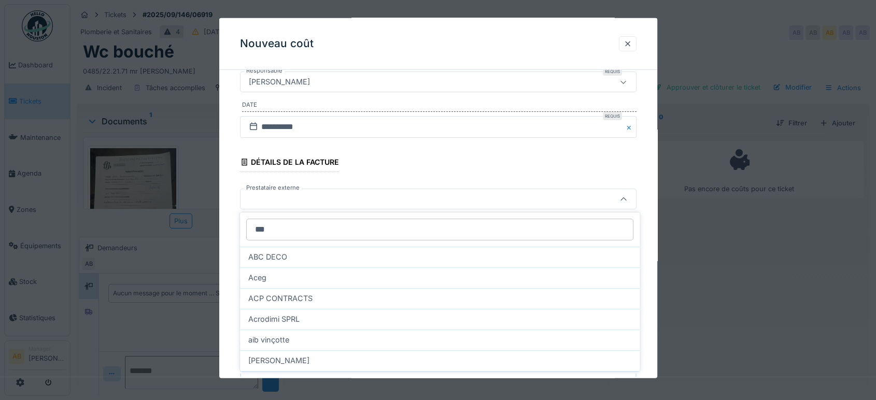
scroll to position [0, 0]
type input "******"
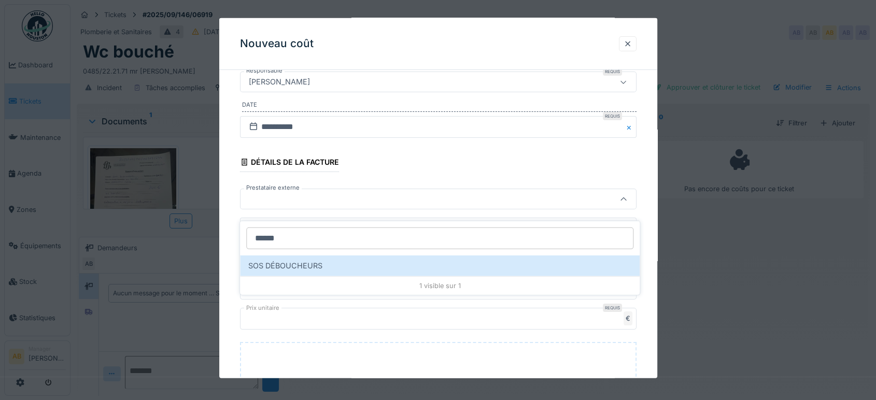
scroll to position [8, 0]
type input "***"
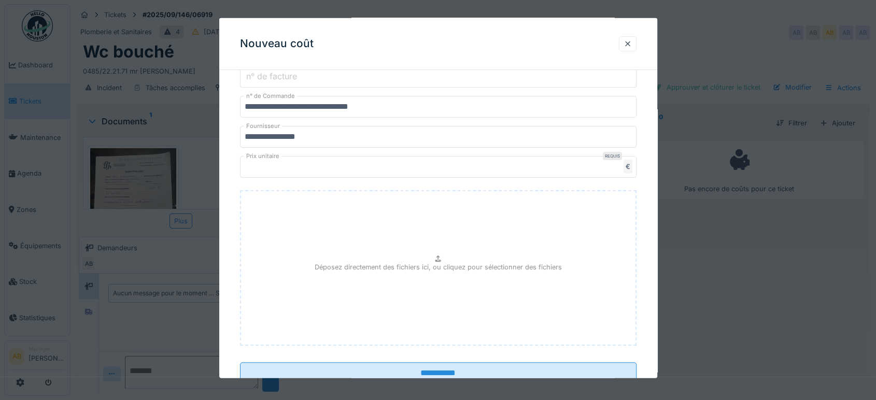
scroll to position [338, 0]
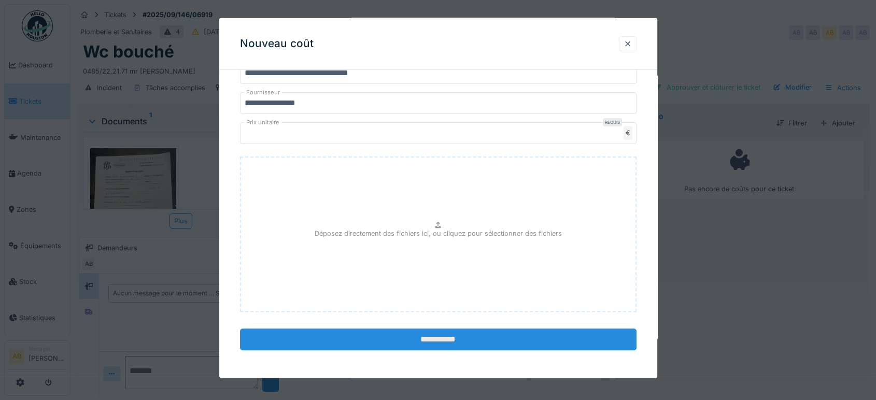
click at [401, 336] on input "**********" at bounding box center [438, 340] width 397 height 22
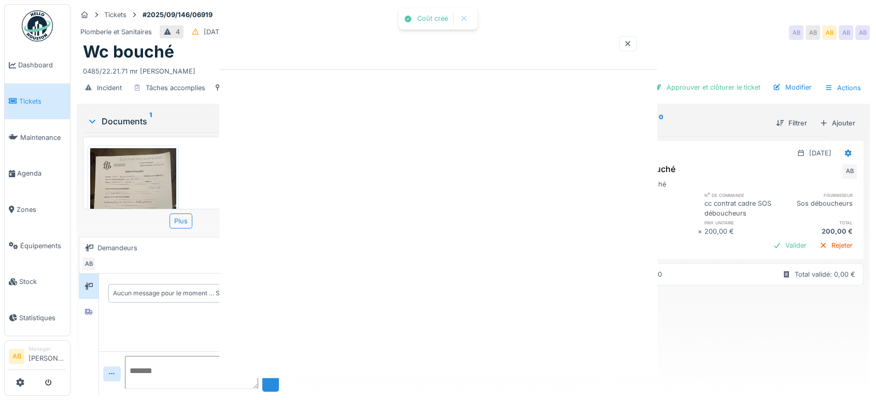
scroll to position [0, 0]
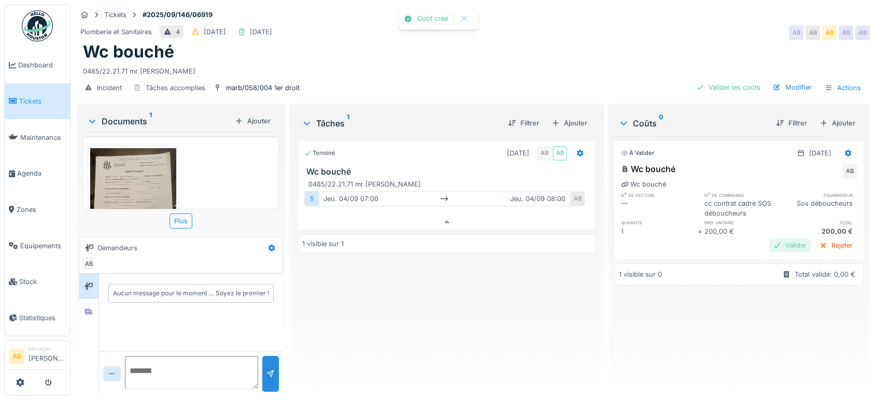
click at [769, 239] on div "Valider" at bounding box center [790, 246] width 42 height 14
click at [137, 115] on div "Documents 1" at bounding box center [159, 121] width 144 height 12
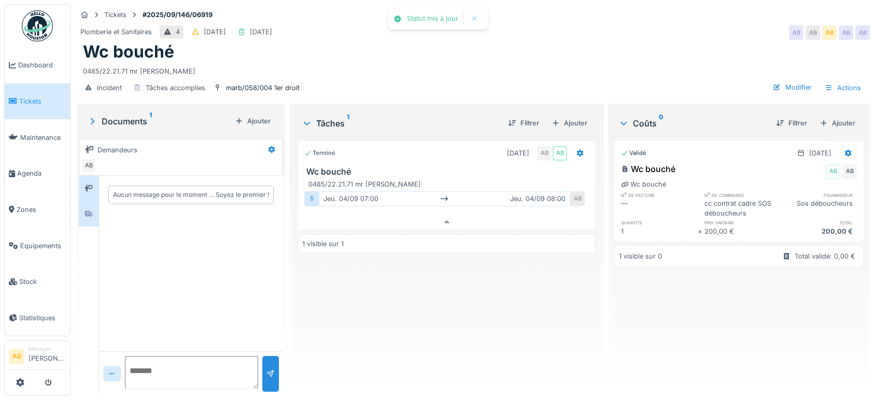
click at [91, 211] on icon at bounding box center [88, 214] width 7 height 6
drag, startPoint x: 93, startPoint y: 178, endPoint x: 324, endPoint y: 156, distance: 231.9
click at [93, 185] on icon at bounding box center [89, 188] width 8 height 7
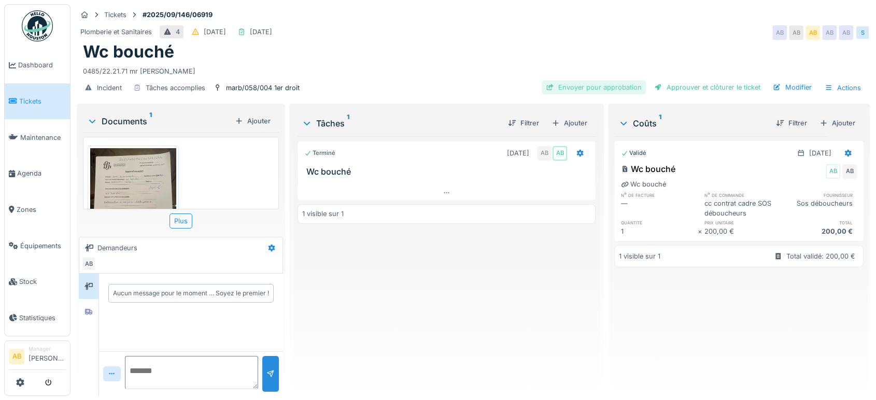
click at [605, 90] on div "Envoyer pour approbation" at bounding box center [594, 87] width 104 height 14
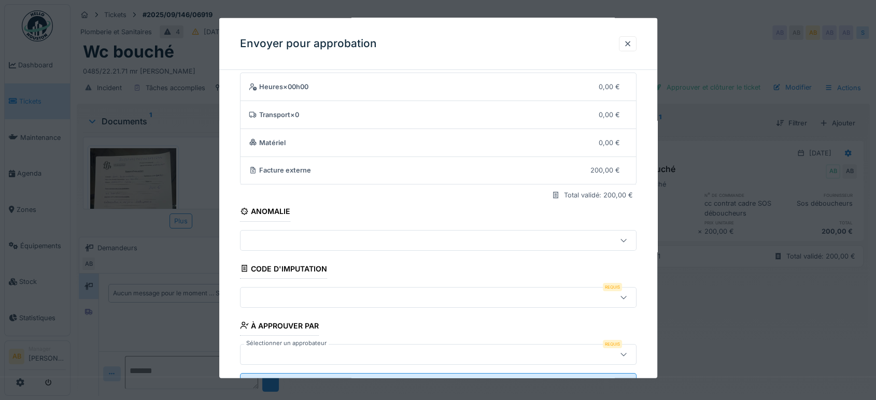
scroll to position [74, 0]
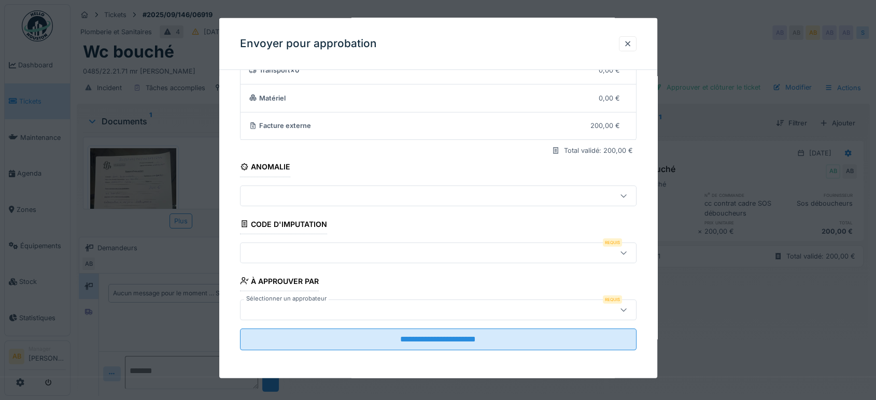
click at [299, 248] on div at bounding box center [415, 252] width 340 height 11
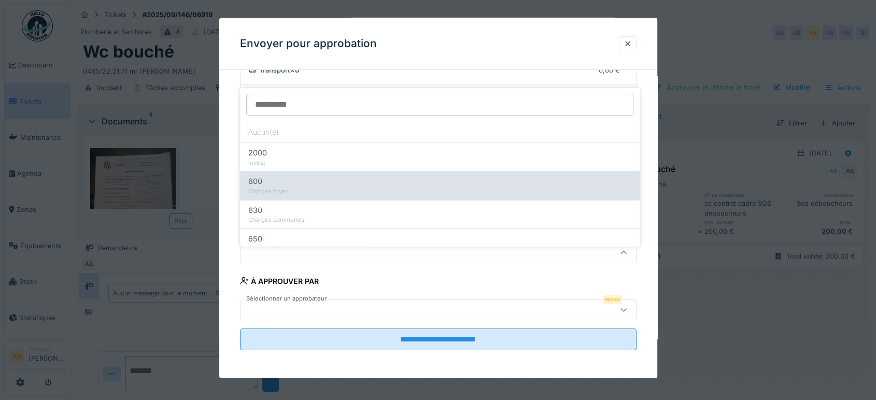
click at [290, 187] on div "Charges foyer" at bounding box center [439, 191] width 383 height 9
type input "***"
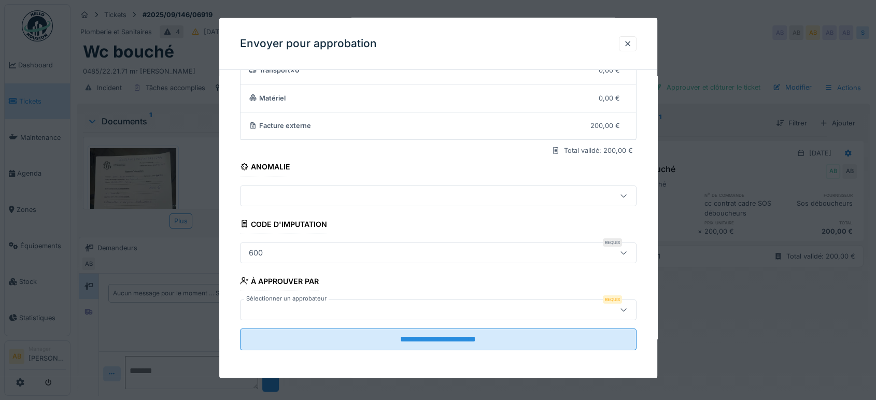
click at [366, 311] on div at bounding box center [415, 309] width 340 height 11
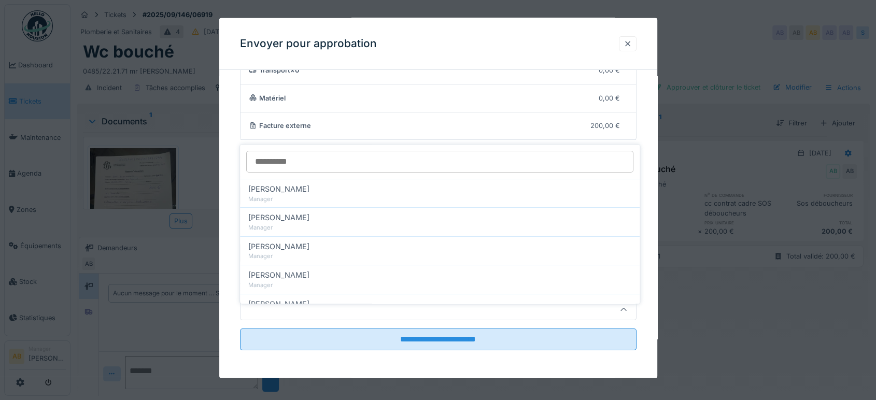
click at [632, 45] on div at bounding box center [628, 44] width 8 height 10
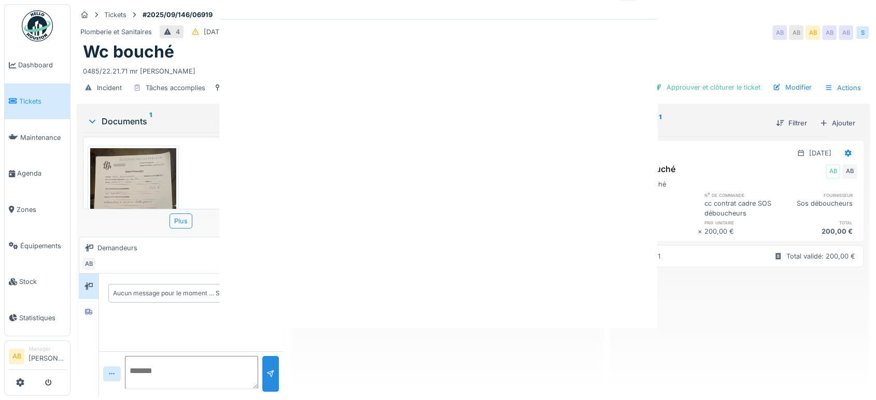
scroll to position [0, 0]
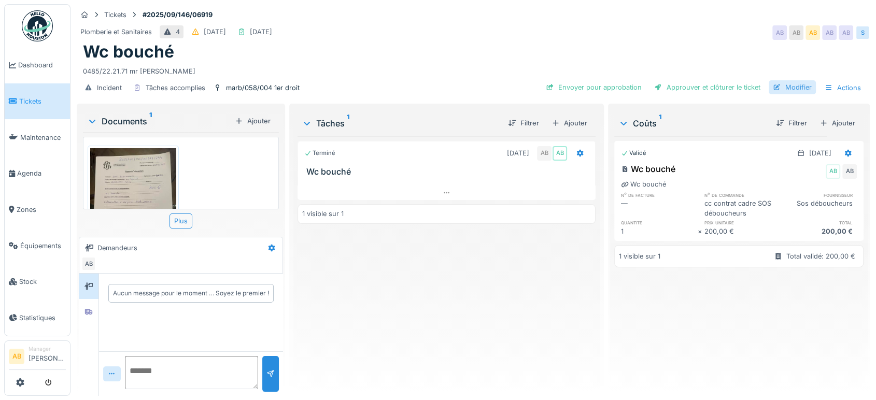
click at [792, 80] on div "Modifier" at bounding box center [792, 87] width 47 height 14
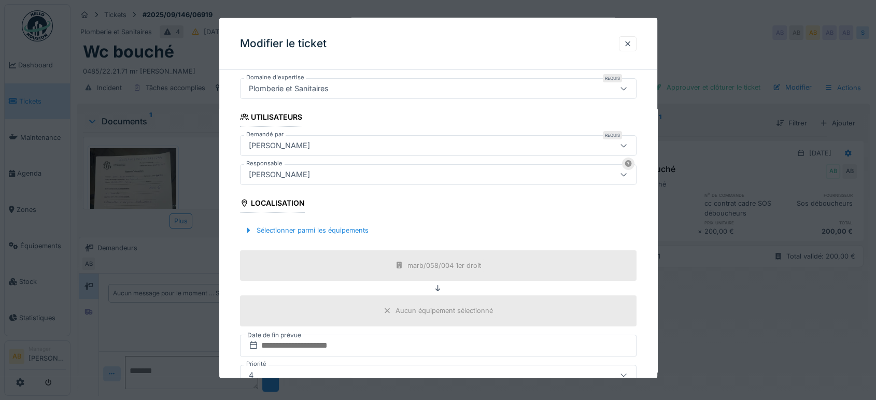
click at [288, 175] on div "[PERSON_NAME]" at bounding box center [279, 174] width 69 height 11
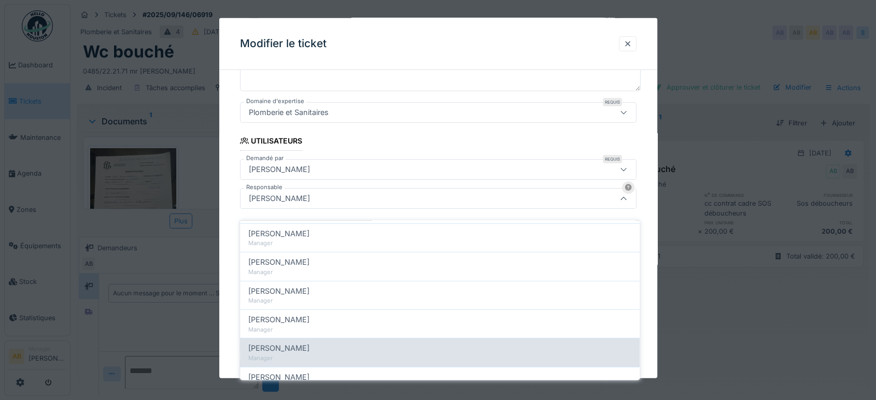
scroll to position [115, 0]
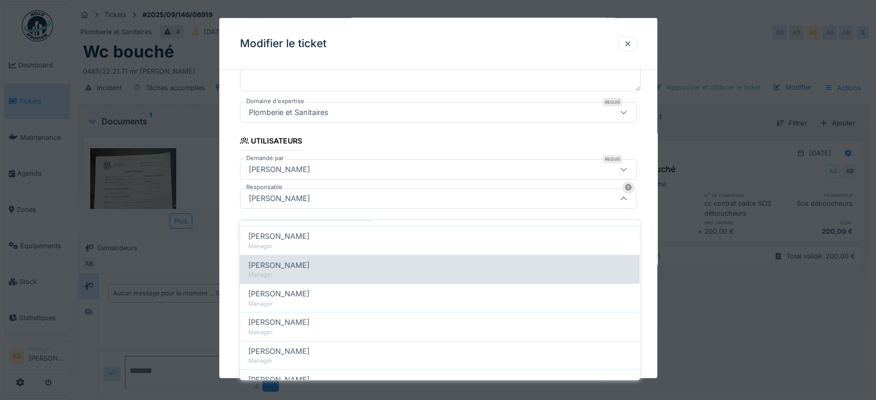
drag, startPoint x: 305, startPoint y: 345, endPoint x: 310, endPoint y: 259, distance: 86.2
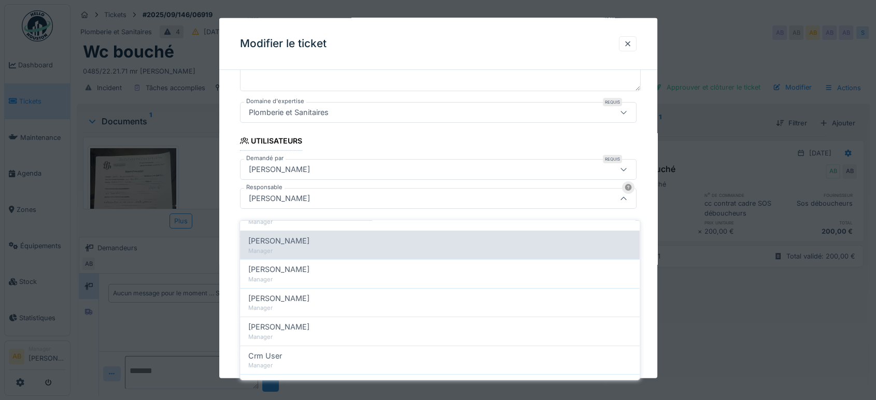
scroll to position [230, 0]
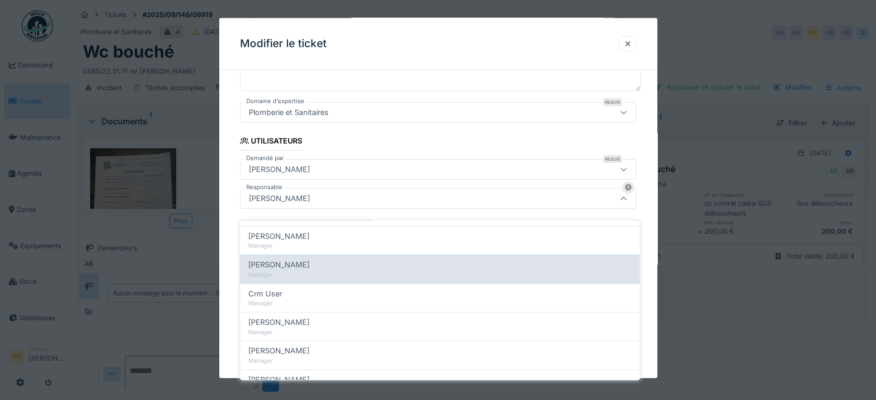
click at [300, 271] on div "Manager" at bounding box center [439, 275] width 383 height 9
type input "****"
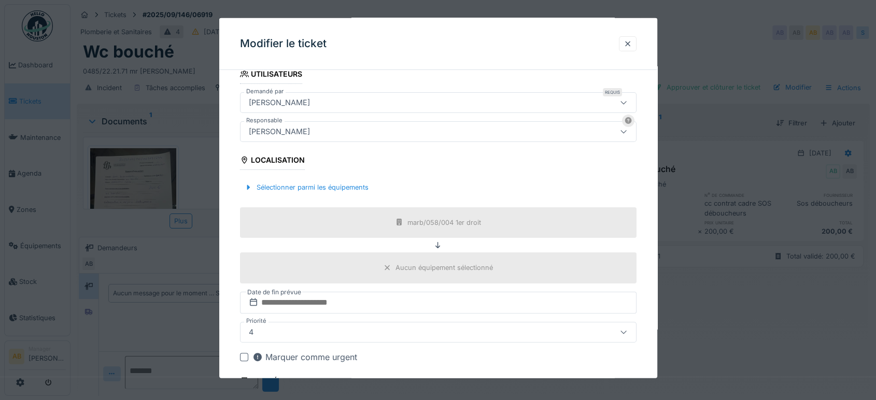
scroll to position [317, 0]
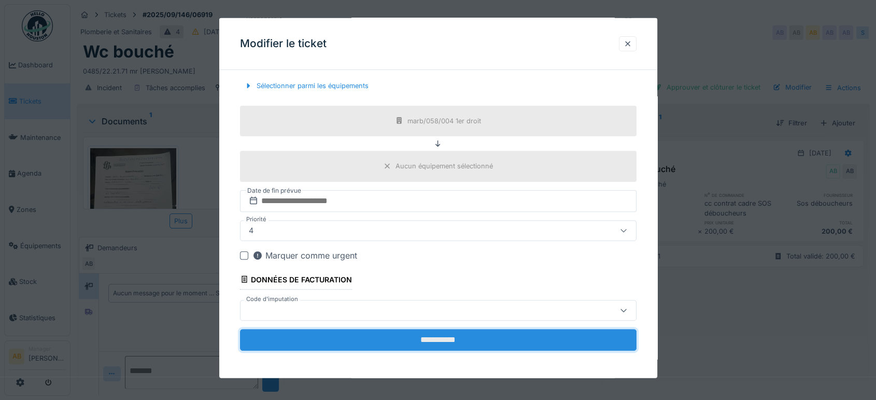
click at [468, 338] on input "**********" at bounding box center [438, 340] width 397 height 22
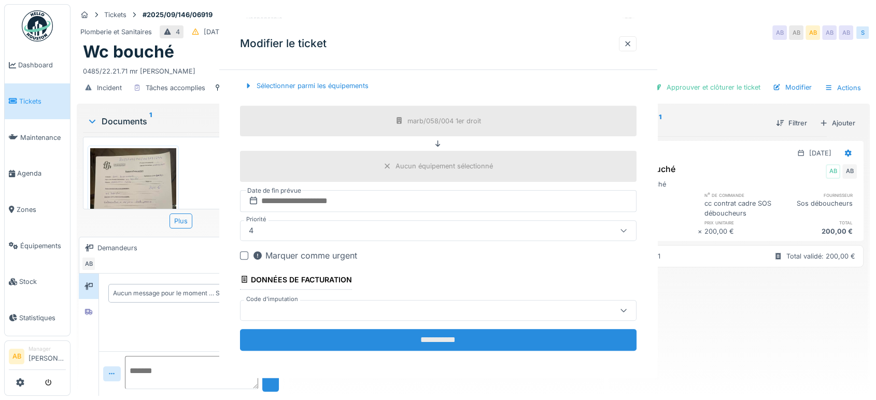
scroll to position [0, 0]
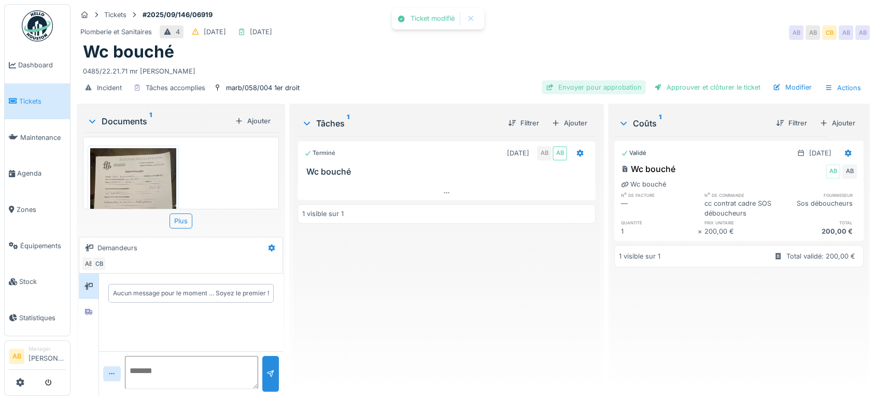
click at [577, 80] on div "Envoyer pour approbation" at bounding box center [594, 87] width 104 height 14
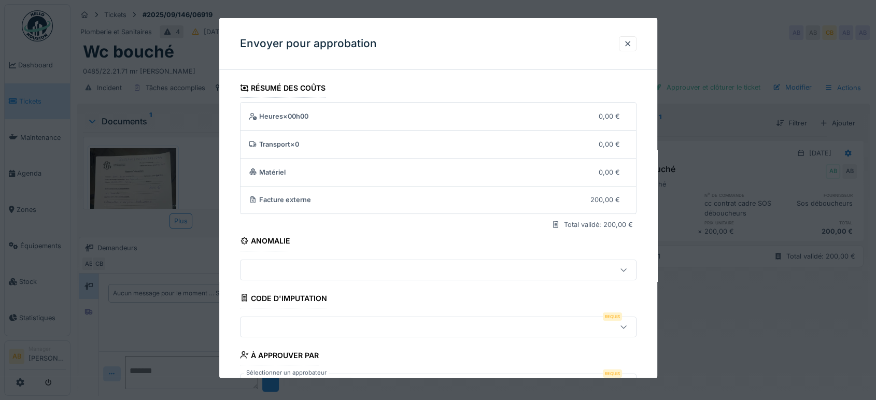
scroll to position [74, 0]
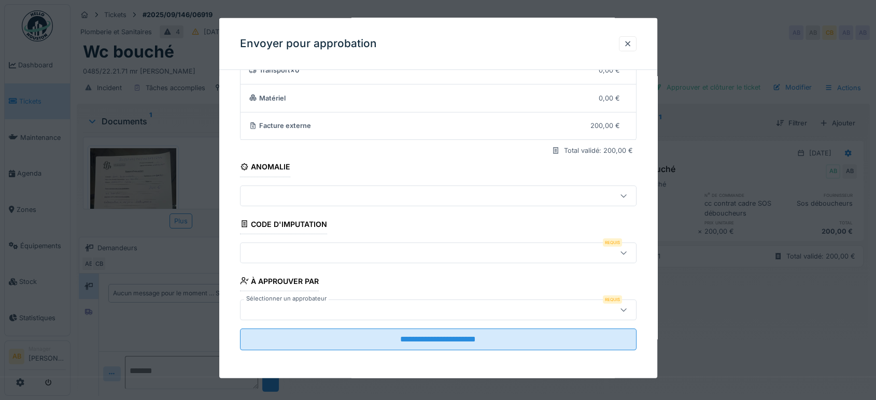
click at [339, 248] on div at bounding box center [415, 252] width 340 height 11
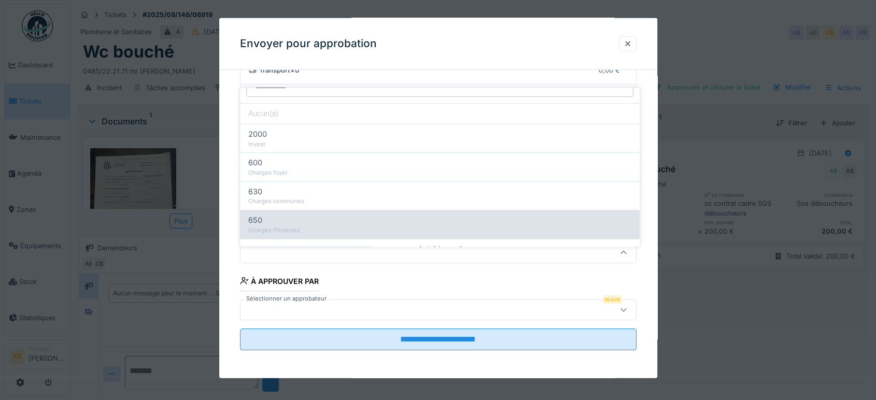
scroll to position [29, 0]
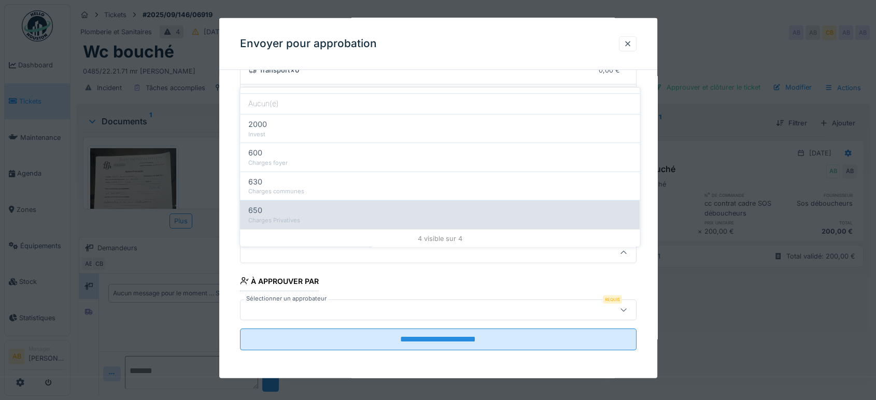
click at [302, 205] on div "650" at bounding box center [439, 210] width 383 height 11
type input "***"
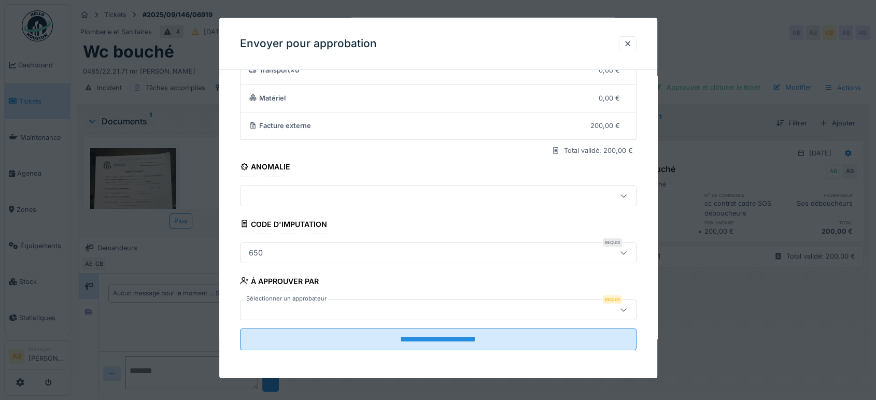
click at [330, 311] on div at bounding box center [415, 309] width 340 height 11
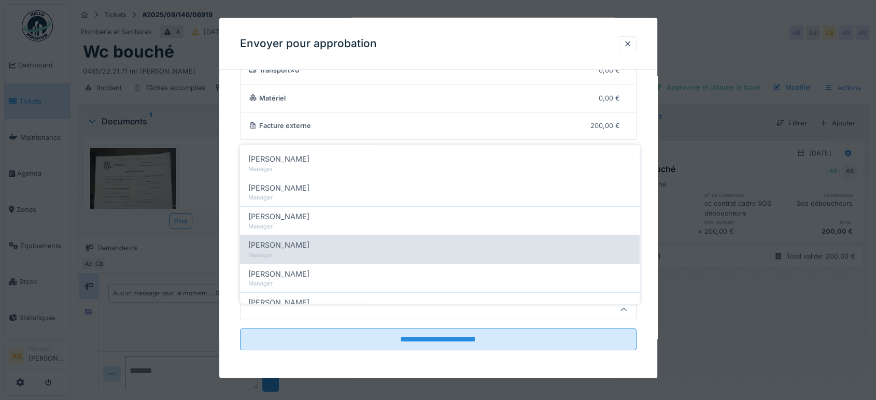
scroll to position [173, 0]
click at [310, 241] on span "[PERSON_NAME]" at bounding box center [278, 246] width 61 height 11
type input "****"
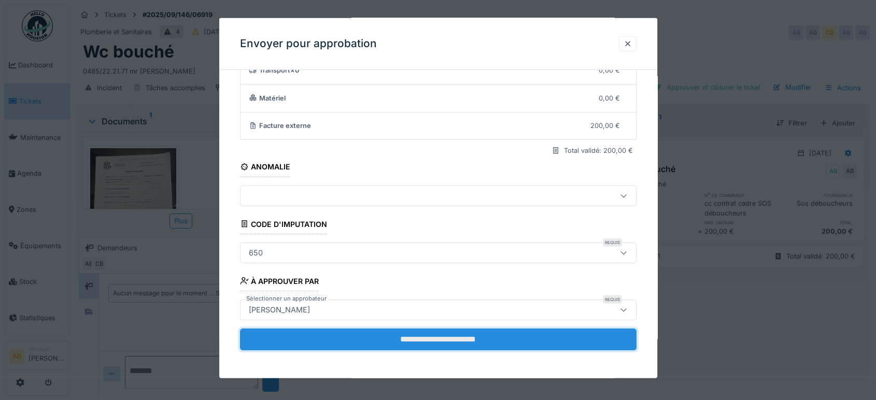
click at [418, 338] on input "**********" at bounding box center [438, 340] width 397 height 22
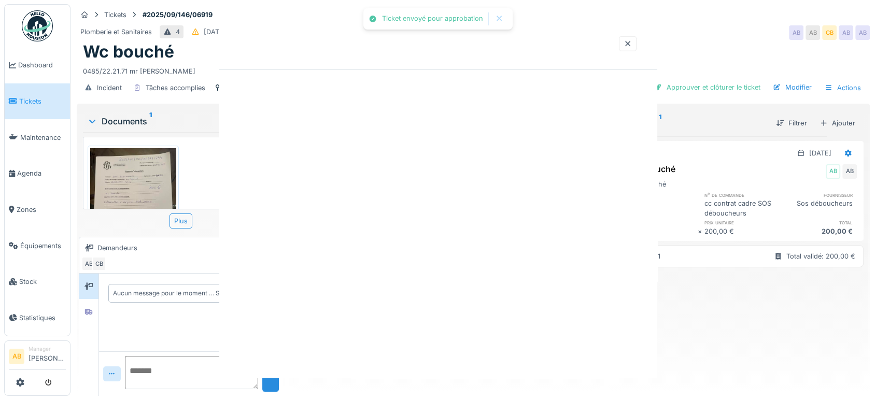
scroll to position [0, 0]
